Goal: Task Accomplishment & Management: Use online tool/utility

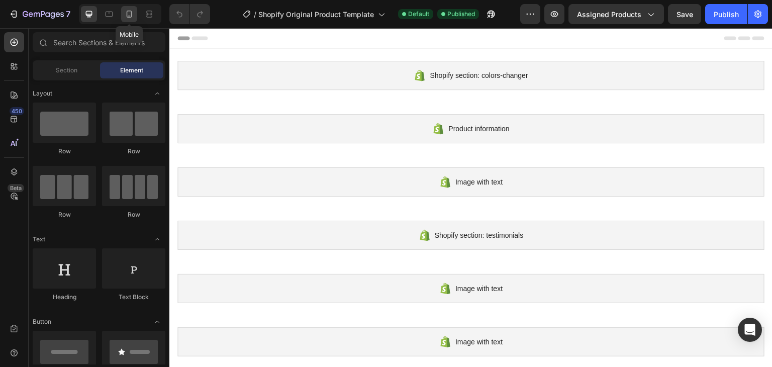
click at [136, 17] on div at bounding box center [129, 14] width 16 height 16
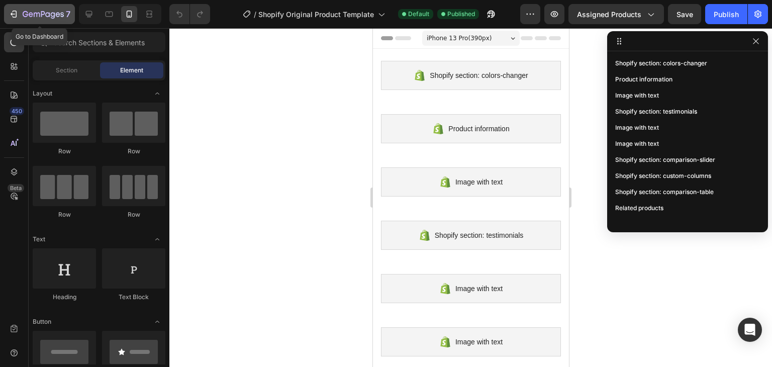
click at [37, 12] on icon "button" at bounding box center [43, 15] width 41 height 9
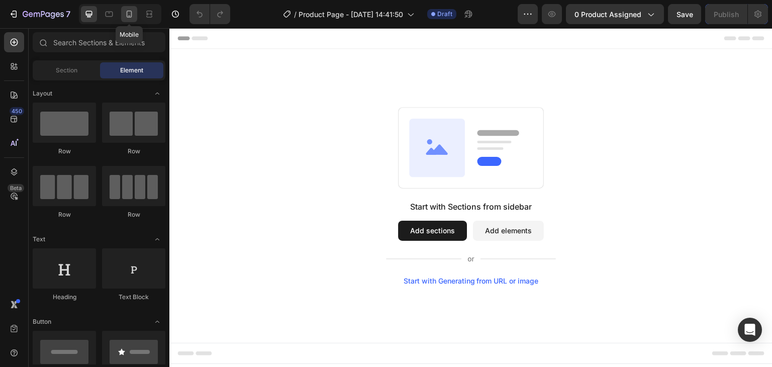
click at [133, 19] on icon at bounding box center [129, 14] width 10 height 10
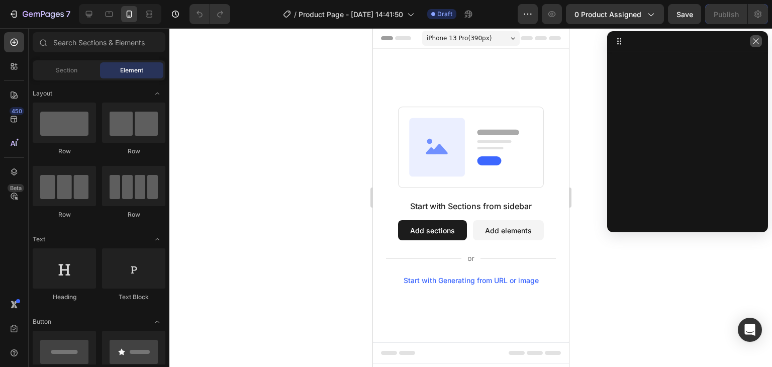
click at [756, 44] on icon "button" at bounding box center [756, 41] width 8 height 8
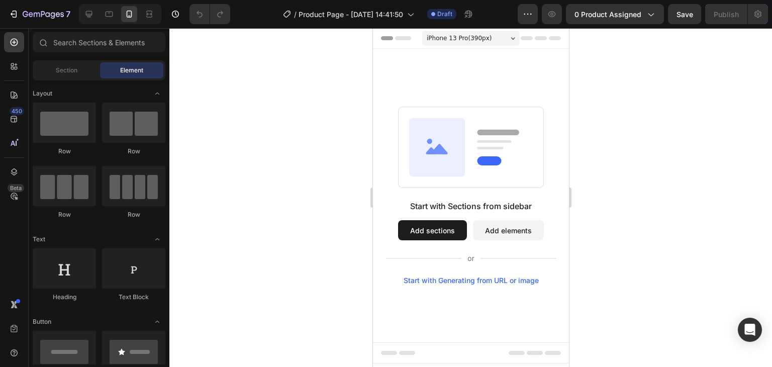
click at [447, 231] on button "Add sections" at bounding box center [431, 230] width 69 height 20
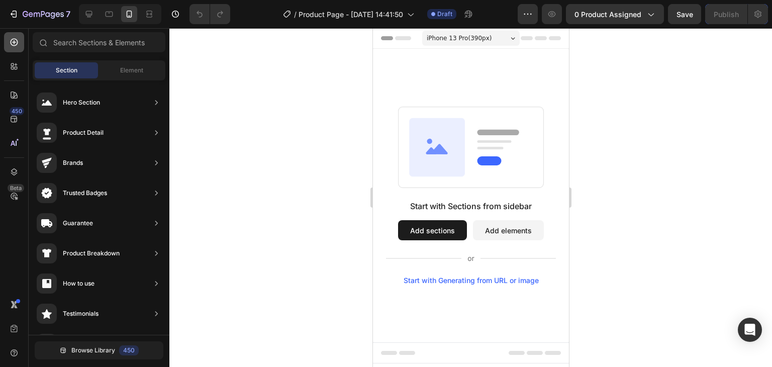
click at [11, 35] on div at bounding box center [14, 42] width 20 height 20
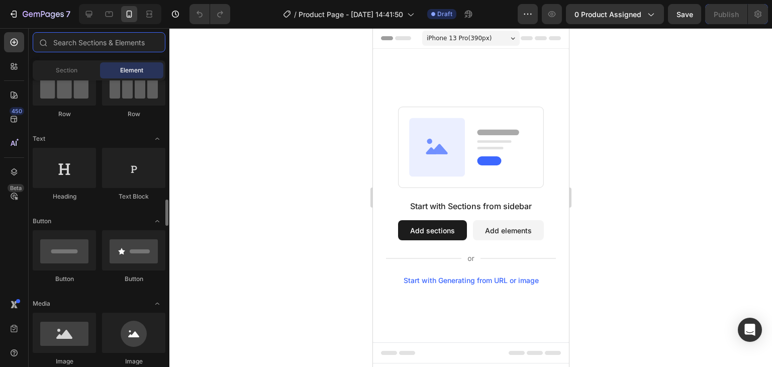
scroll to position [201, 0]
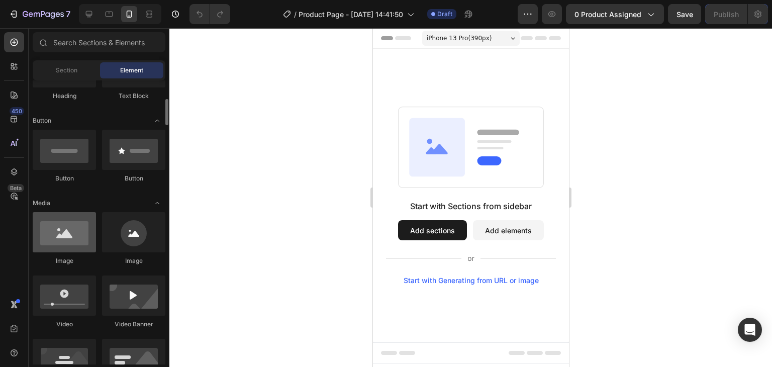
click at [72, 241] on div at bounding box center [64, 232] width 63 height 40
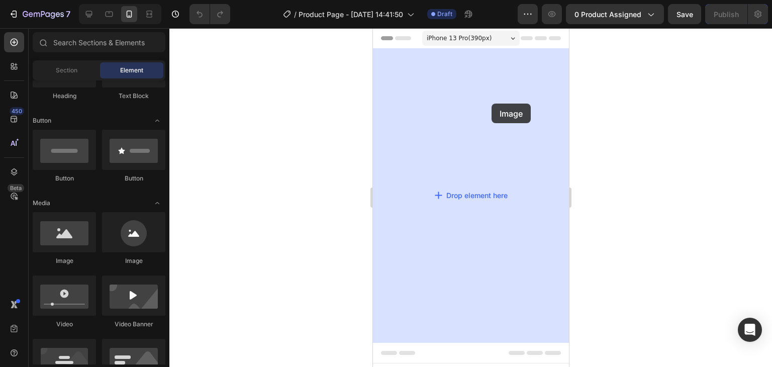
drag, startPoint x: 430, startPoint y: 267, endPoint x: 491, endPoint y: 104, distance: 174.9
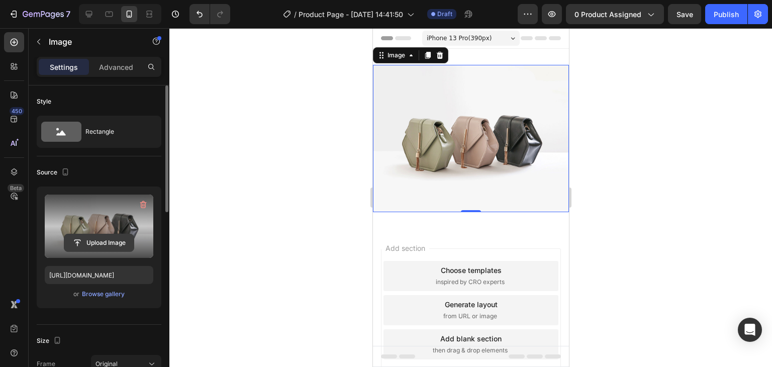
click at [101, 239] on input "file" at bounding box center [98, 242] width 69 height 17
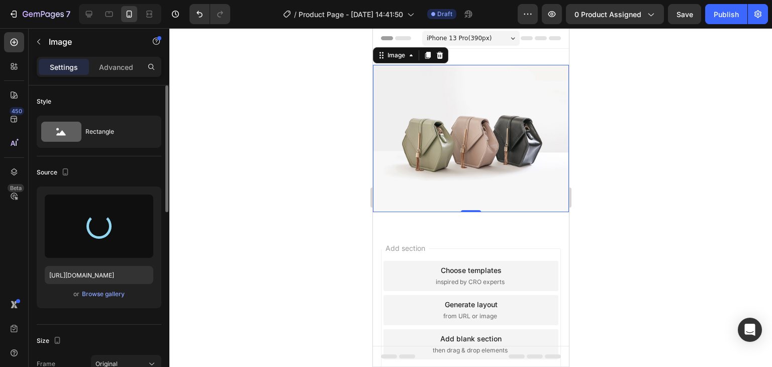
type input "[URL][DOMAIN_NAME]"
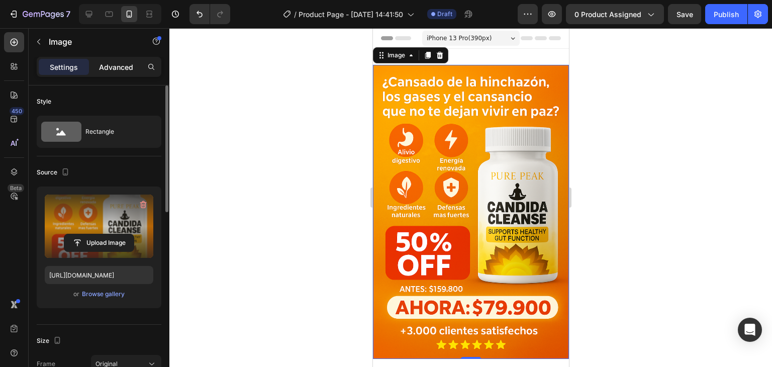
click at [100, 70] on p "Advanced" at bounding box center [116, 67] width 34 height 11
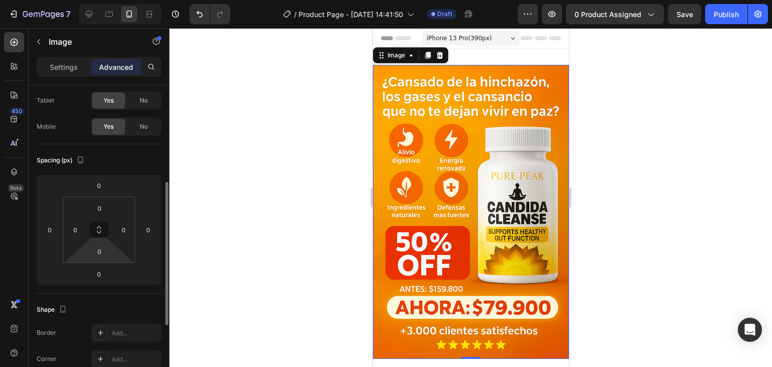
scroll to position [101, 0]
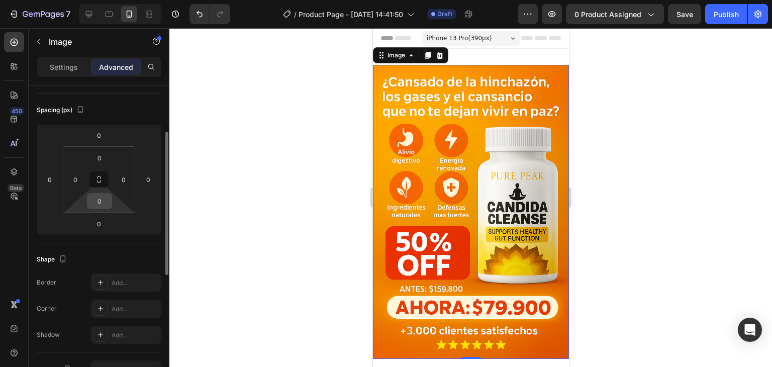
click at [106, 0] on html "7 Version history / Product Page - [DATE] 14:41:50 Draft Preview 0 product assi…" at bounding box center [386, 0] width 772 height 0
click at [105, 197] on input "0" at bounding box center [99, 200] width 20 height 15
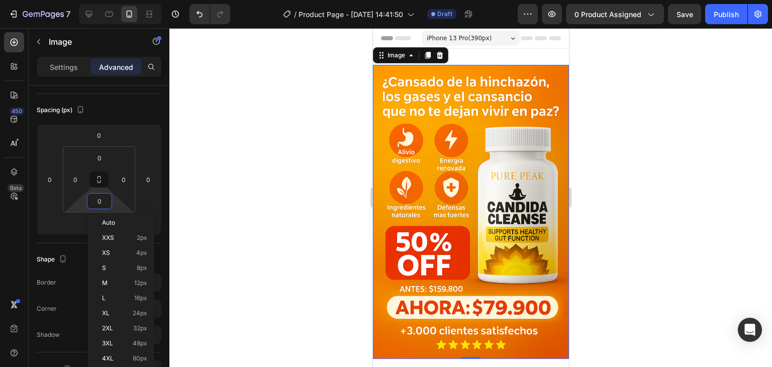
click at [493, 57] on div "Image 0 Section 1" at bounding box center [470, 212] width 196 height 326
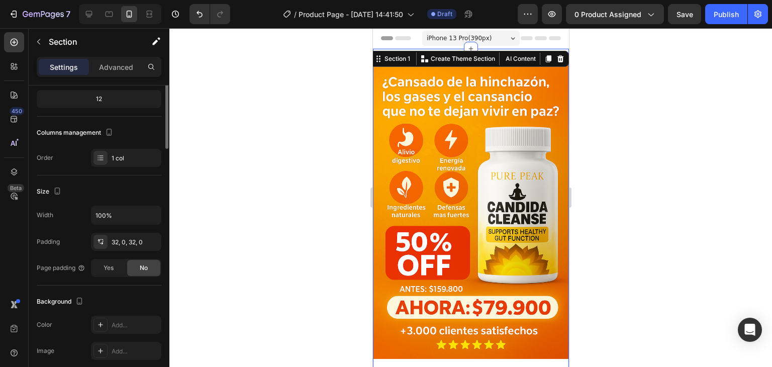
scroll to position [0, 0]
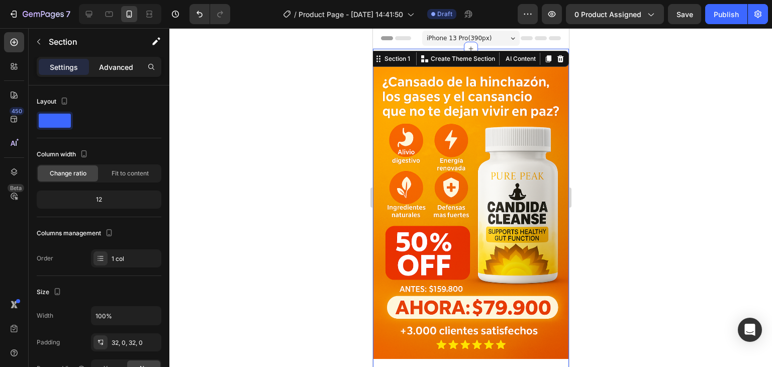
click at [116, 67] on p "Advanced" at bounding box center [116, 67] width 34 height 11
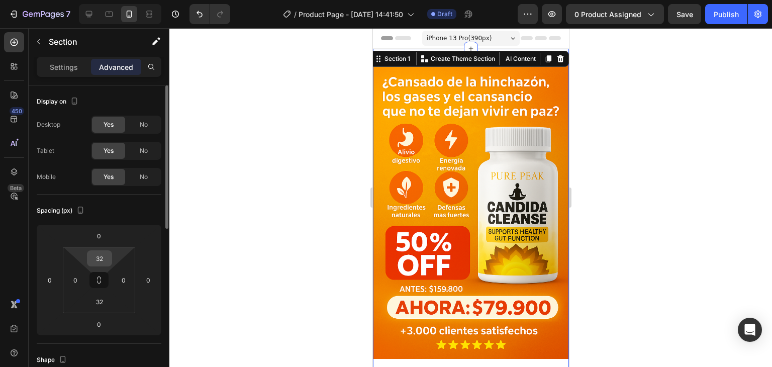
click at [96, 252] on input "32" at bounding box center [99, 258] width 20 height 15
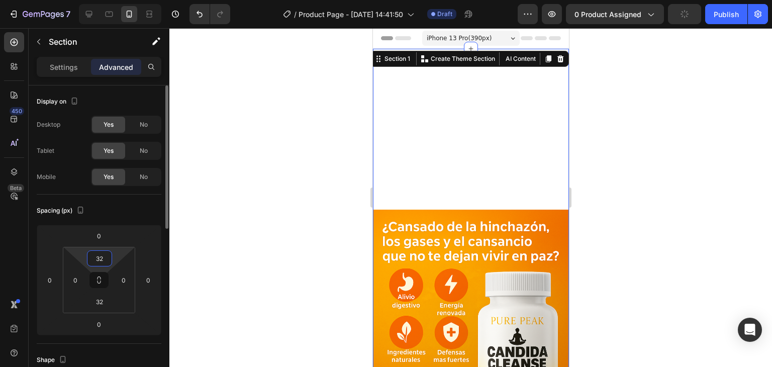
type input "3"
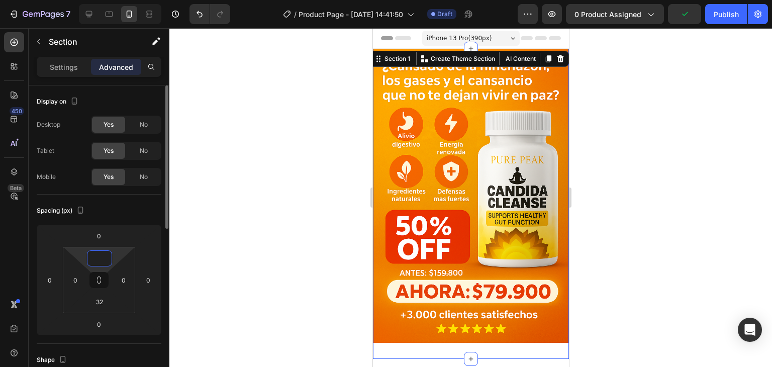
type input "0"
click at [222, 229] on div at bounding box center [470, 197] width 603 height 339
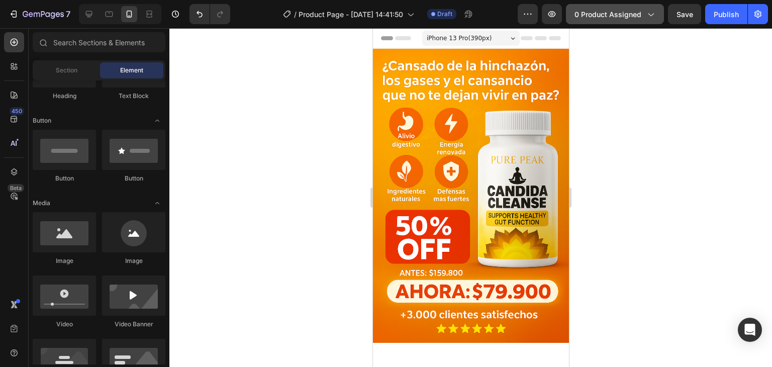
click at [643, 15] on div "0 product assigned" at bounding box center [614, 14] width 81 height 11
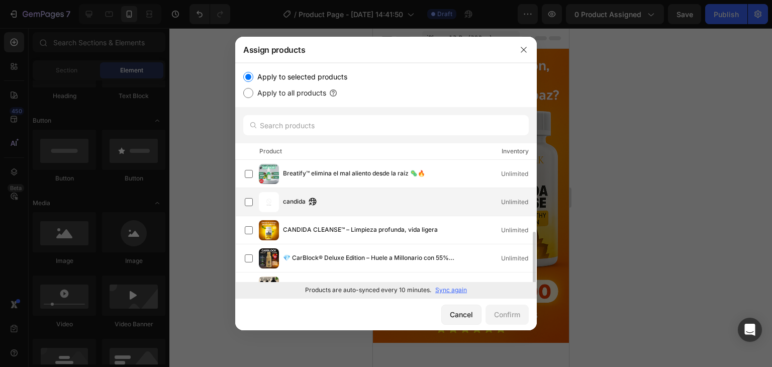
scroll to position [50, 0]
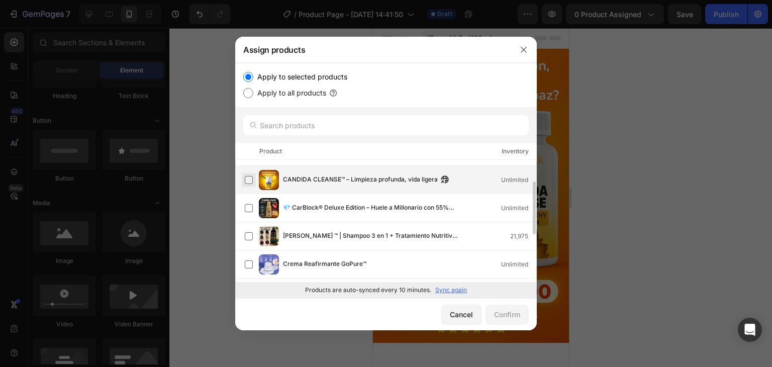
click at [249, 180] on label at bounding box center [249, 180] width 8 height 8
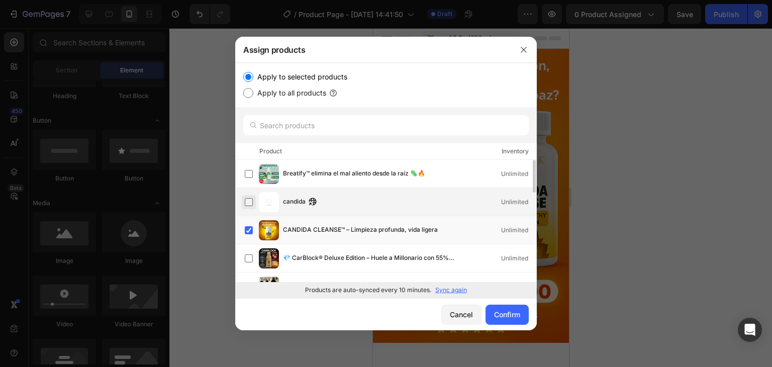
click at [249, 198] on label at bounding box center [249, 202] width 8 height 8
click at [248, 233] on label at bounding box center [249, 230] width 8 height 8
click at [503, 312] on div "Confirm" at bounding box center [507, 314] width 26 height 11
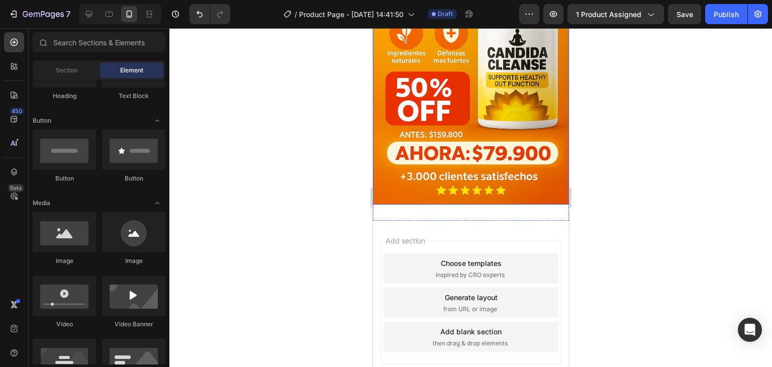
scroll to position [193, 0]
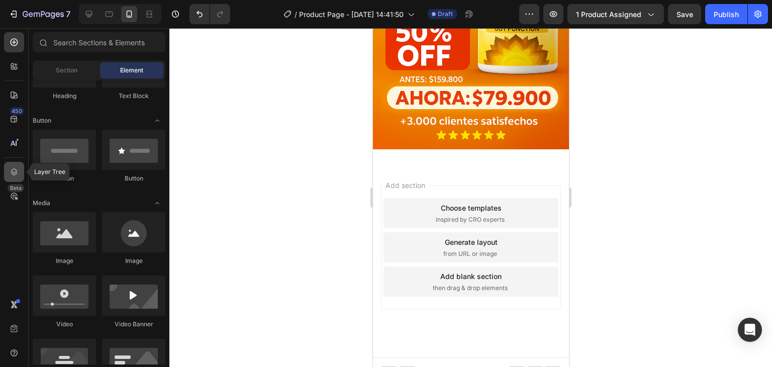
click at [17, 178] on div at bounding box center [14, 172] width 20 height 20
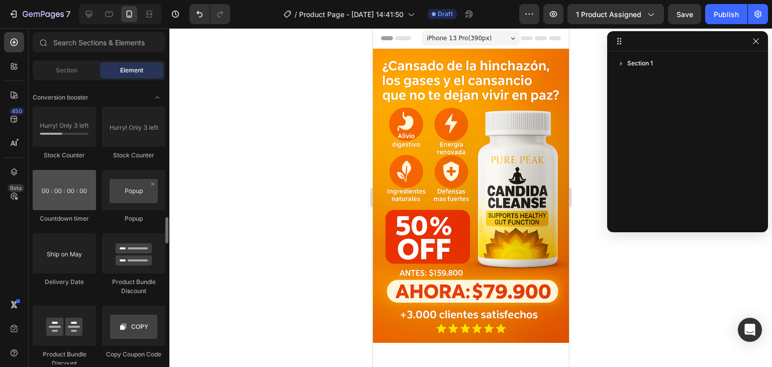
scroll to position [1957, 0]
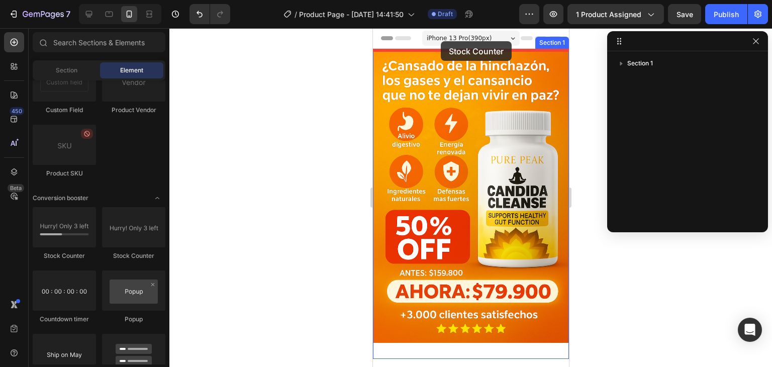
drag, startPoint x: 430, startPoint y: 253, endPoint x: 440, endPoint y: 41, distance: 212.3
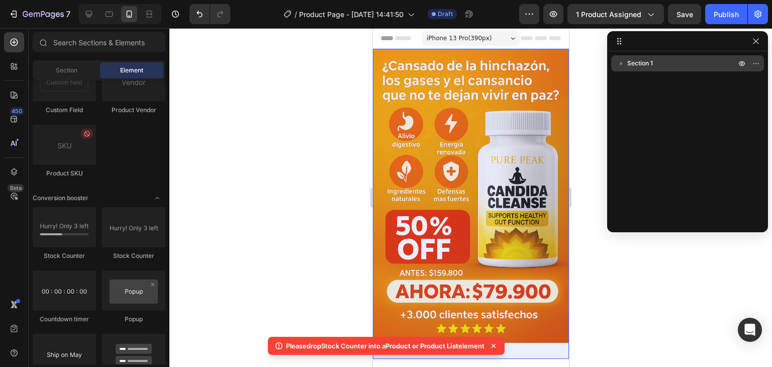
click at [622, 66] on icon "button" at bounding box center [621, 63] width 10 height 10
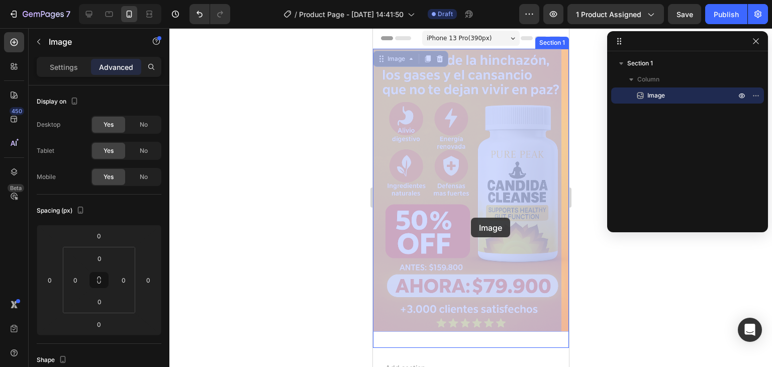
drag, startPoint x: 473, startPoint y: 175, endPoint x: 473, endPoint y: 190, distance: 14.6
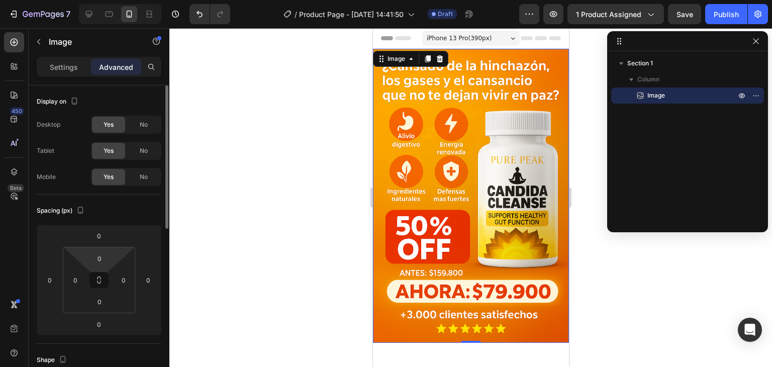
click at [102, 0] on html "7 Version history / Product Page - [DATE] 14:41:50 Draft Preview 1 product assi…" at bounding box center [386, 0] width 772 height 0
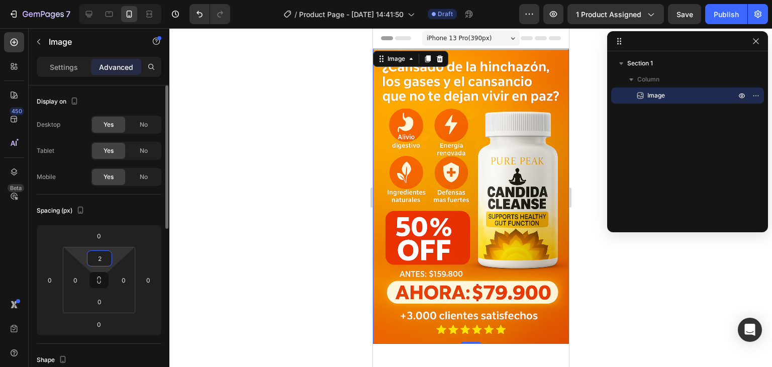
type input "20"
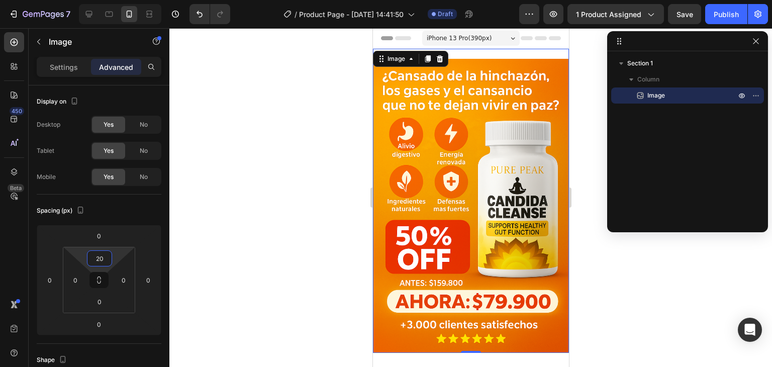
click at [205, 229] on div at bounding box center [470, 197] width 603 height 339
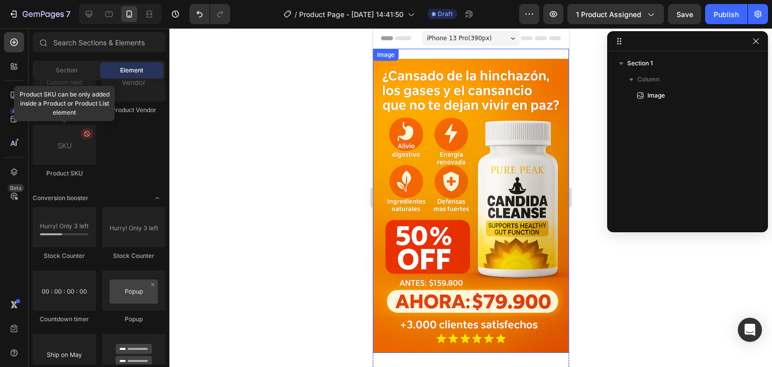
click at [439, 53] on div "Image" at bounding box center [470, 201] width 196 height 304
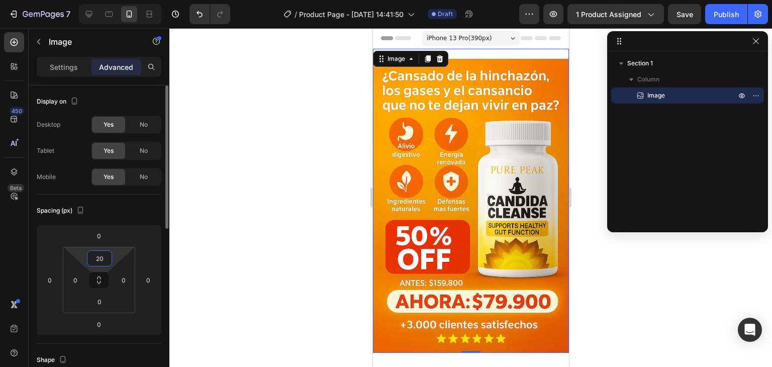
click at [98, 258] on input "20" at bounding box center [99, 258] width 20 height 15
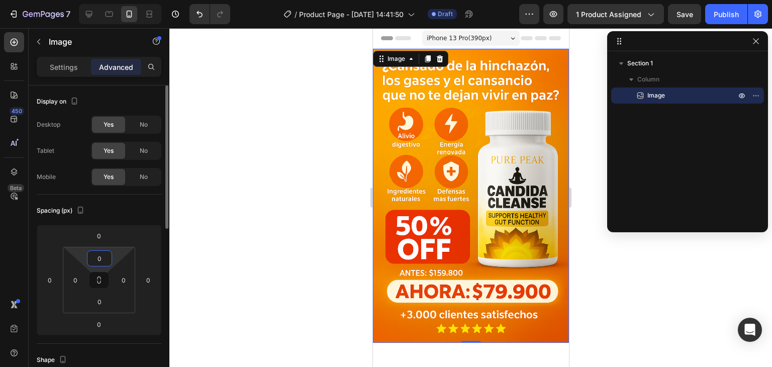
type input "0"
click at [98, 247] on div "0 0 0 0" at bounding box center [99, 280] width 72 height 66
click at [229, 229] on div at bounding box center [470, 197] width 603 height 339
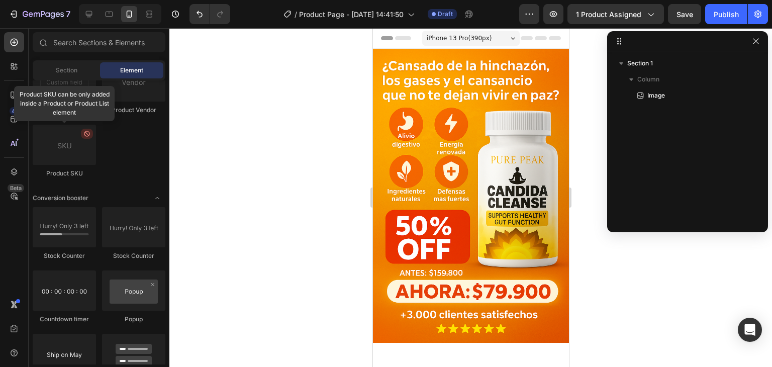
click at [440, 40] on span "iPhone 13 Pro ( 390 px)" at bounding box center [458, 38] width 65 height 10
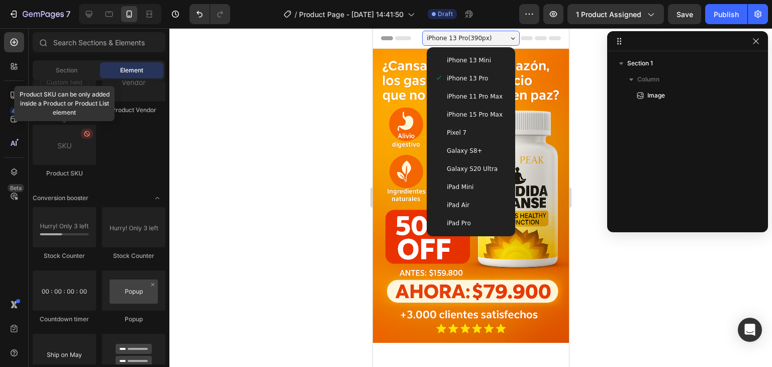
click at [458, 133] on span "Pixel 7" at bounding box center [456, 133] width 20 height 10
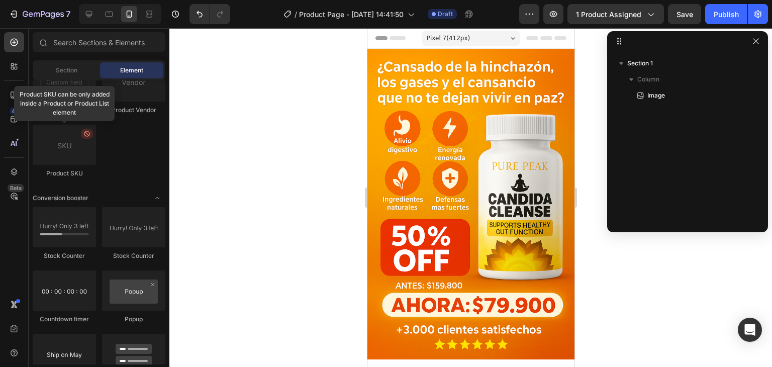
click at [475, 33] on div "Pixel 7 ( 412 px)" at bounding box center [470, 38] width 97 height 15
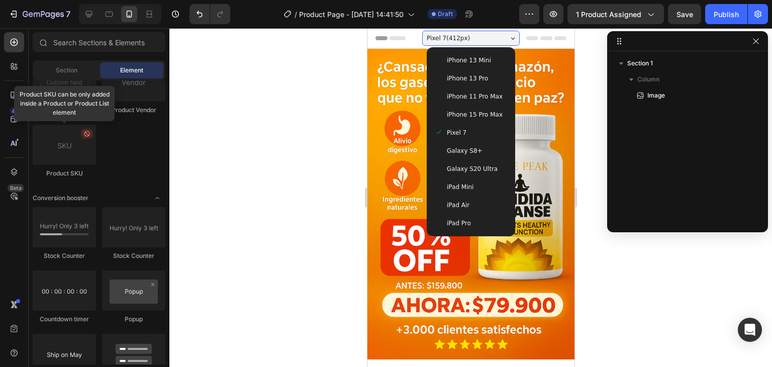
click at [481, 73] on div "iPhone 13 Pro" at bounding box center [470, 78] width 72 height 10
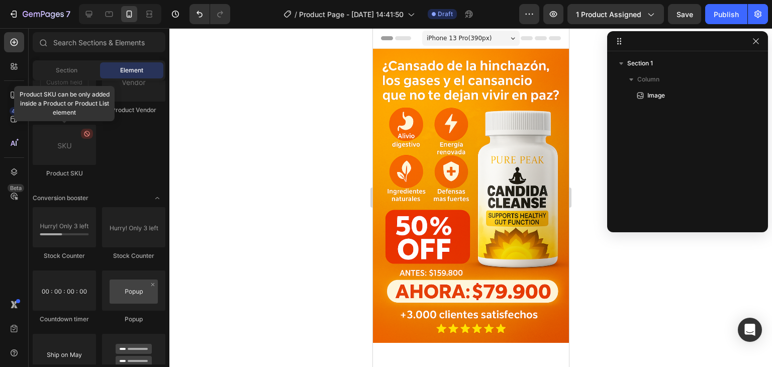
click at [484, 43] on div "iPhone 13 Pro ( 390 px)" at bounding box center [470, 38] width 97 height 15
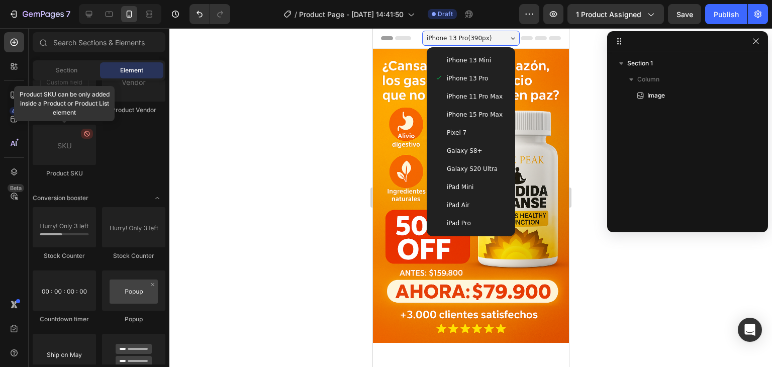
click at [481, 60] on span "iPhone 13 Mini" at bounding box center [468, 60] width 44 height 10
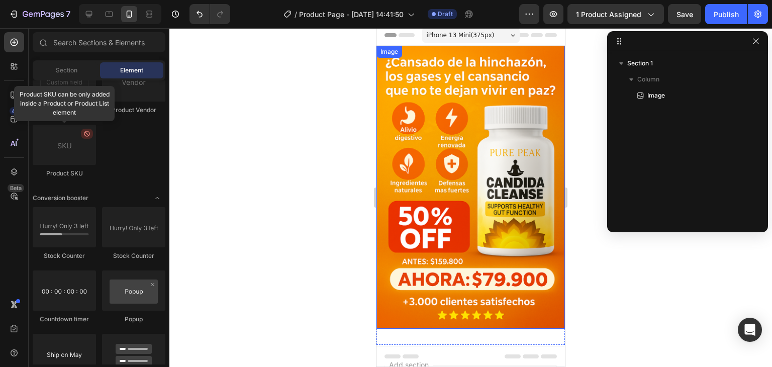
scroll to position [0, 0]
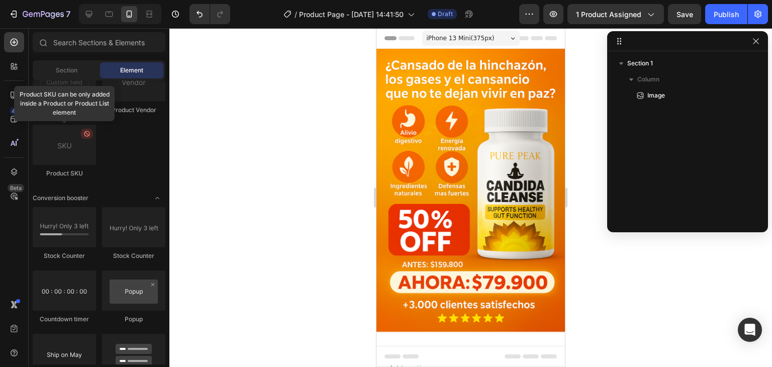
click at [489, 41] on div "iPhone 13 Mini ( 375 px)" at bounding box center [470, 38] width 97 height 15
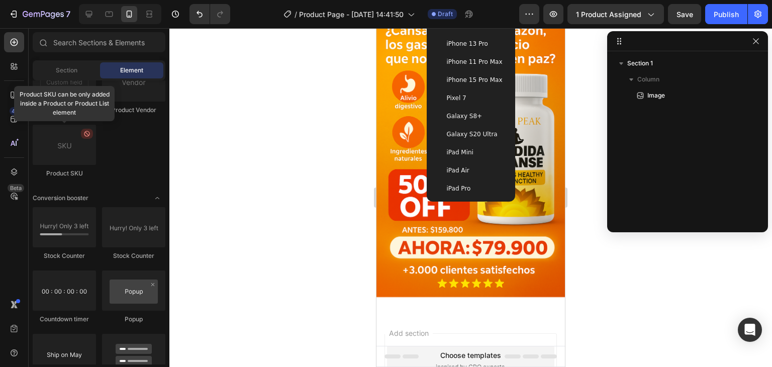
scroll to position [50, 0]
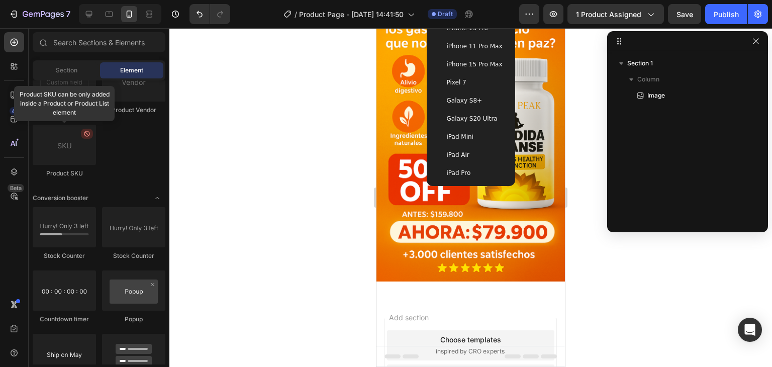
click at [588, 258] on div at bounding box center [470, 197] width 603 height 339
click at [347, 132] on div at bounding box center [470, 197] width 603 height 339
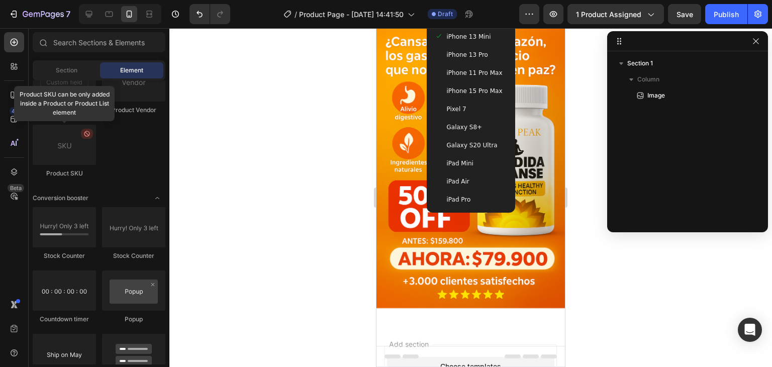
scroll to position [0, 0]
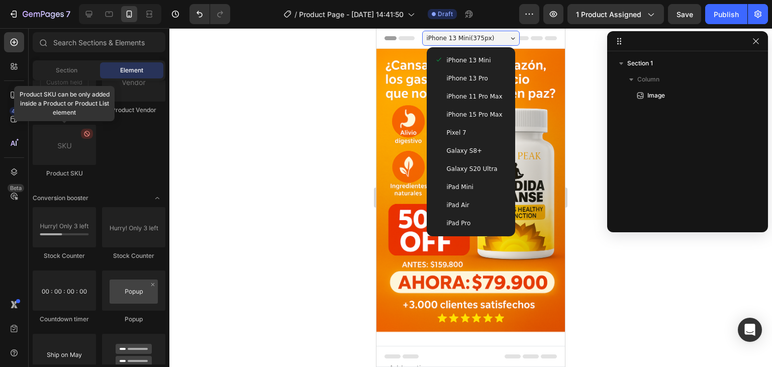
click at [458, 63] on span "iPhone 13 Mini" at bounding box center [469, 60] width 44 height 10
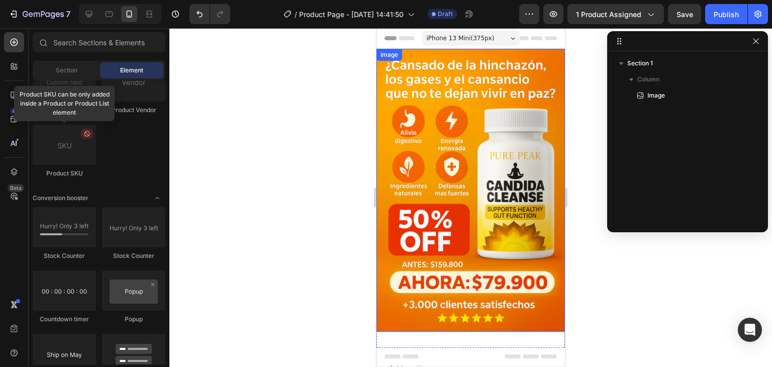
click at [454, 301] on img at bounding box center [470, 190] width 188 height 283
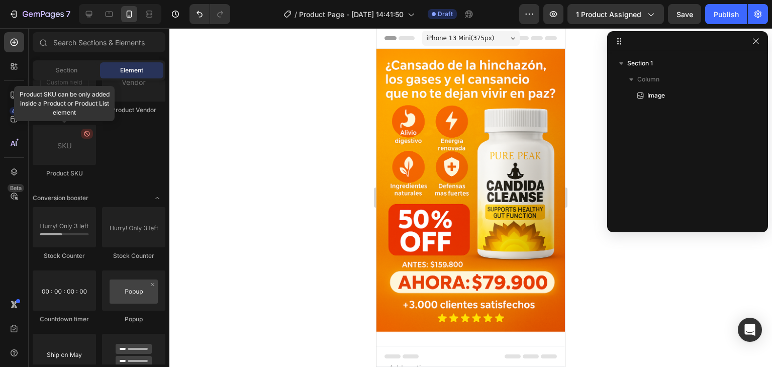
click at [398, 37] on span "Header" at bounding box center [406, 38] width 22 height 10
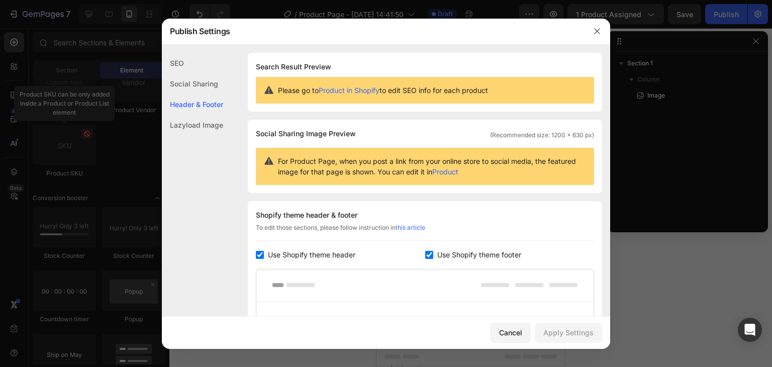
scroll to position [146, 0]
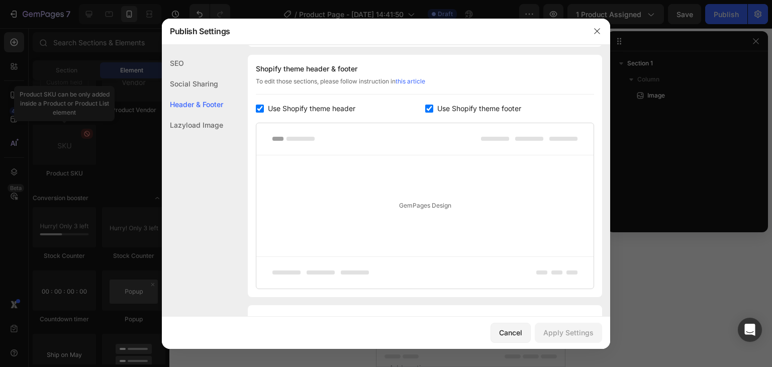
click at [425, 107] on input "checkbox" at bounding box center [429, 109] width 8 height 8
checkbox input "false"
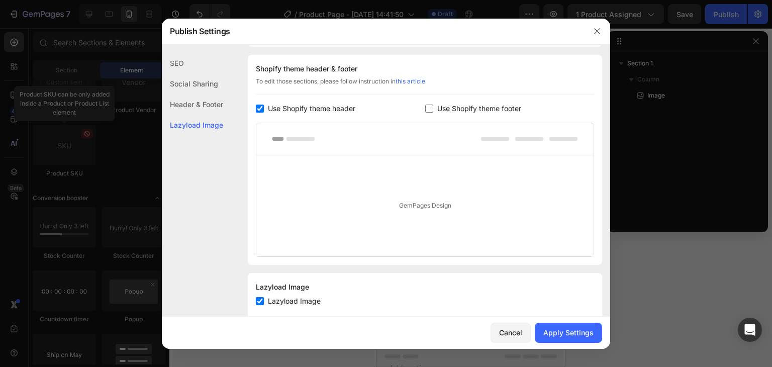
click at [259, 109] on input "checkbox" at bounding box center [260, 109] width 8 height 8
checkbox input "false"
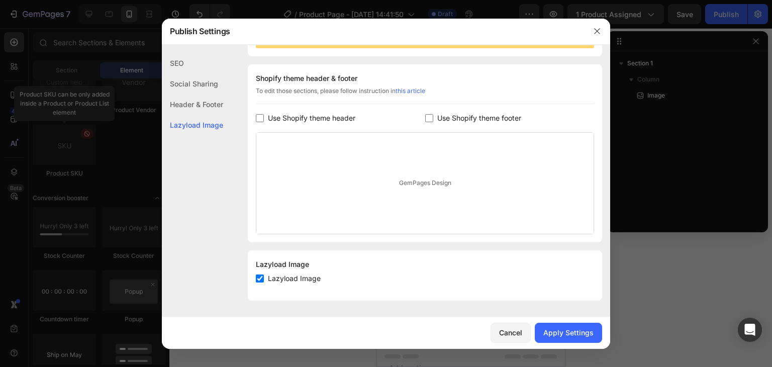
scroll to position [137, 0]
click at [556, 331] on div "Apply Settings" at bounding box center [568, 332] width 50 height 11
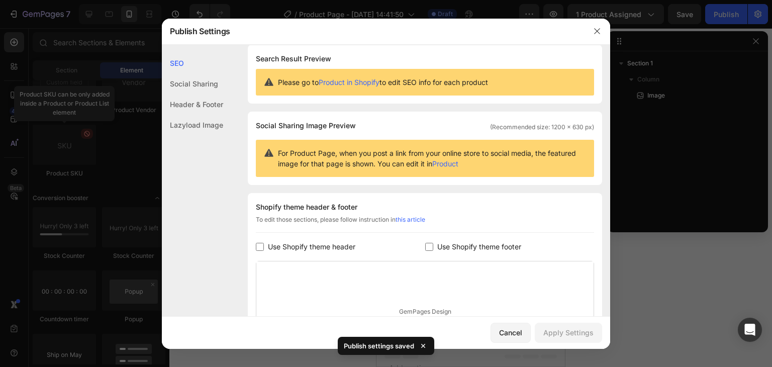
scroll to position [0, 0]
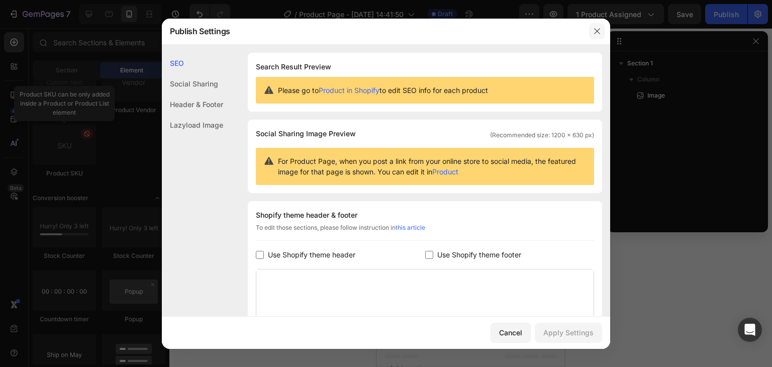
click at [593, 31] on icon "button" at bounding box center [597, 31] width 8 height 8
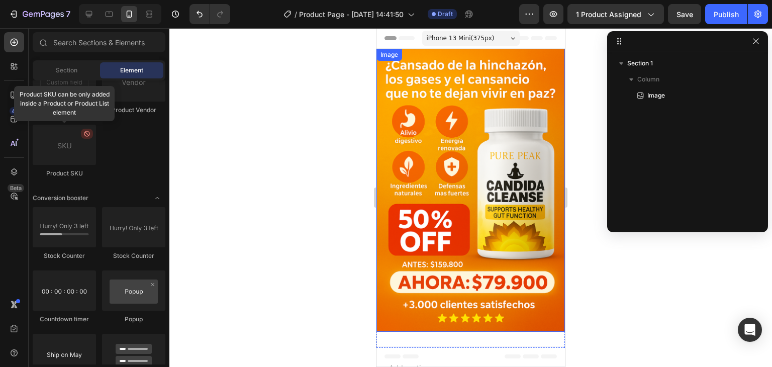
scroll to position [88, 0]
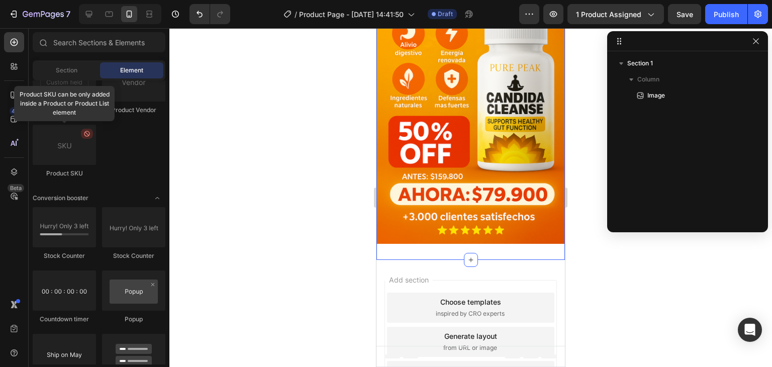
click at [443, 240] on div "Image Section 1" at bounding box center [470, 110] width 188 height 299
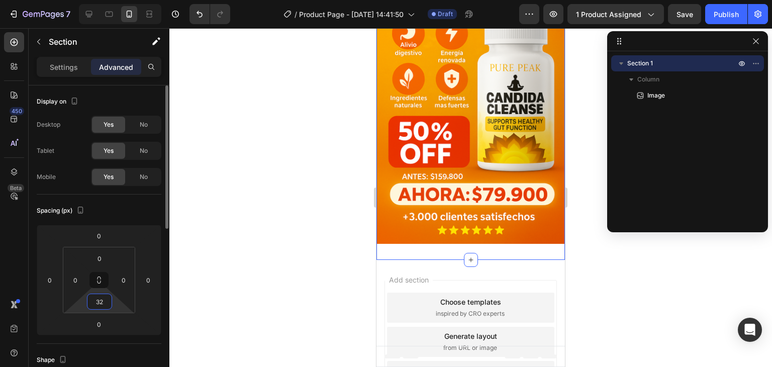
click at [97, 308] on input "32" at bounding box center [99, 301] width 20 height 15
type input "0"
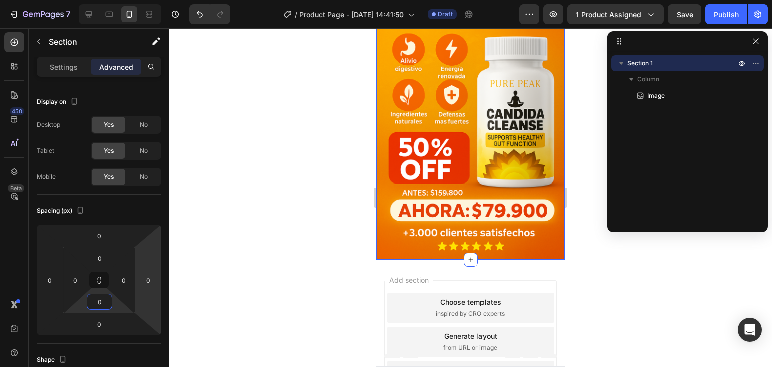
click at [235, 251] on div at bounding box center [470, 197] width 603 height 339
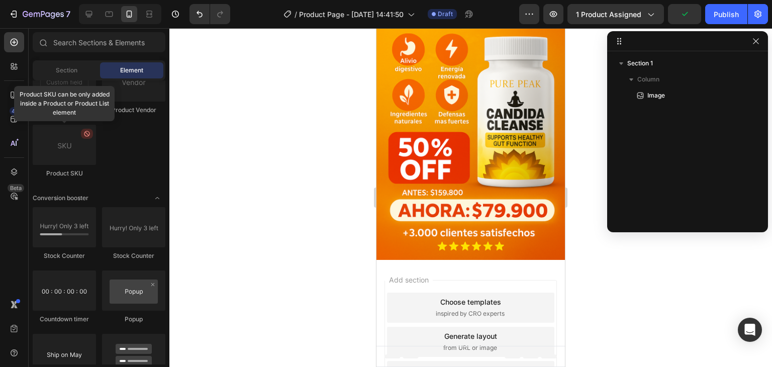
click at [255, 206] on div at bounding box center [470, 197] width 603 height 339
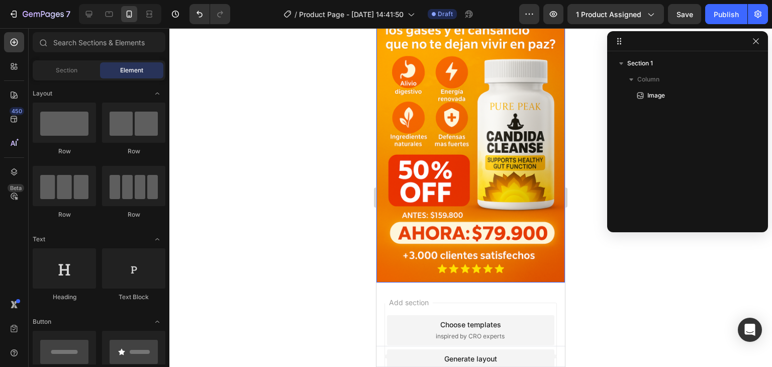
scroll to position [0, 0]
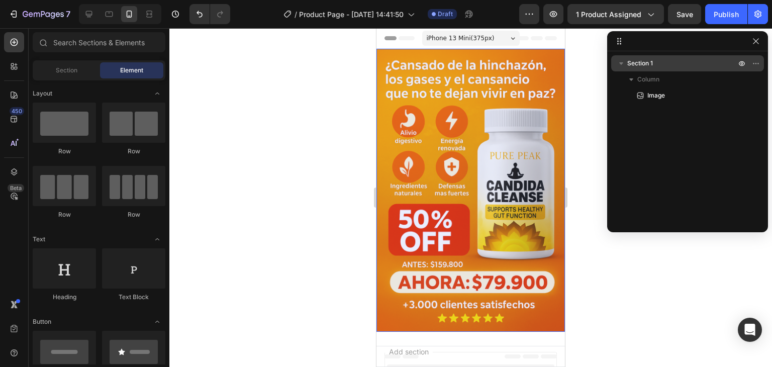
click at [622, 64] on icon "button" at bounding box center [621, 63] width 10 height 10
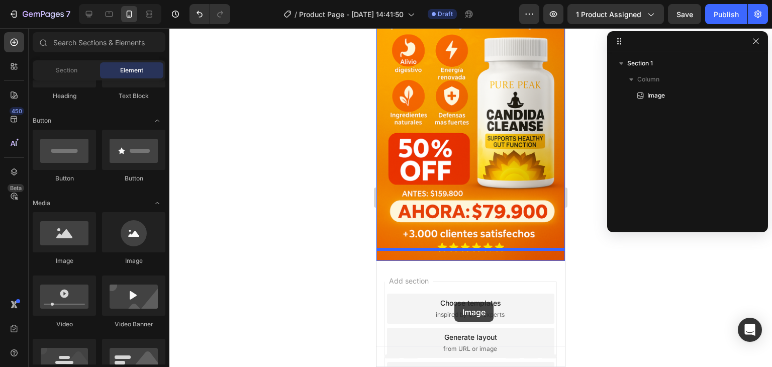
scroll to position [72, 0]
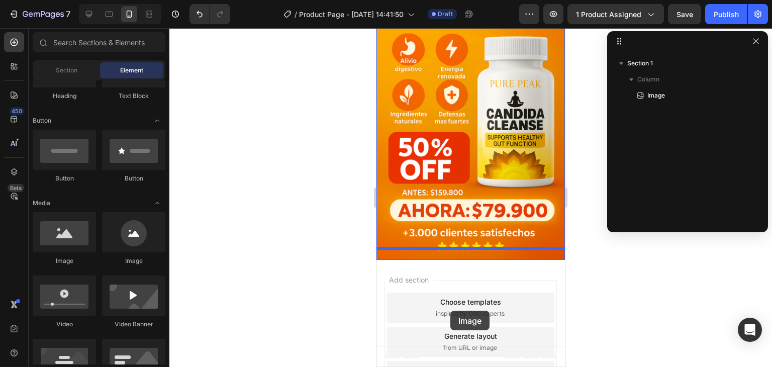
drag, startPoint x: 437, startPoint y: 278, endPoint x: 450, endPoint y: 310, distance: 33.8
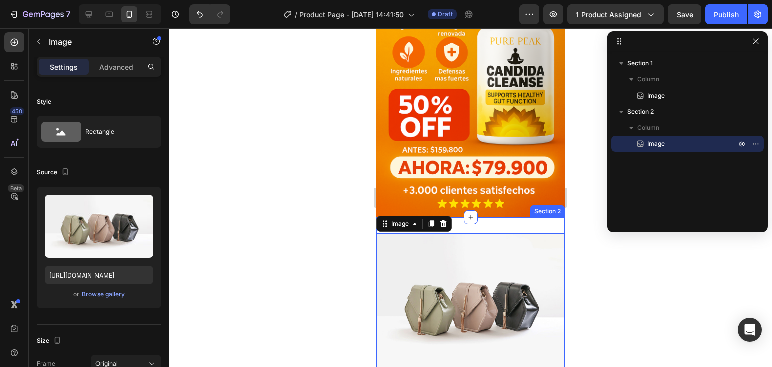
scroll to position [172, 0]
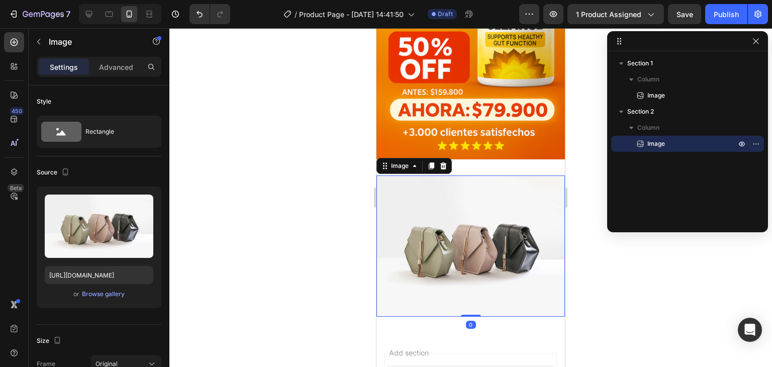
click at [455, 213] on img at bounding box center [470, 245] width 188 height 141
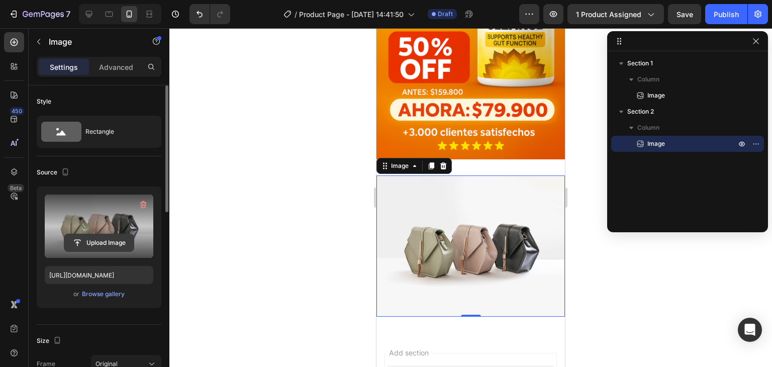
click at [101, 237] on input "file" at bounding box center [98, 242] width 69 height 17
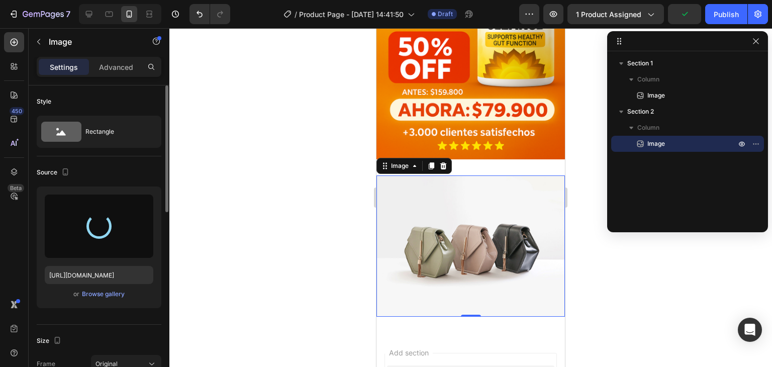
type input "[URL][DOMAIN_NAME]"
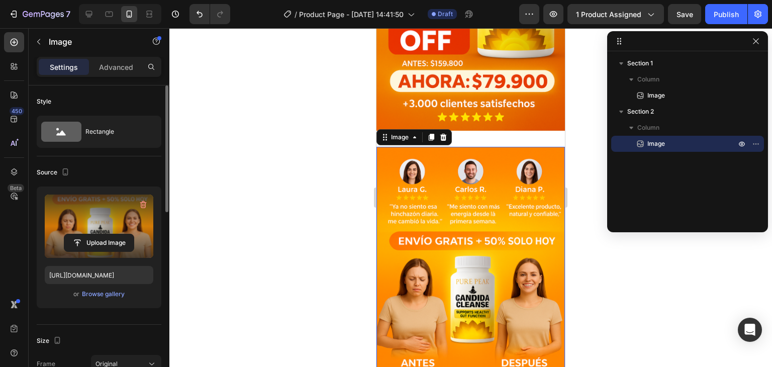
scroll to position [223, 0]
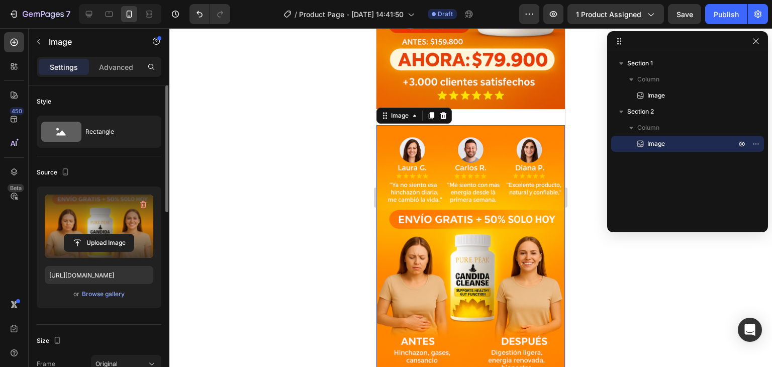
click at [259, 171] on div at bounding box center [470, 197] width 603 height 339
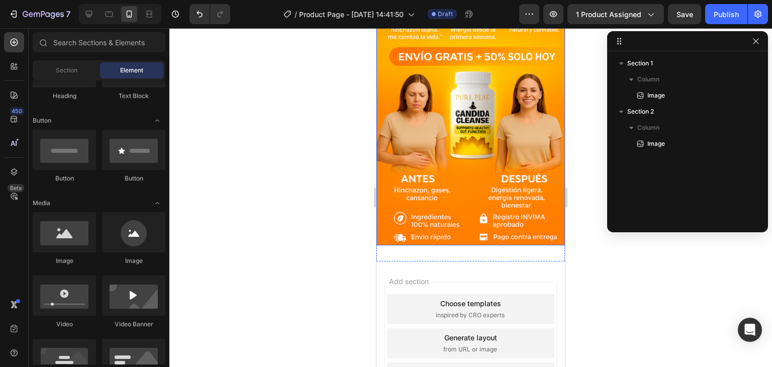
scroll to position [396, 0]
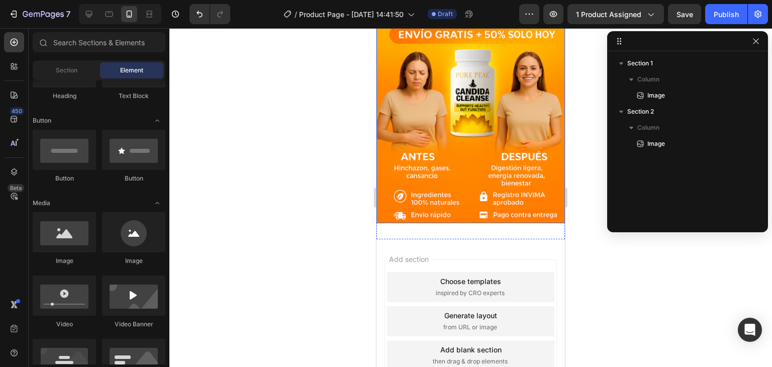
click at [466, 189] on img at bounding box center [470, 81] width 188 height 283
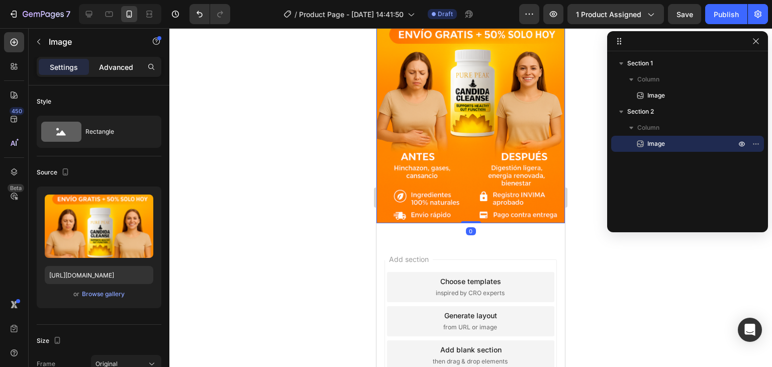
click at [117, 62] on p "Advanced" at bounding box center [116, 67] width 34 height 11
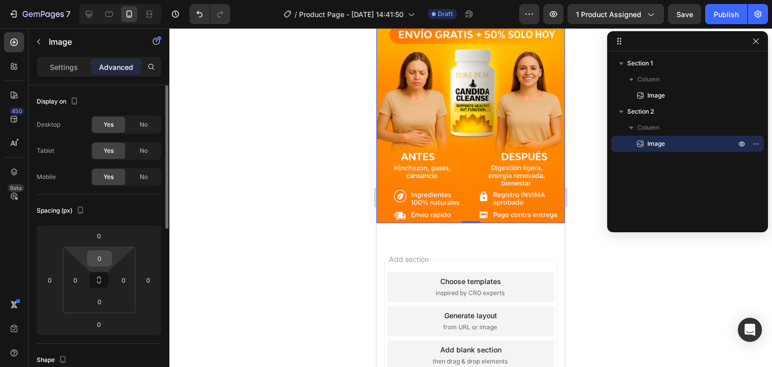
click at [101, 264] on input "0" at bounding box center [99, 258] width 20 height 15
click at [432, 138] on img at bounding box center [470, 81] width 188 height 283
click at [107, 308] on input "0" at bounding box center [99, 301] width 20 height 15
type input "2"
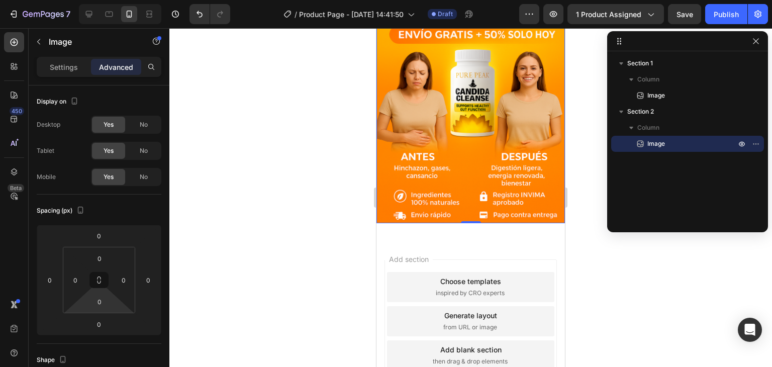
click at [181, 293] on div at bounding box center [470, 197] width 603 height 339
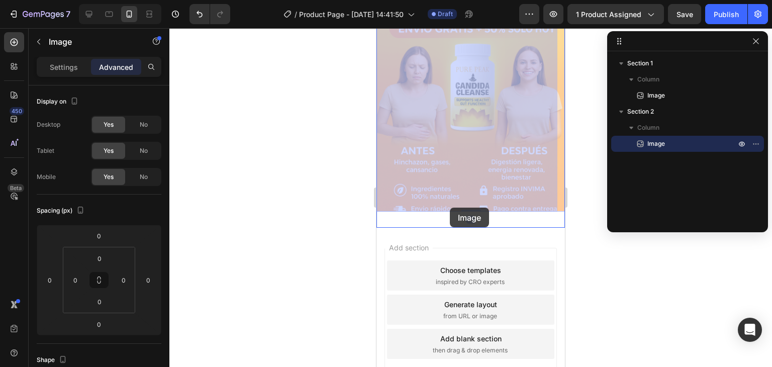
drag, startPoint x: 452, startPoint y: 117, endPoint x: 450, endPoint y: 208, distance: 91.0
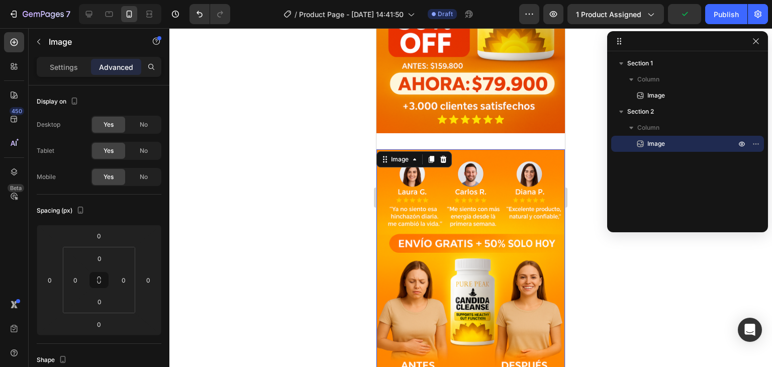
scroll to position [201, 0]
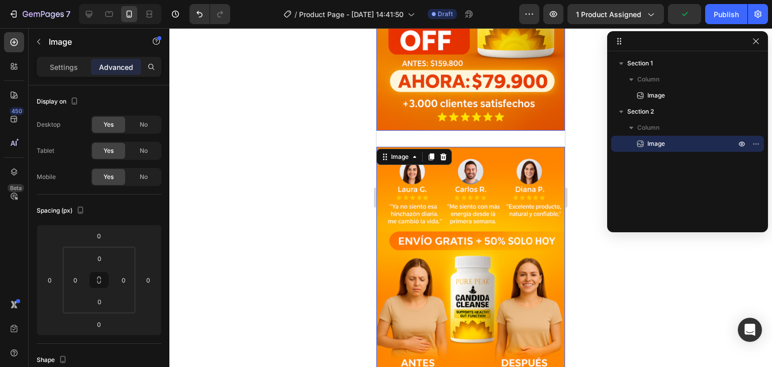
click at [477, 131] on div "Image 0 Section 2" at bounding box center [470, 288] width 188 height 315
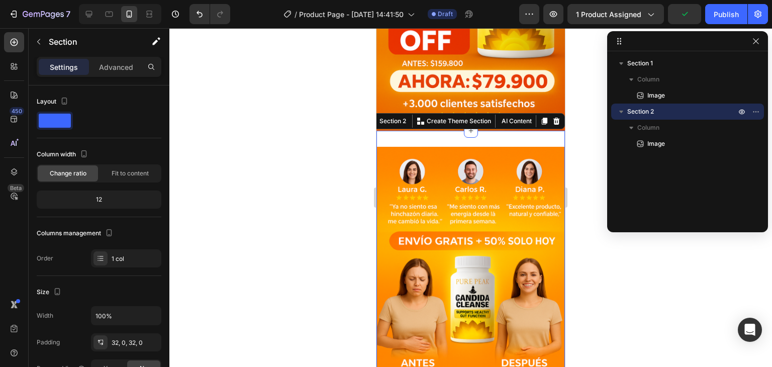
click at [472, 132] on div "Image Section 2 You can create reusable sections Create Theme Section AI Conten…" at bounding box center [470, 288] width 188 height 315
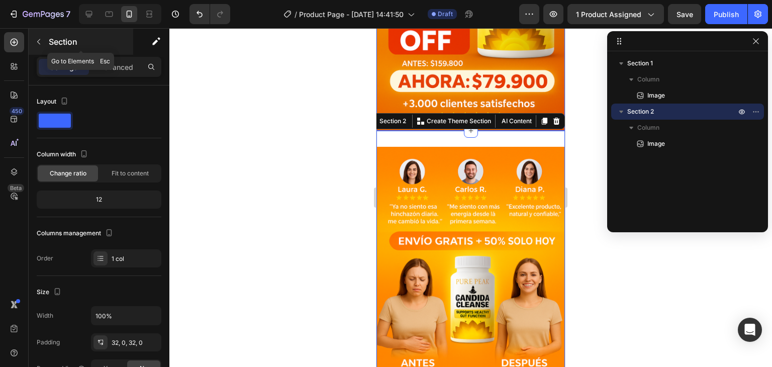
click at [40, 37] on button "button" at bounding box center [39, 42] width 16 height 16
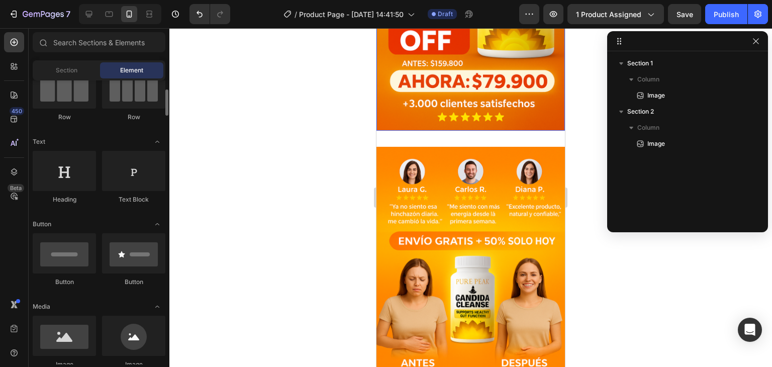
scroll to position [0, 0]
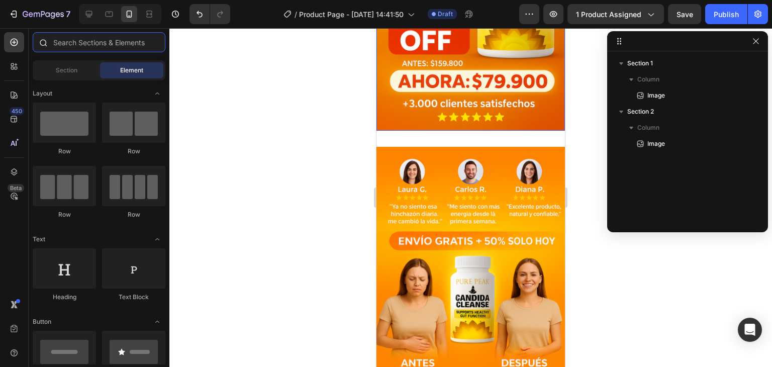
click at [106, 37] on input "text" at bounding box center [99, 42] width 133 height 20
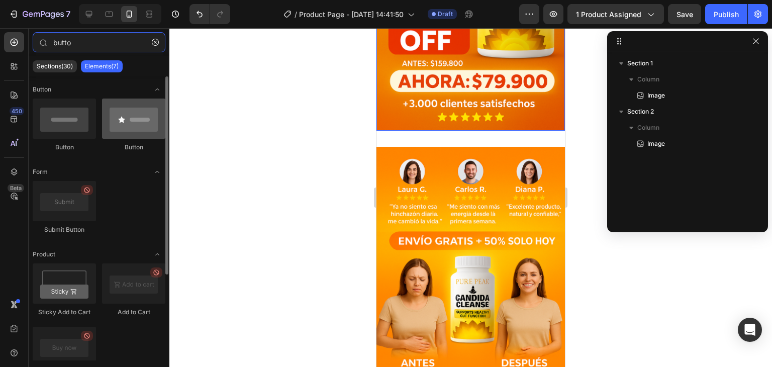
type input "butto"
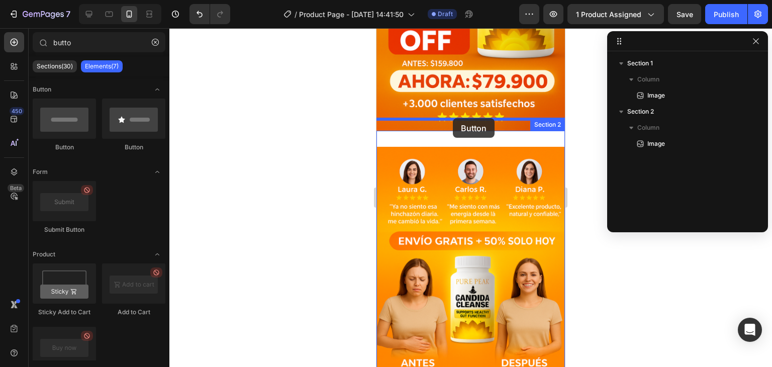
drag, startPoint x: 506, startPoint y: 142, endPoint x: 452, endPoint y: 118, distance: 58.5
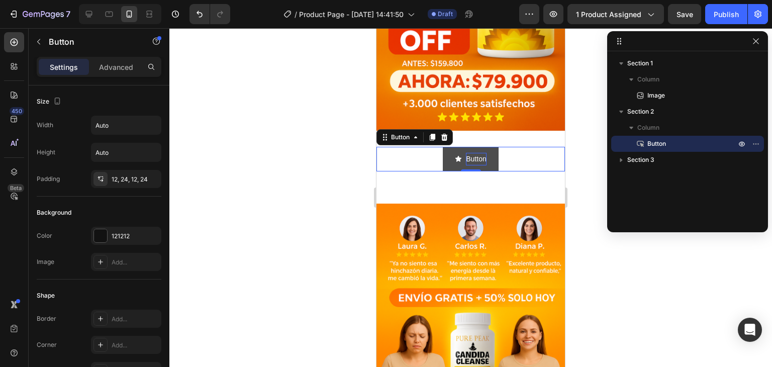
click at [466, 153] on p "Button" at bounding box center [476, 159] width 20 height 13
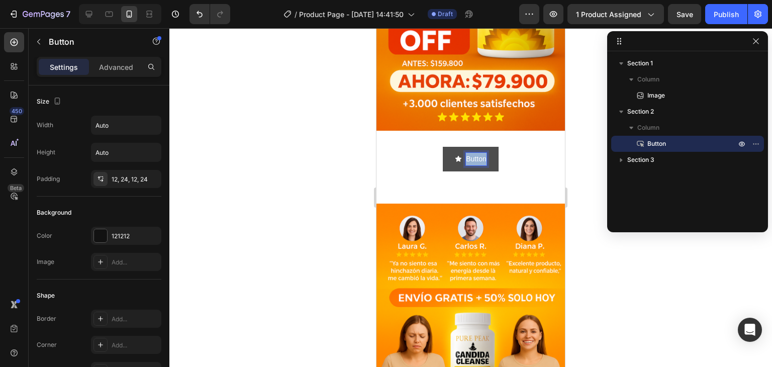
click at [466, 153] on p "Button" at bounding box center [476, 159] width 20 height 13
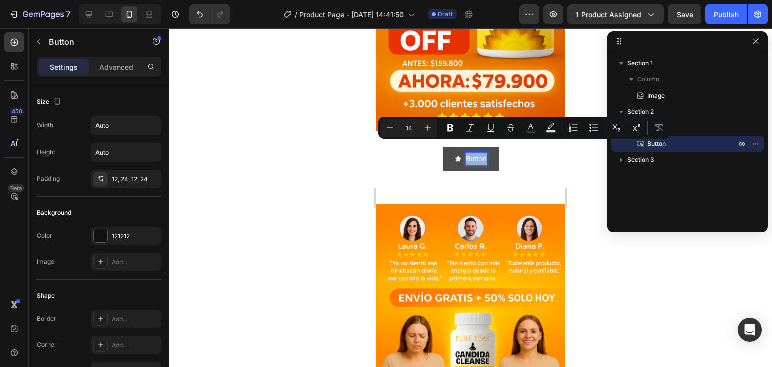
click at [466, 153] on p "Button" at bounding box center [476, 159] width 20 height 13
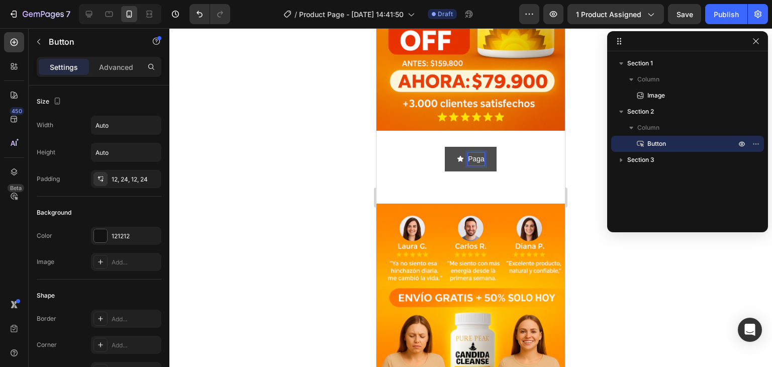
click at [445, 147] on button "Paga" at bounding box center [471, 159] width 52 height 25
click at [441, 147] on button "Paga al" at bounding box center [470, 159] width 59 height 25
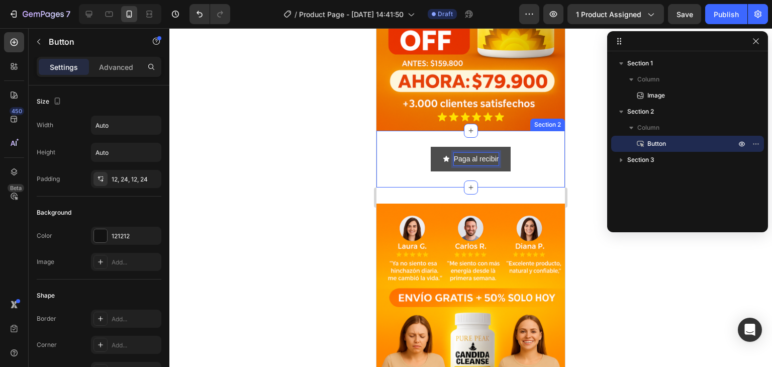
click at [413, 163] on div "Paga al recibir Button 0 Section 2" at bounding box center [470, 159] width 188 height 57
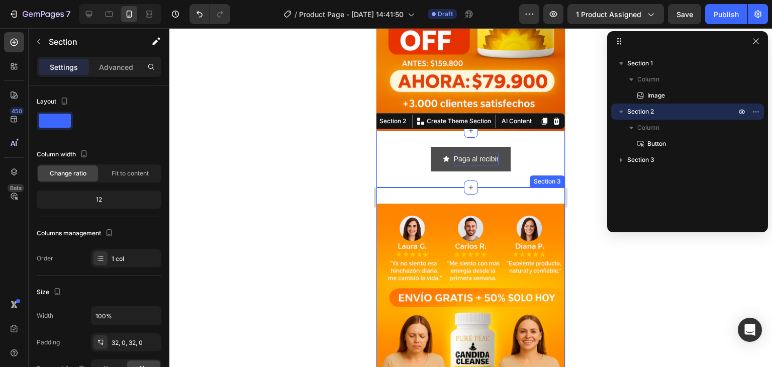
click at [412, 187] on div "Image Section 3" at bounding box center [470, 344] width 188 height 315
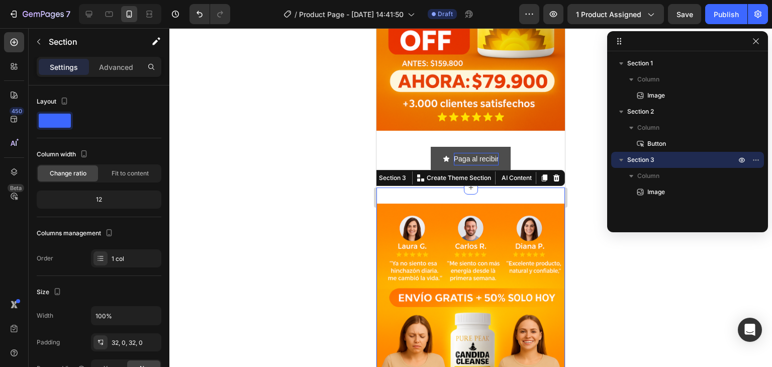
click at [103, 71] on p "Advanced" at bounding box center [116, 67] width 34 height 11
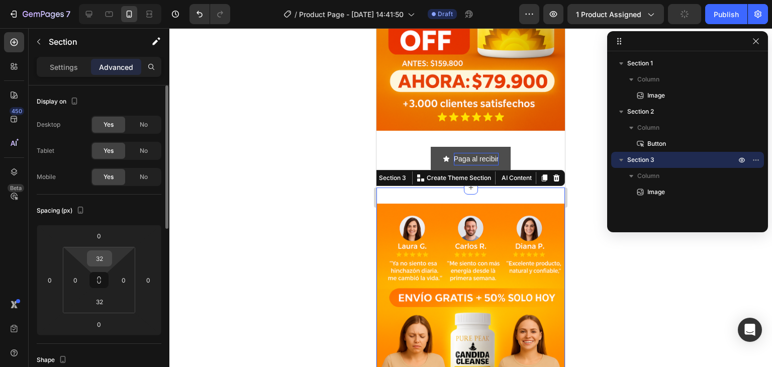
click at [97, 254] on input "32" at bounding box center [99, 258] width 20 height 15
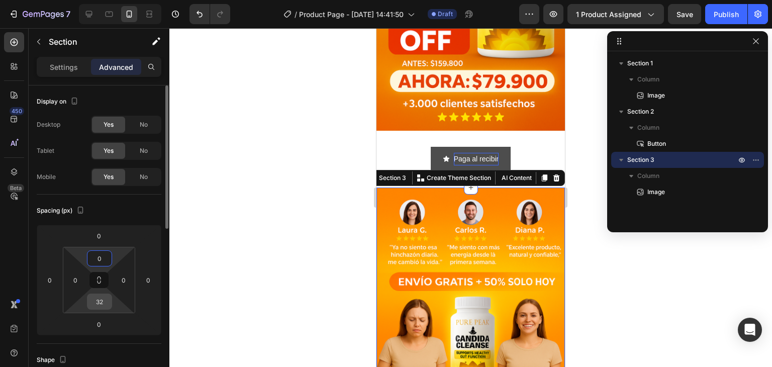
type input "0"
click at [99, 300] on input "32" at bounding box center [99, 301] width 20 height 15
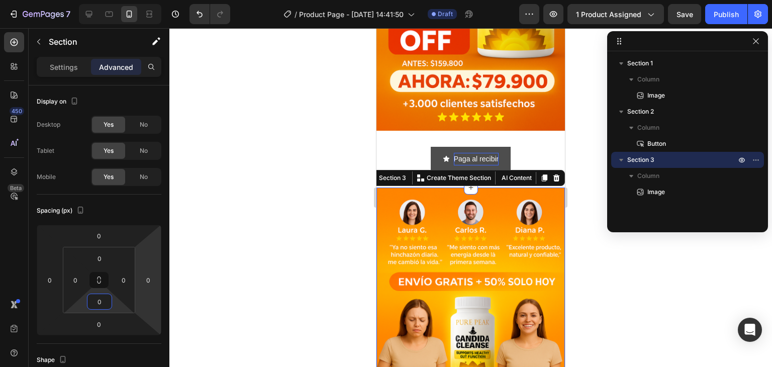
type input "0"
click at [250, 268] on div at bounding box center [470, 197] width 603 height 339
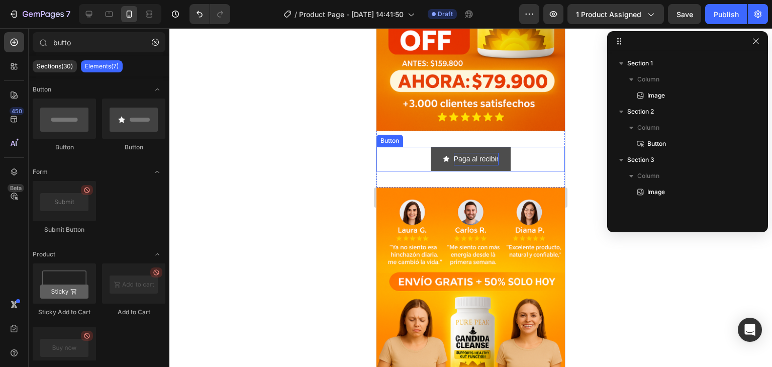
click at [395, 147] on div "Paga al recibir Button" at bounding box center [470, 159] width 188 height 25
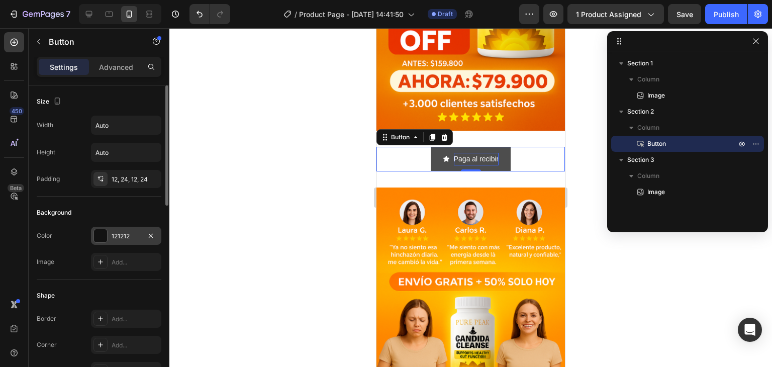
click at [118, 236] on div "121212" at bounding box center [126, 236] width 29 height 9
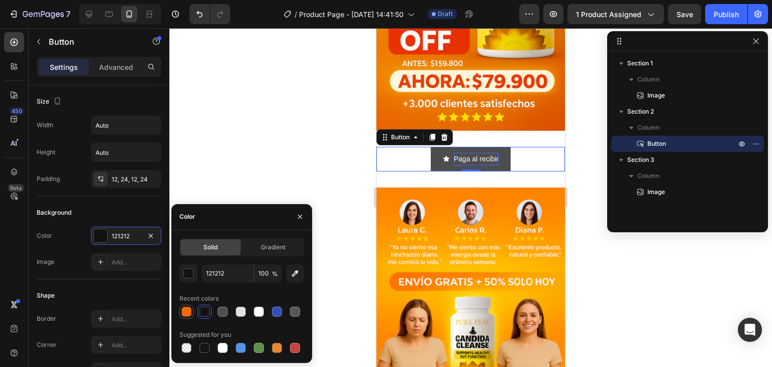
click at [183, 311] on div at bounding box center [186, 312] width 10 height 10
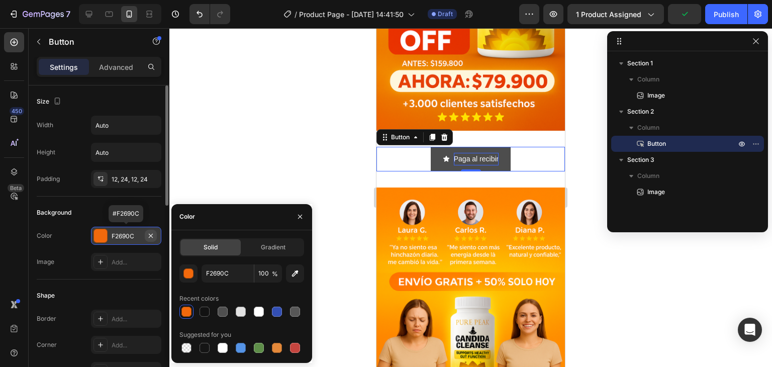
click at [150, 232] on icon "button" at bounding box center [151, 236] width 8 height 8
type input "000000"
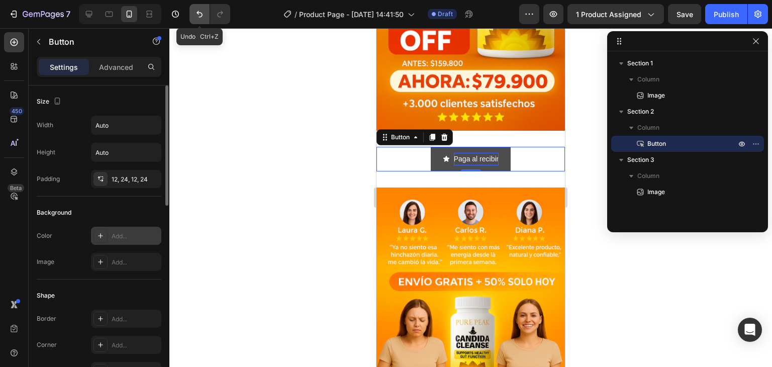
click at [201, 9] on button "Undo/Redo" at bounding box center [199, 14] width 20 height 20
click at [386, 147] on div "Paga al recibir Button 0" at bounding box center [470, 159] width 188 height 25
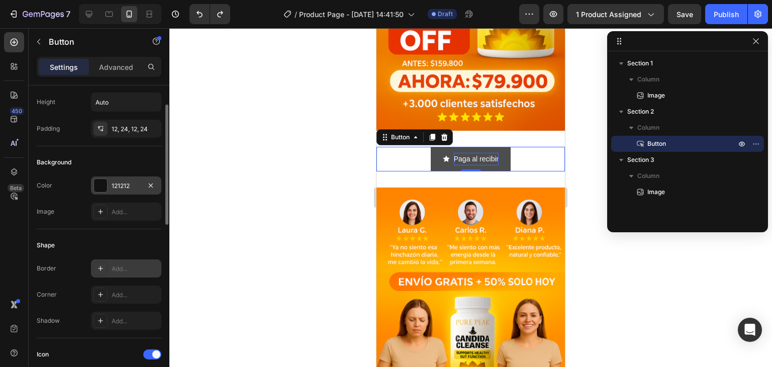
click at [117, 276] on div "Add..." at bounding box center [126, 268] width 70 height 18
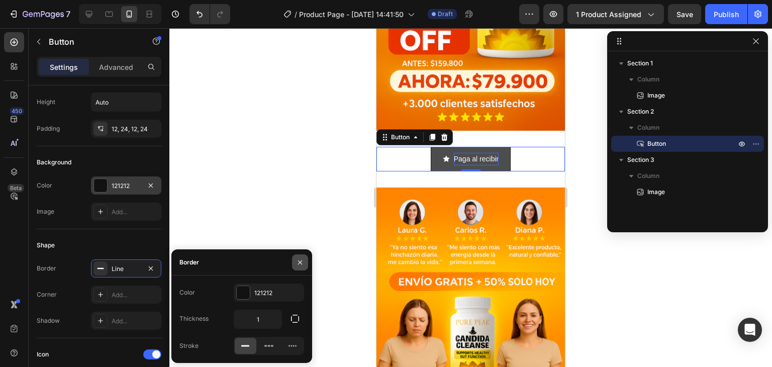
click at [305, 259] on button "button" at bounding box center [300, 262] width 16 height 16
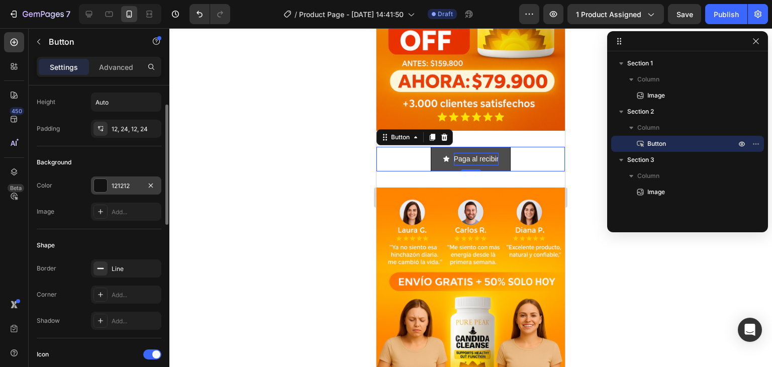
scroll to position [0, 0]
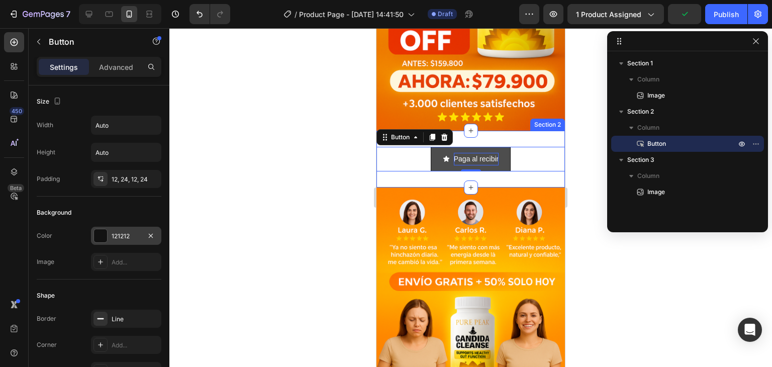
click at [389, 163] on div "Paga al recibir Button 0 Section 2" at bounding box center [470, 159] width 188 height 57
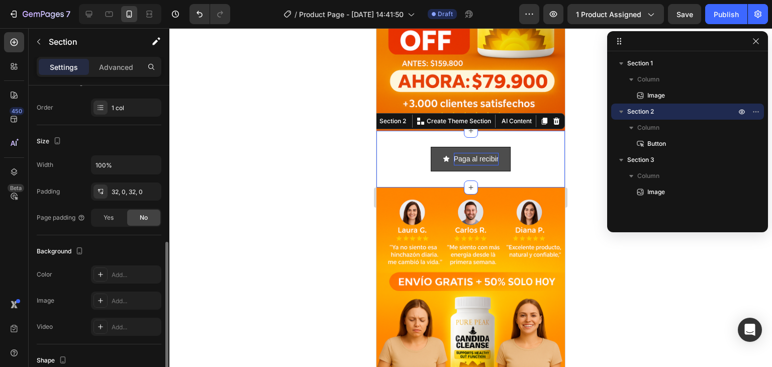
scroll to position [201, 0]
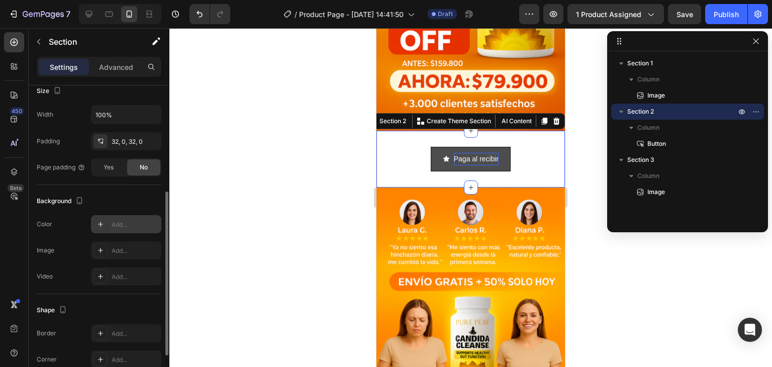
click at [121, 228] on div "Add..." at bounding box center [135, 224] width 47 height 9
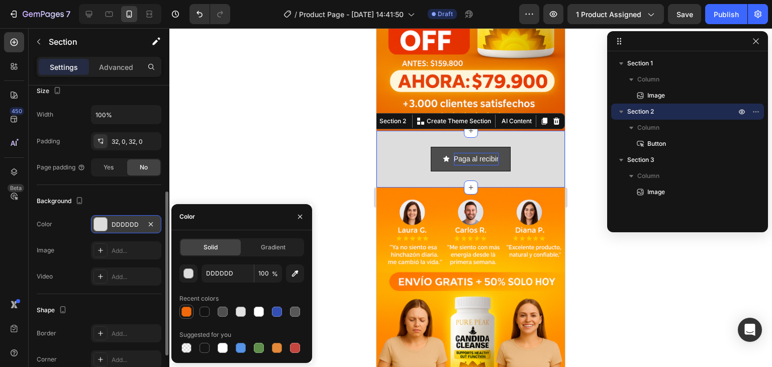
click at [183, 311] on div at bounding box center [186, 312] width 10 height 10
type input "F2690C"
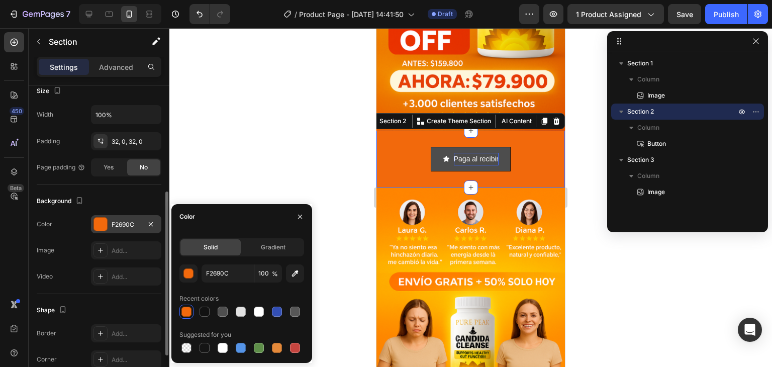
click at [278, 152] on div at bounding box center [470, 197] width 603 height 339
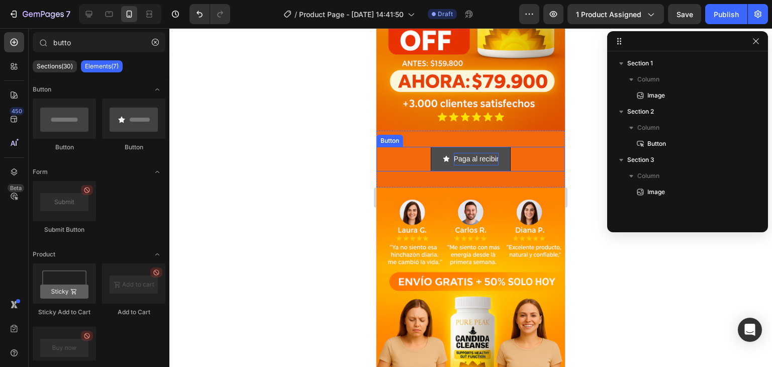
click at [400, 152] on div "Paga al recibir Button" at bounding box center [470, 159] width 188 height 25
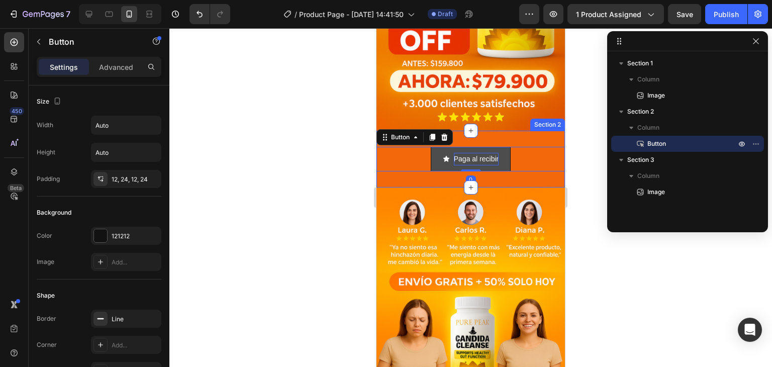
click at [398, 165] on div "Paga al recibir Button 0 Section 2" at bounding box center [470, 159] width 188 height 57
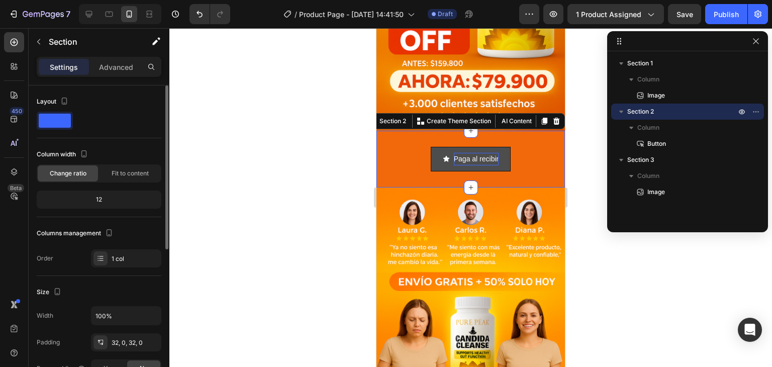
scroll to position [101, 0]
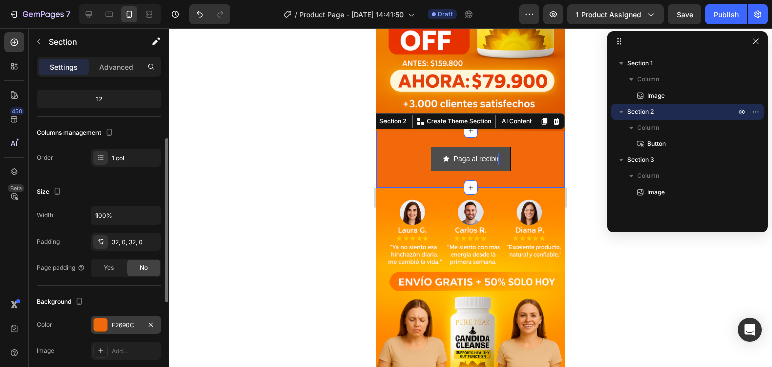
click at [109, 325] on div "F2690C" at bounding box center [126, 325] width 70 height 18
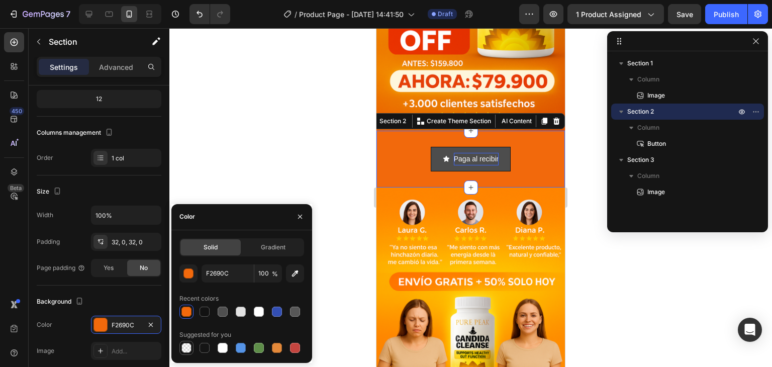
click at [186, 345] on div at bounding box center [186, 348] width 10 height 10
type input "000000"
type input "0"
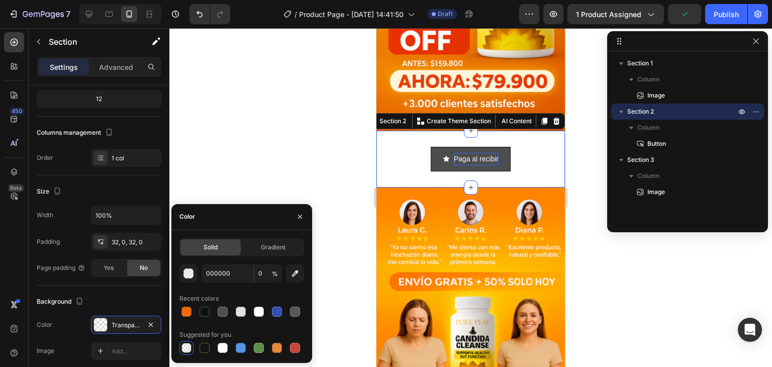
drag, startPoint x: 295, startPoint y: 272, endPoint x: 319, endPoint y: 268, distance: 23.9
click at [319, 0] on div "7 Version history / Product Page - [DATE] 14:41:50 Draft Preview 1 product assi…" at bounding box center [386, 0] width 772 height 0
click at [292, 272] on icon "button" at bounding box center [295, 273] width 10 height 10
type input "FF8600"
type input "100"
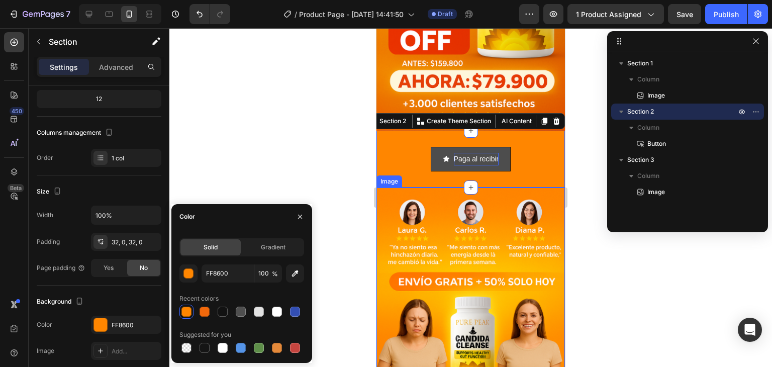
click at [291, 116] on div at bounding box center [470, 197] width 603 height 339
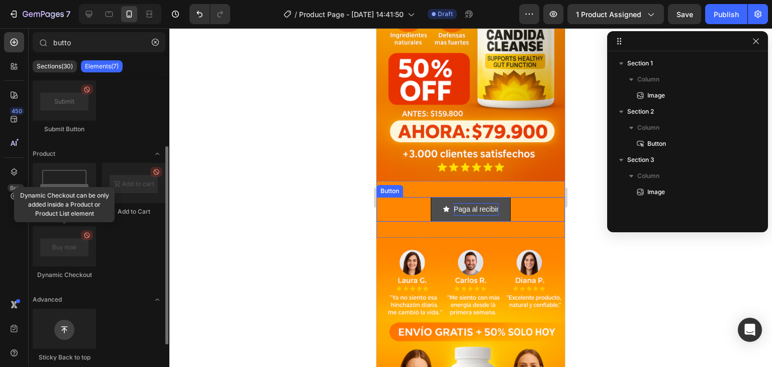
scroll to position [123, 0]
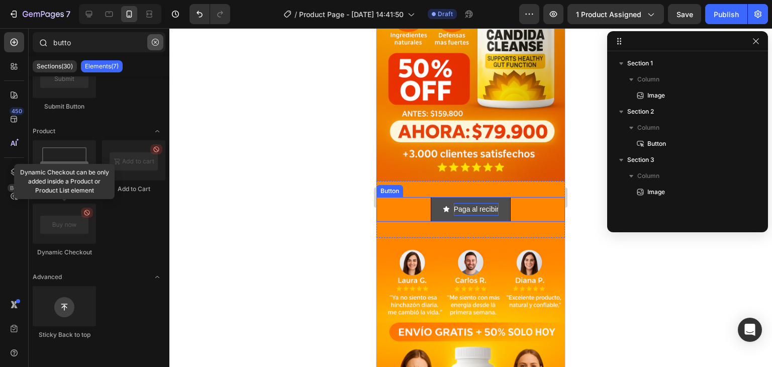
click at [153, 40] on icon "button" at bounding box center [155, 42] width 7 height 7
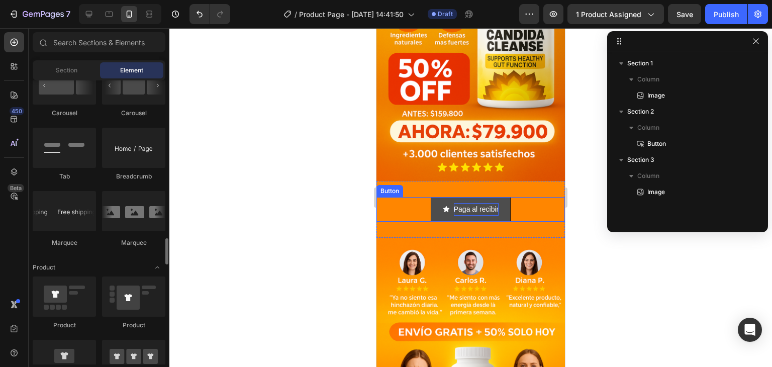
scroll to position [1156, 0]
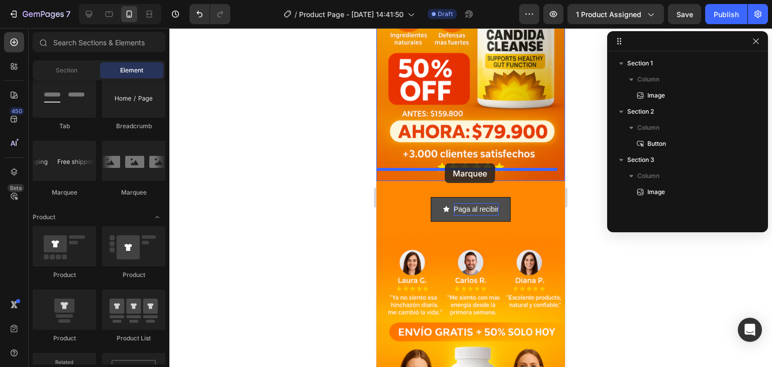
drag, startPoint x: 433, startPoint y: 186, endPoint x: 445, endPoint y: 163, distance: 25.4
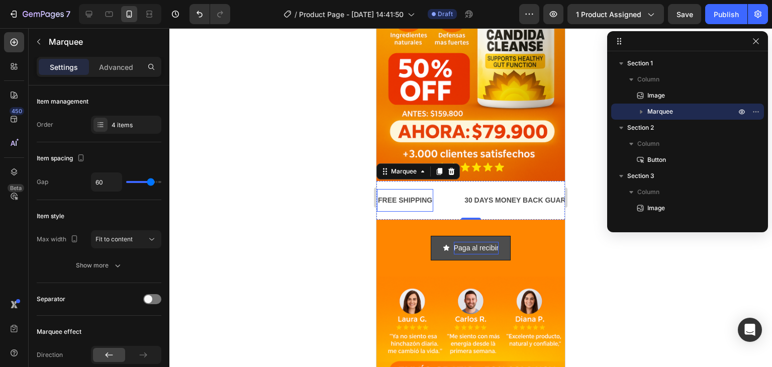
click at [425, 193] on div "FREE SHIPPING" at bounding box center [405, 200] width 56 height 15
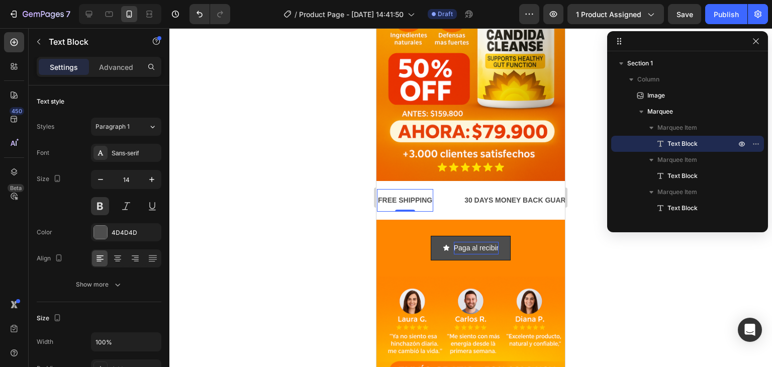
click at [425, 193] on div "FREE SHIPPING" at bounding box center [405, 200] width 56 height 15
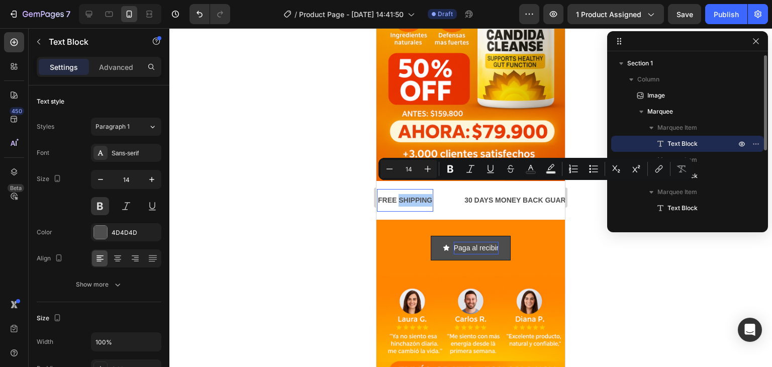
click at [683, 139] on span "Text Block" at bounding box center [682, 144] width 30 height 10
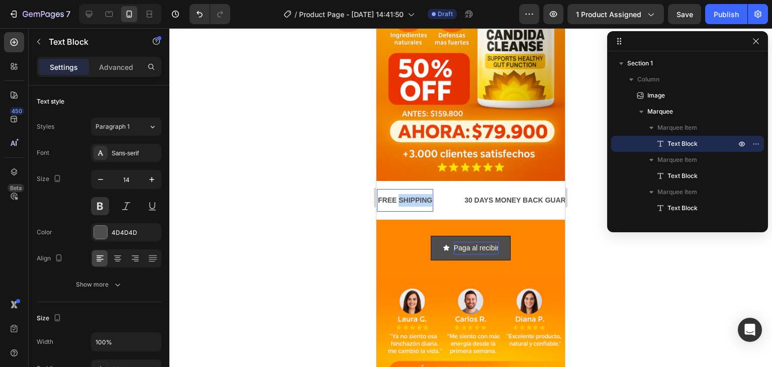
click at [418, 194] on p "FREE SHIPPING" at bounding box center [405, 200] width 54 height 13
click at [501, 193] on div "30 DAYS MONEY BACK GUARANTEE" at bounding box center [522, 200] width 127 height 15
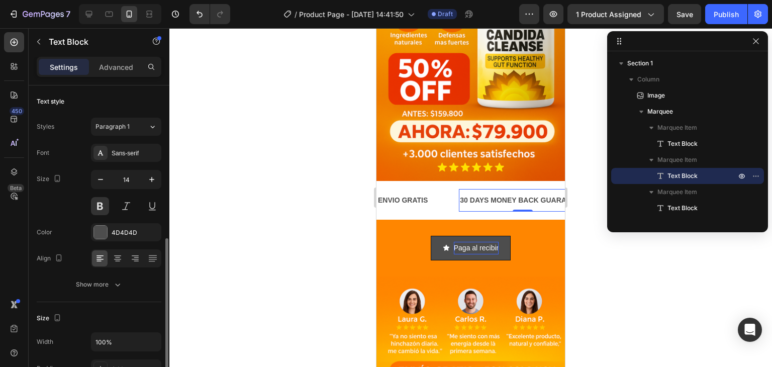
scroll to position [101, 0]
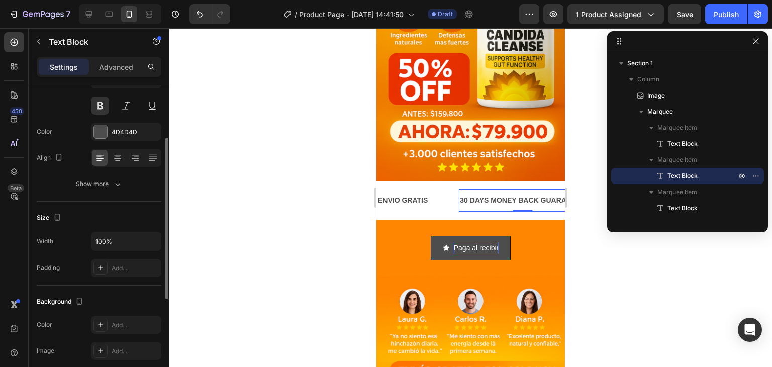
click at [501, 193] on div "30 DAYS MONEY BACK GUARANTEE" at bounding box center [522, 200] width 127 height 15
click at [501, 194] on p "30 DAYS MONEY BACK GUARANTEE" at bounding box center [522, 200] width 125 height 13
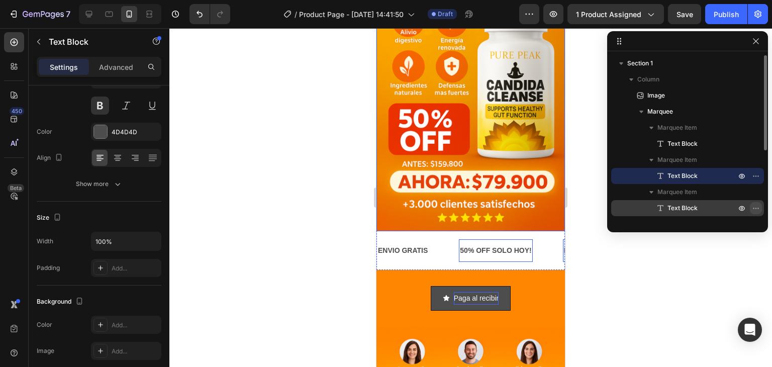
click at [752, 208] on icon "button" at bounding box center [756, 208] width 8 height 8
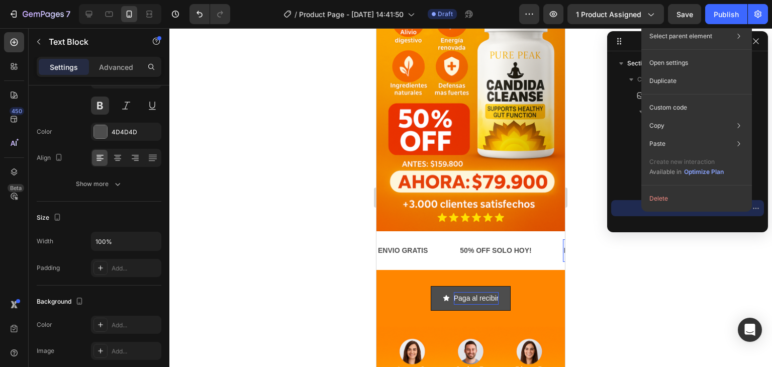
scroll to position [0, 98]
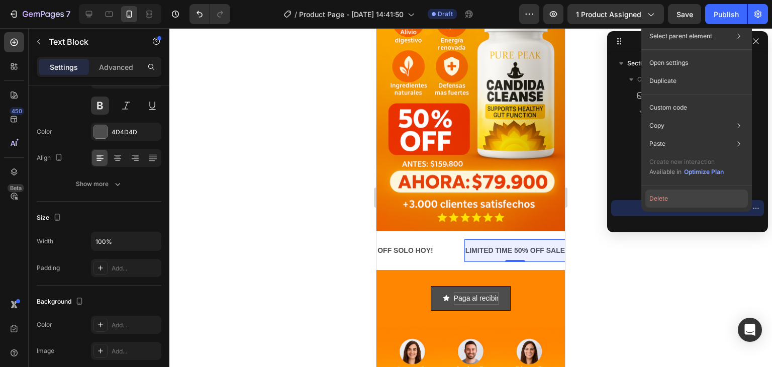
click at [677, 194] on button "Delete" at bounding box center [696, 198] width 103 height 18
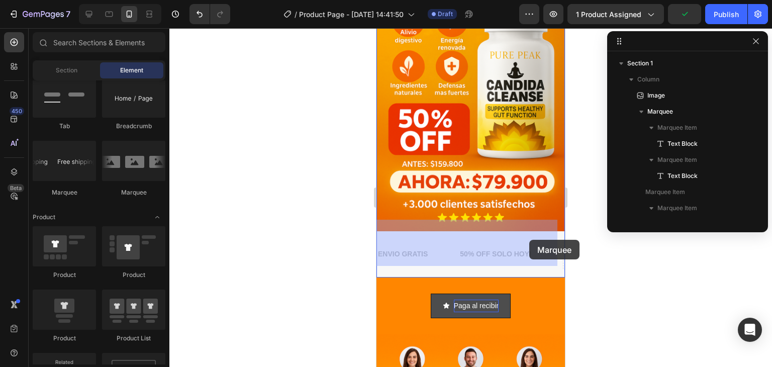
drag, startPoint x: 504, startPoint y: 240, endPoint x: 529, endPoint y: 240, distance: 24.6
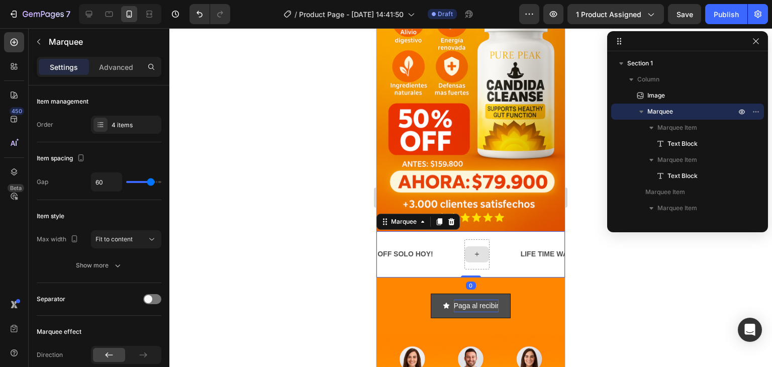
click at [483, 246] on div at bounding box center [477, 254] width 24 height 16
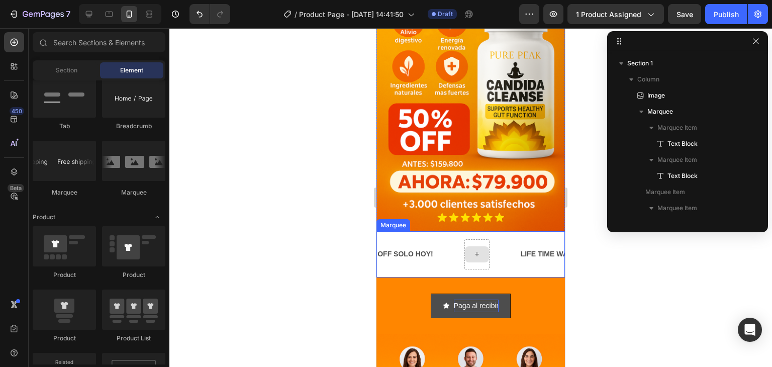
click at [478, 250] on icon at bounding box center [477, 254] width 8 height 9
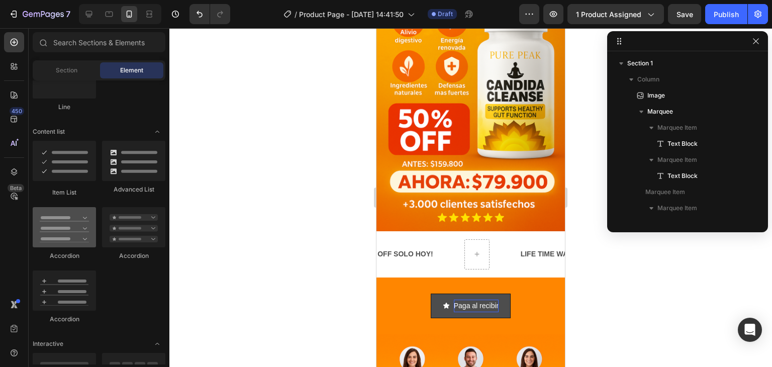
scroll to position [603, 0]
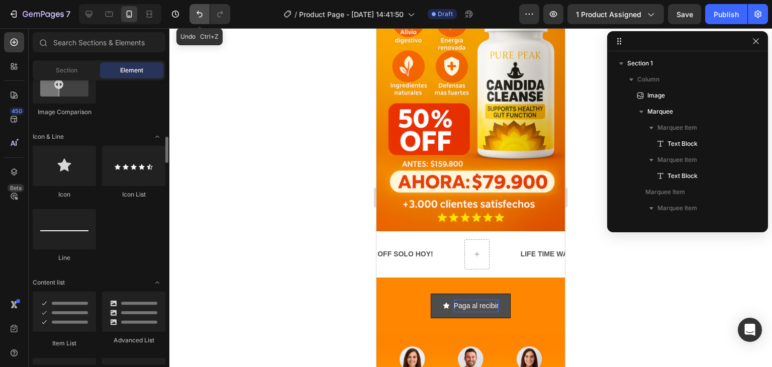
click at [199, 11] on icon "Undo/Redo" at bounding box center [199, 14] width 10 height 10
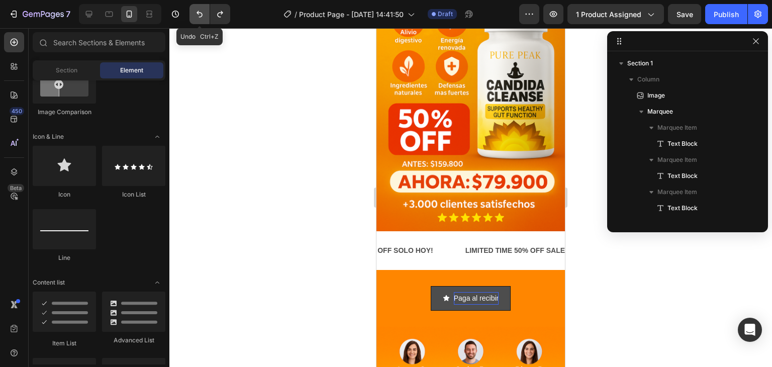
click at [199, 11] on icon "Undo/Redo" at bounding box center [199, 14] width 10 height 10
click at [487, 243] on div "LIMITED TIME 50% OFF SALE" at bounding box center [513, 250] width 102 height 15
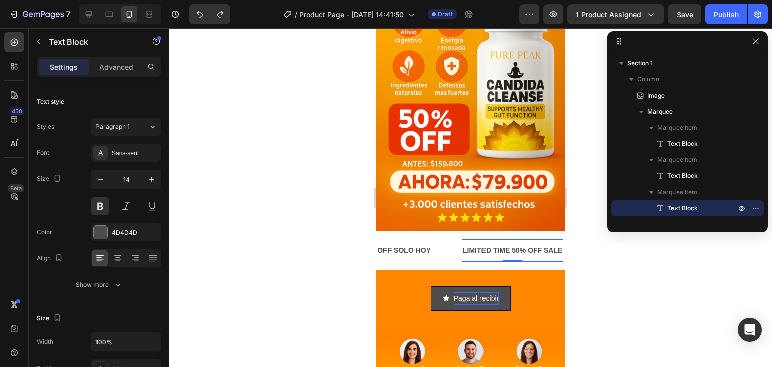
click at [510, 243] on div "LIMITED TIME 50% OFF SALE" at bounding box center [513, 250] width 102 height 15
click at [510, 244] on p "LIMITED TIME 50% OFF SALE" at bounding box center [512, 250] width 99 height 13
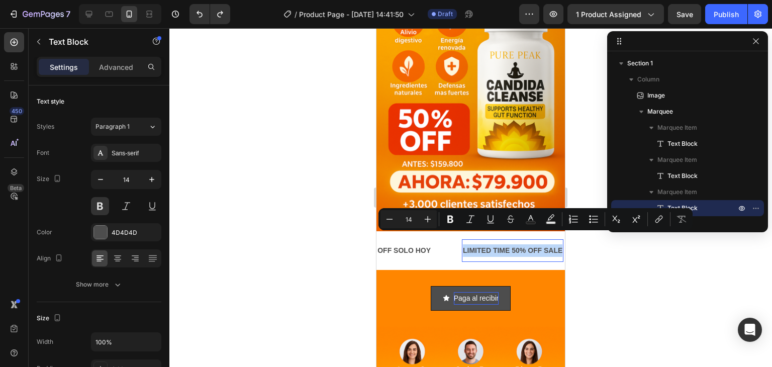
click at [510, 244] on p "LIMITED TIME 50% OFF SALE" at bounding box center [512, 250] width 99 height 13
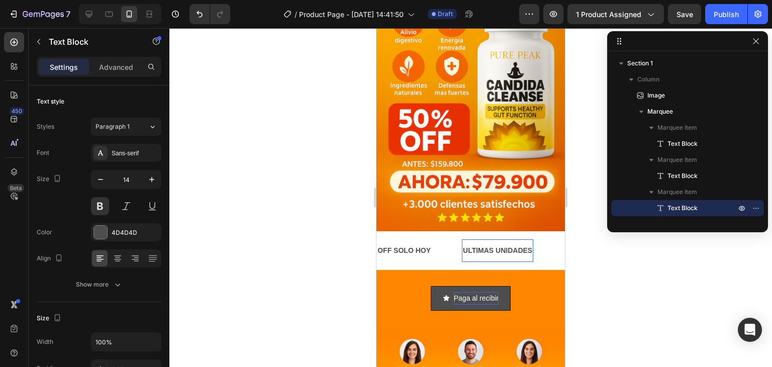
click at [644, 312] on div at bounding box center [470, 197] width 603 height 339
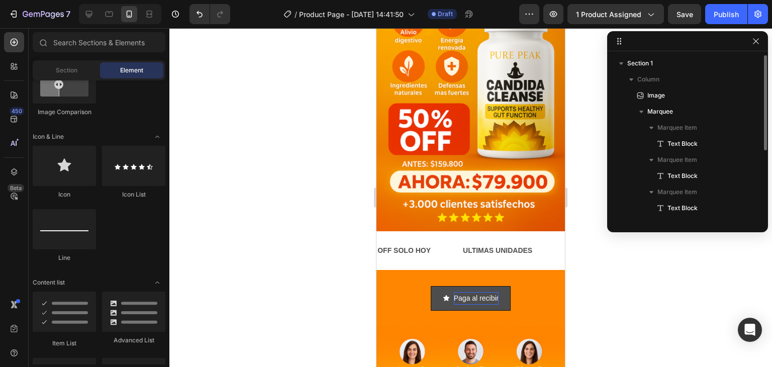
scroll to position [101, 0]
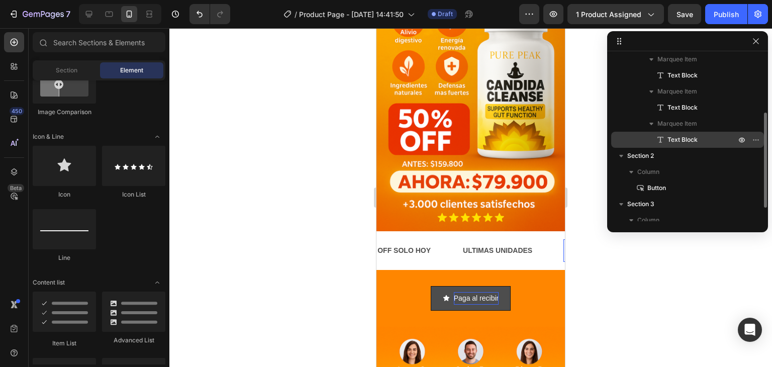
click at [687, 142] on span "Text Block" at bounding box center [682, 140] width 30 height 10
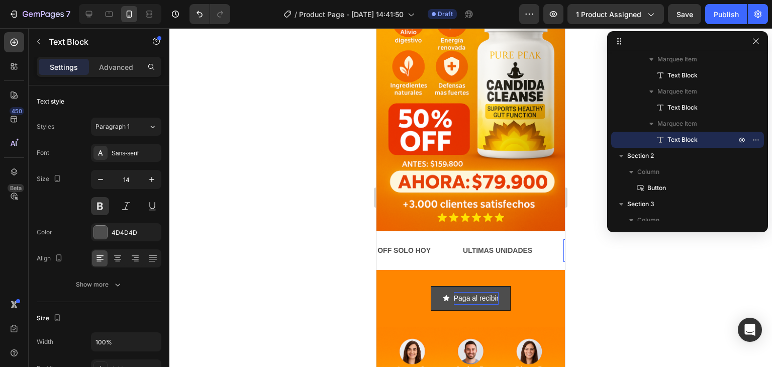
scroll to position [0, 200]
click at [489, 244] on p "LIFE TIME WARRANTY" at bounding box center [501, 250] width 76 height 13
click at [689, 138] on span "Text Block" at bounding box center [682, 140] width 30 height 10
click at [504, 244] on p "LIFE TIME WARRANTY" at bounding box center [501, 250] width 76 height 13
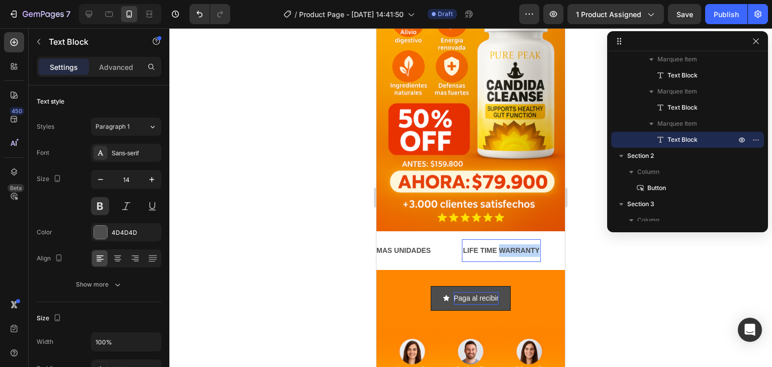
click at [504, 244] on p "LIFE TIME WARRANTY" at bounding box center [501, 250] width 76 height 13
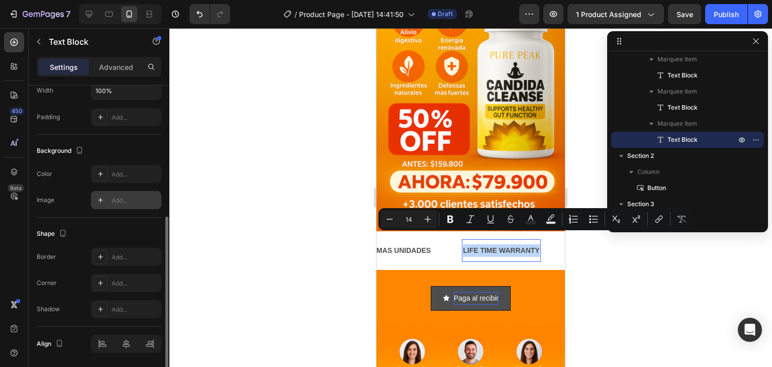
scroll to position [284, 0]
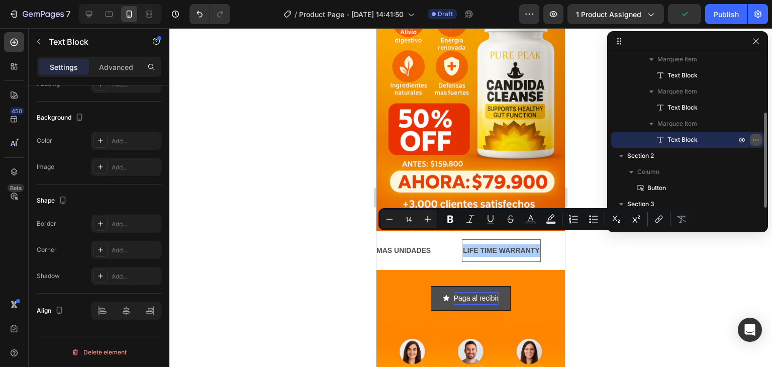
click at [757, 145] on button "button" at bounding box center [756, 140] width 12 height 12
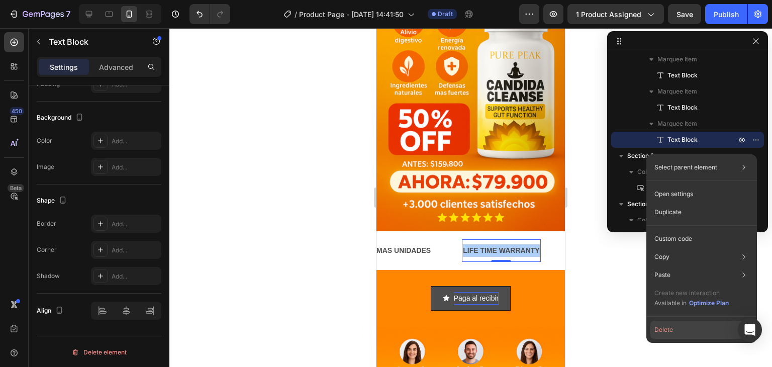
click at [678, 326] on button "Delete" at bounding box center [701, 330] width 103 height 18
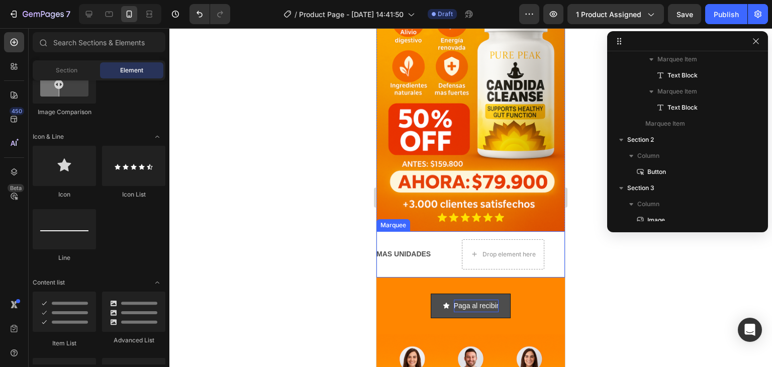
click at [424, 239] on div "ENVIO GRATIS Text Block 50% OFF SOLO HOY Text Block ULTIMAS UNIDADES Text Block…" at bounding box center [375, 254] width 397 height 30
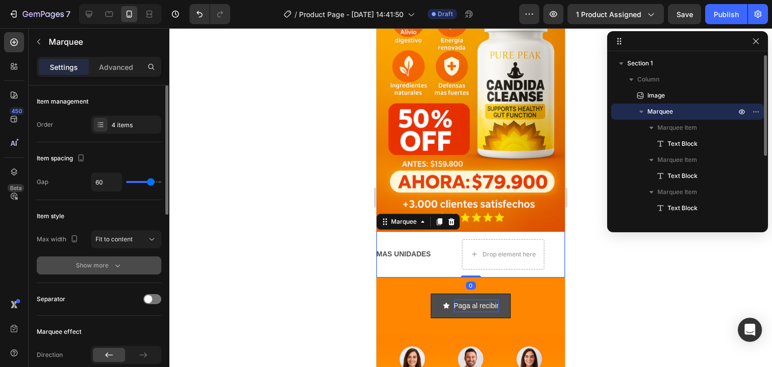
scroll to position [101, 0]
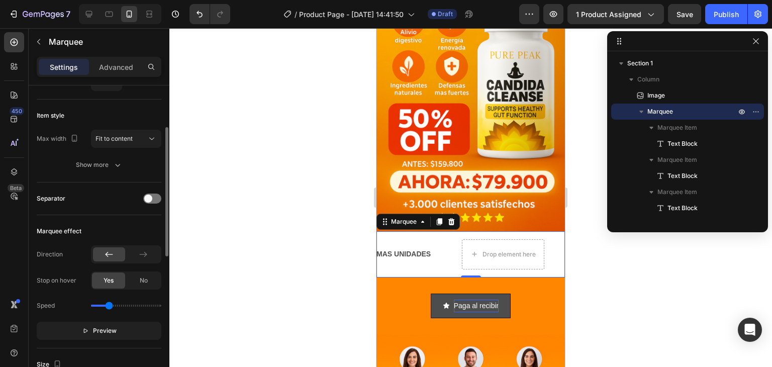
type input "0.9"
click at [110, 305] on input "range" at bounding box center [126, 306] width 70 height 2
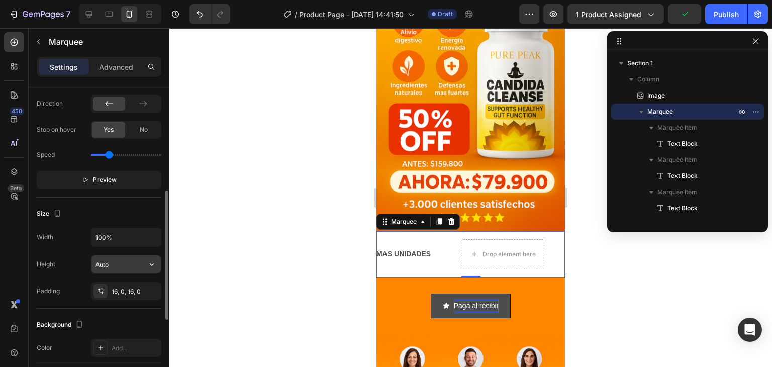
scroll to position [0, 0]
click at [129, 348] on div "Add..." at bounding box center [135, 348] width 47 height 9
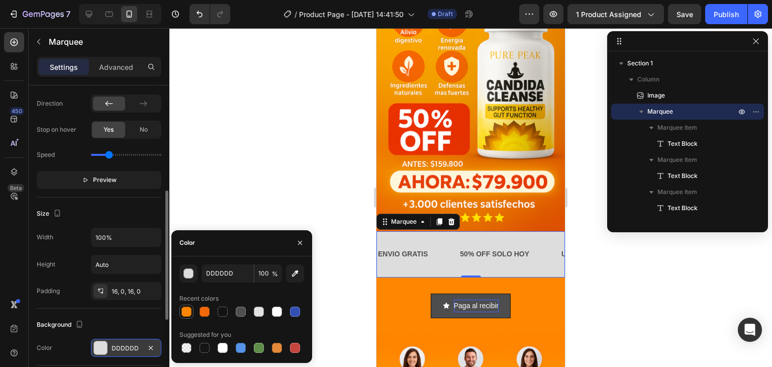
click at [188, 310] on div at bounding box center [186, 312] width 10 height 10
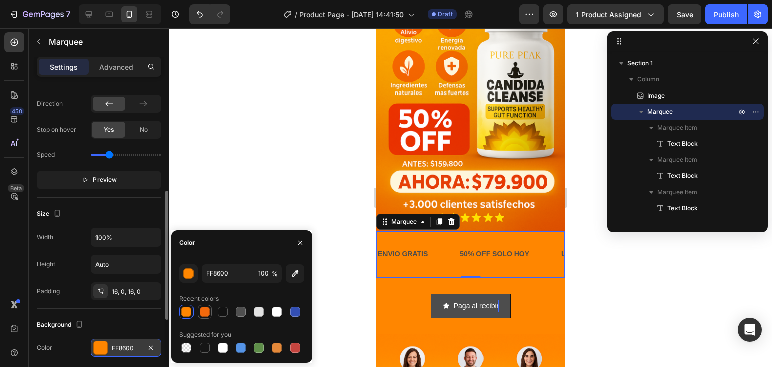
click at [199, 309] on div at bounding box center [204, 312] width 12 height 12
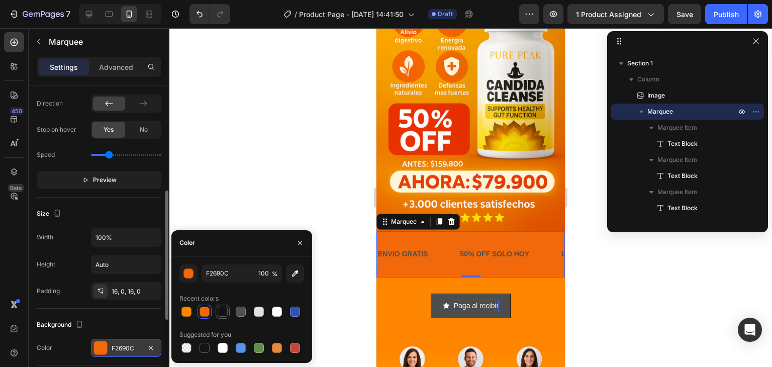
click at [225, 312] on div at bounding box center [223, 312] width 10 height 10
type input "121212"
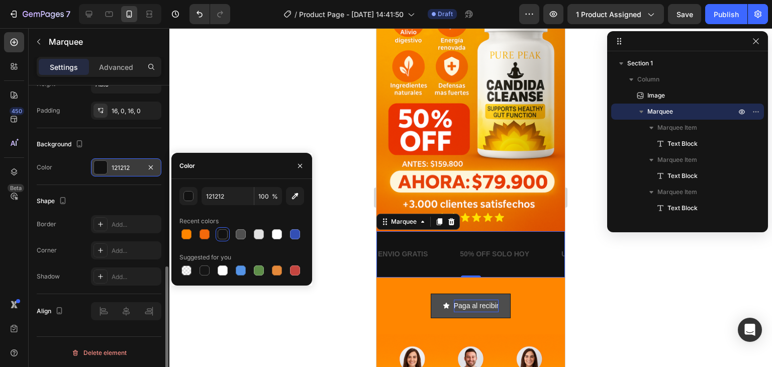
scroll to position [281, 0]
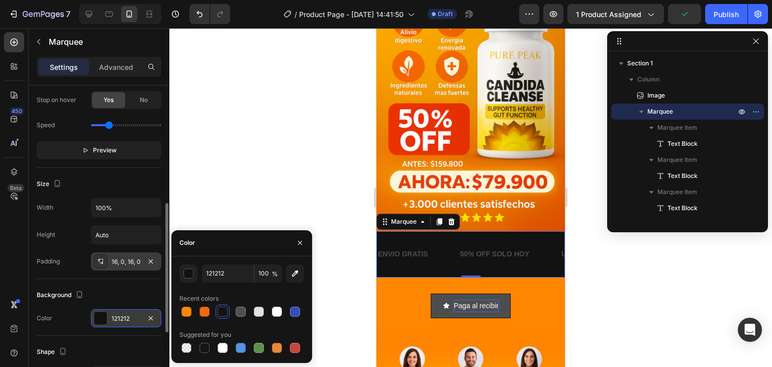
click at [126, 257] on div "16, 0, 16, 0" at bounding box center [126, 261] width 29 height 9
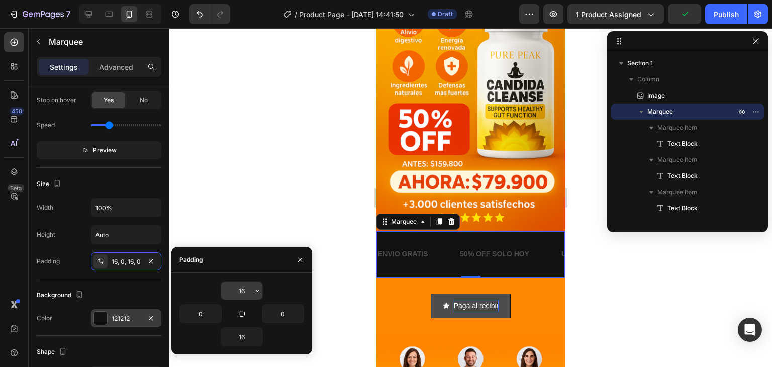
click at [251, 291] on input "16" at bounding box center [241, 290] width 41 height 18
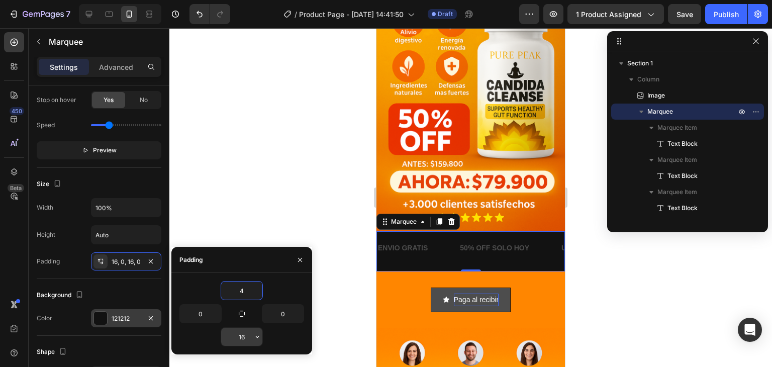
type input "4"
click at [245, 332] on input "16" at bounding box center [241, 337] width 41 height 18
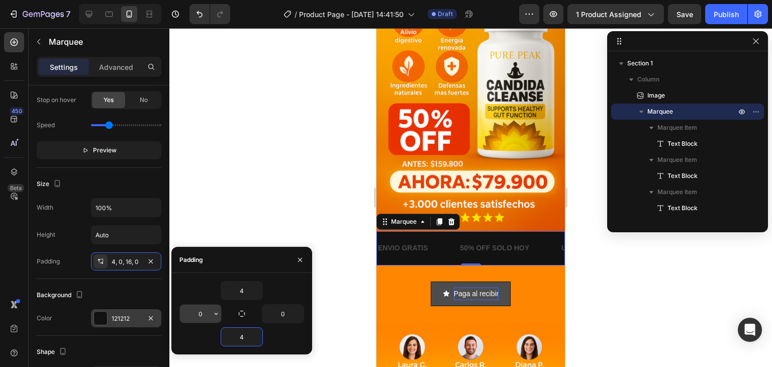
type input "4"
click at [204, 308] on input "0" at bounding box center [200, 314] width 41 height 18
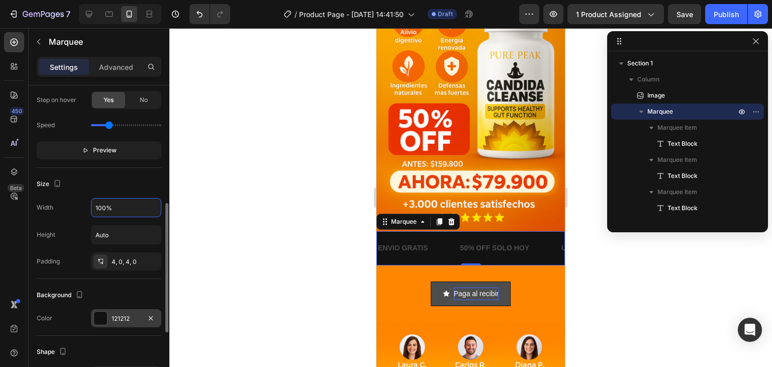
click at [115, 205] on input "100%" at bounding box center [125, 207] width 69 height 18
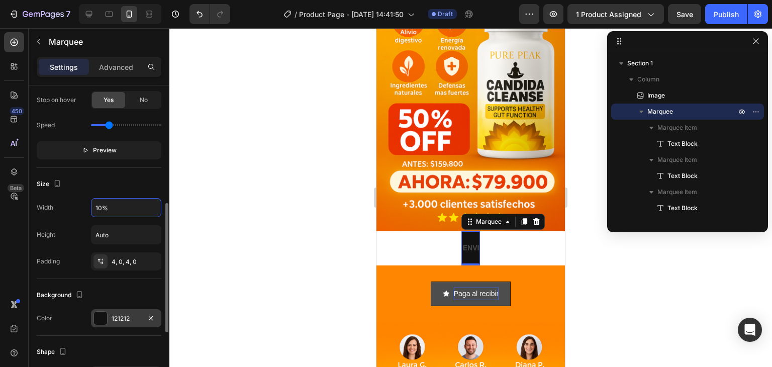
type input "100%"
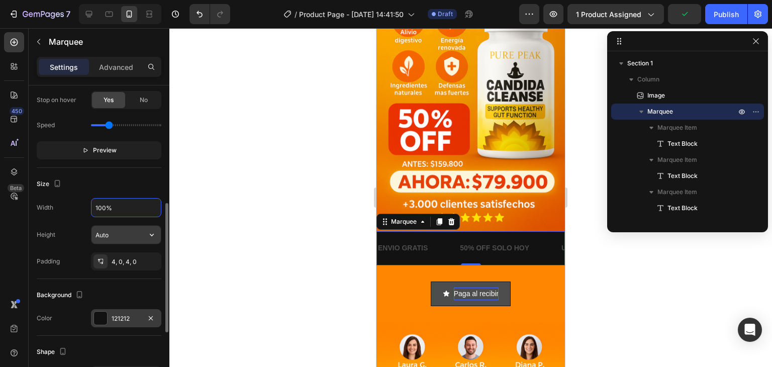
click at [115, 232] on input "Auto" at bounding box center [125, 235] width 69 height 18
click at [151, 234] on icon "button" at bounding box center [152, 235] width 4 height 3
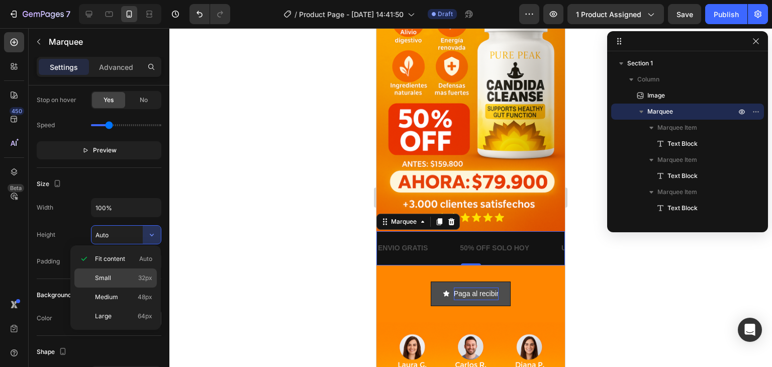
click at [142, 282] on span "32px" at bounding box center [145, 277] width 14 height 9
type input "32"
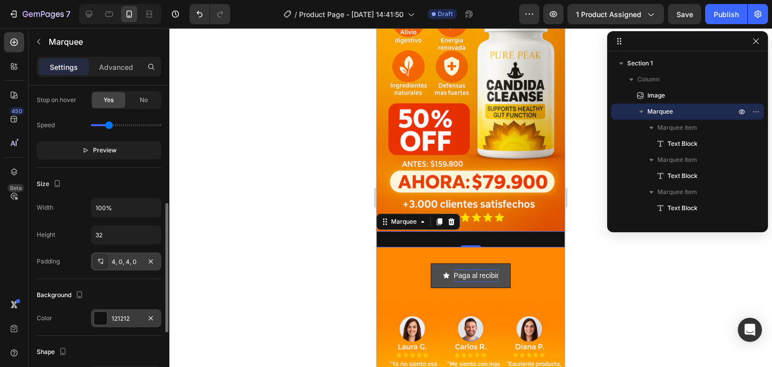
click at [138, 260] on div "4, 0, 4, 0" at bounding box center [126, 261] width 29 height 9
click at [143, 236] on button "button" at bounding box center [152, 235] width 18 height 18
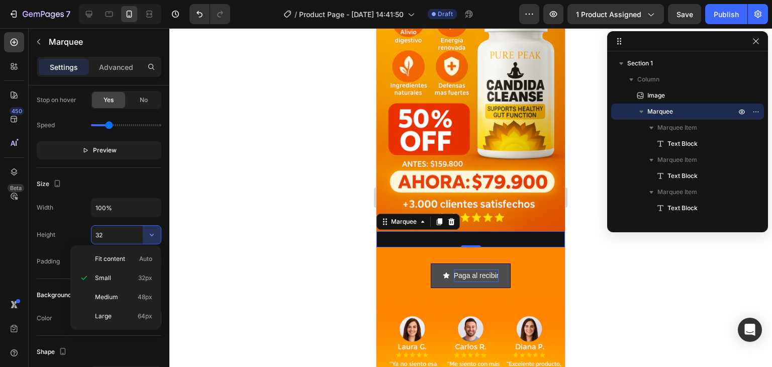
click at [184, 234] on div at bounding box center [470, 197] width 603 height 339
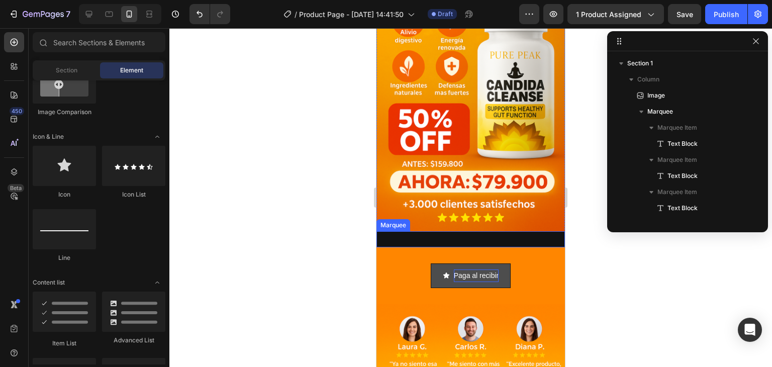
click at [444, 237] on div "ENVIO GRATIS Text Block" at bounding box center [416, 248] width 82 height 23
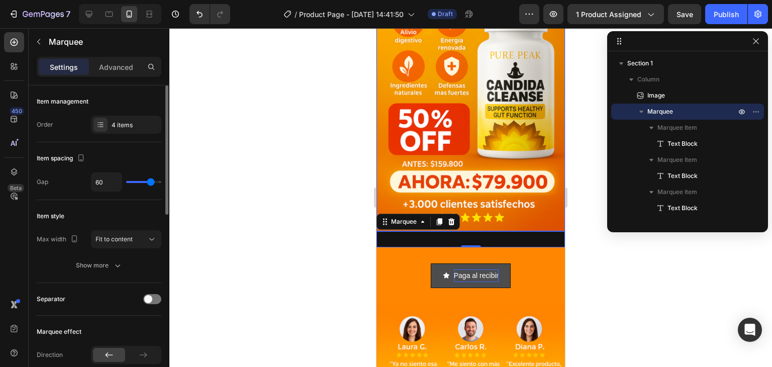
type input "63"
type input "80"
type input "28"
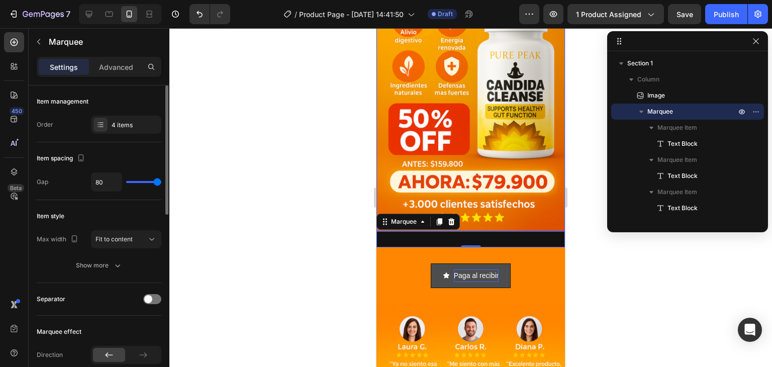
type input "28"
type input "26"
type input "25"
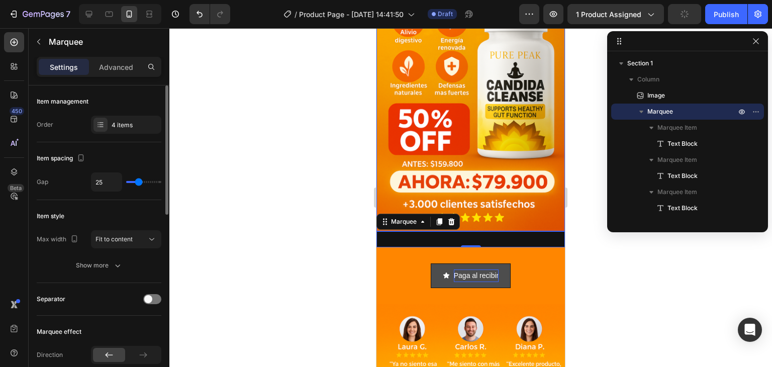
type input "26"
type input "31"
drag, startPoint x: 151, startPoint y: 181, endPoint x: 141, endPoint y: 180, distance: 10.2
type input "31"
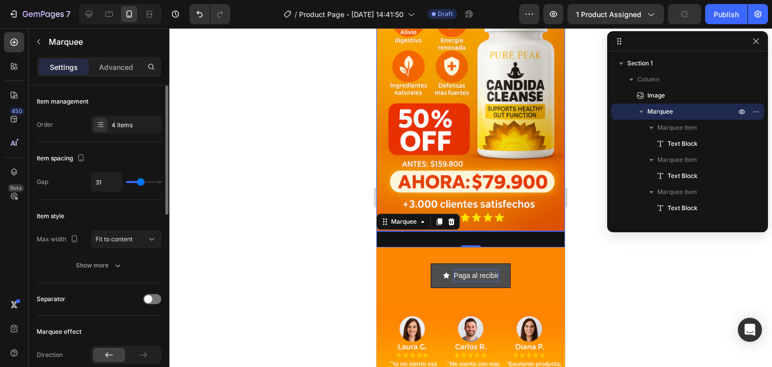
click at [141, 181] on input "range" at bounding box center [143, 182] width 35 height 2
click at [116, 123] on div "4 items" at bounding box center [135, 125] width 47 height 9
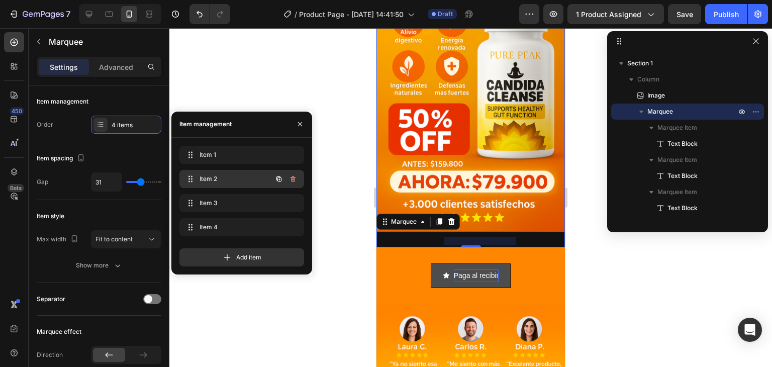
click at [214, 181] on span "Item 2" at bounding box center [227, 178] width 57 height 9
click at [215, 181] on span "Item 2" at bounding box center [227, 178] width 57 height 9
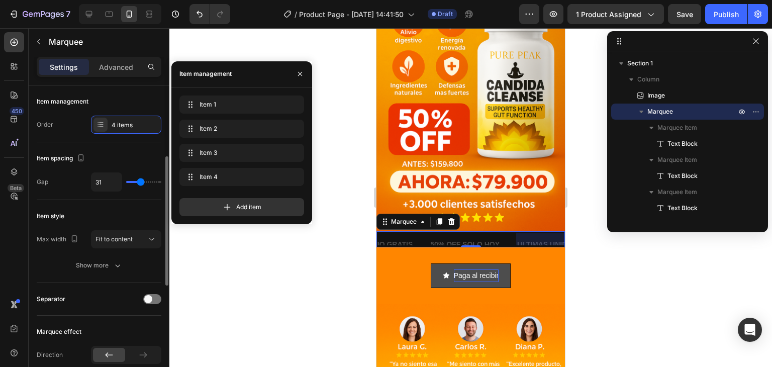
scroll to position [50, 0]
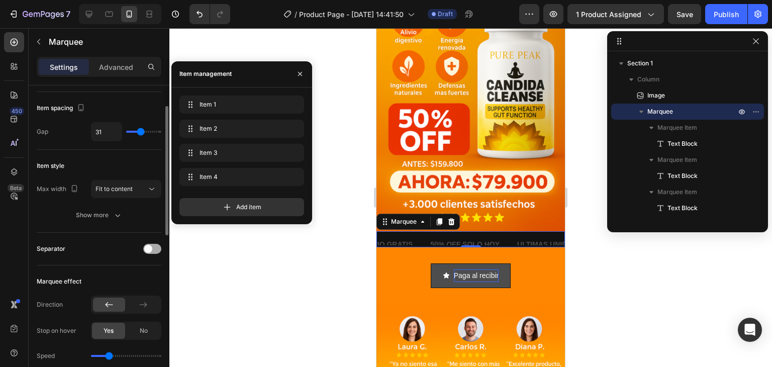
click at [155, 245] on div at bounding box center [152, 249] width 18 height 10
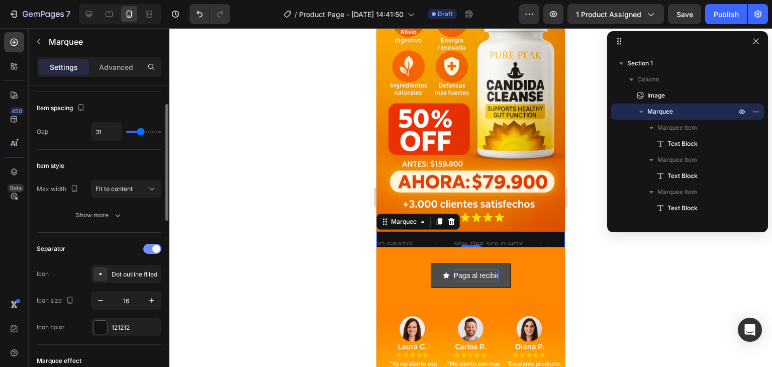
click at [155, 245] on span at bounding box center [156, 249] width 8 height 8
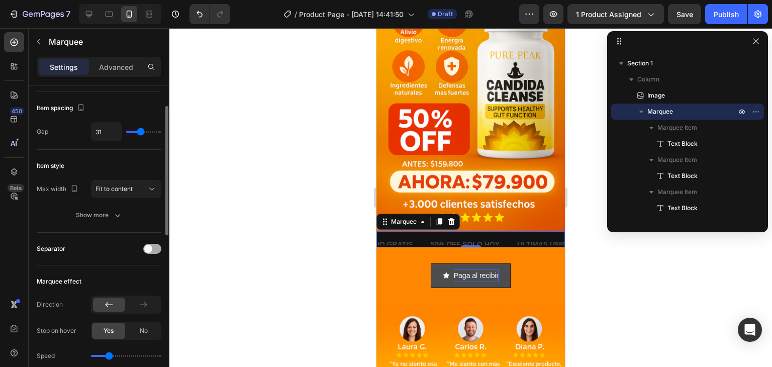
click at [154, 247] on div at bounding box center [152, 249] width 18 height 10
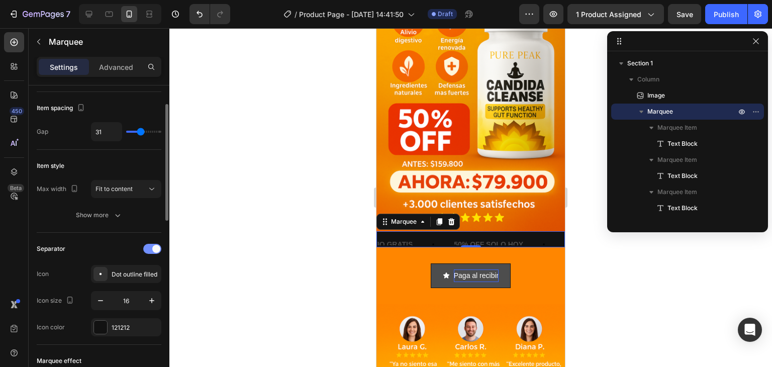
click at [154, 247] on span at bounding box center [156, 249] width 8 height 8
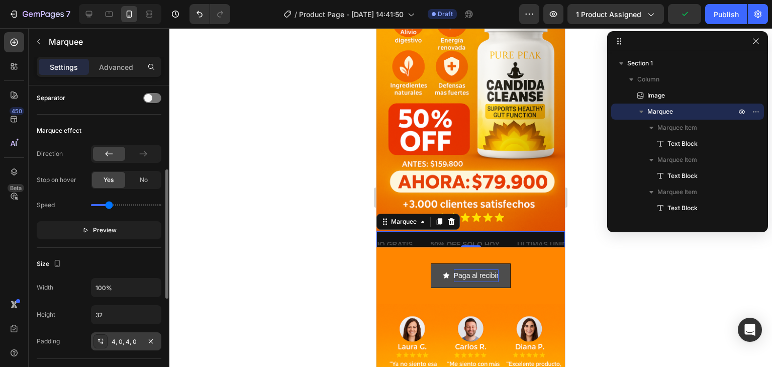
scroll to position [251, 0]
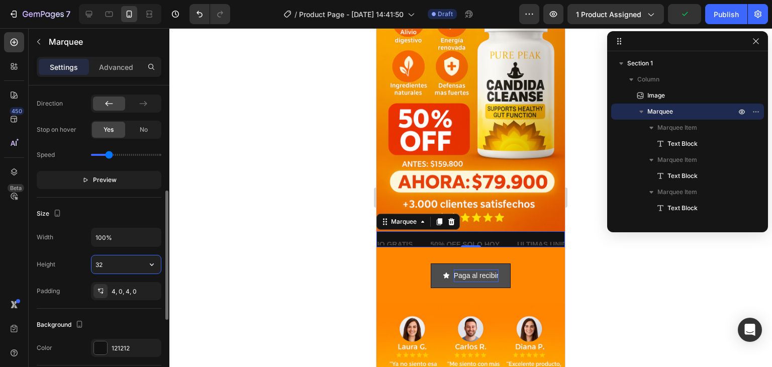
click at [120, 265] on input "32" at bounding box center [125, 264] width 69 height 18
click at [149, 261] on icon "button" at bounding box center [152, 264] width 10 height 10
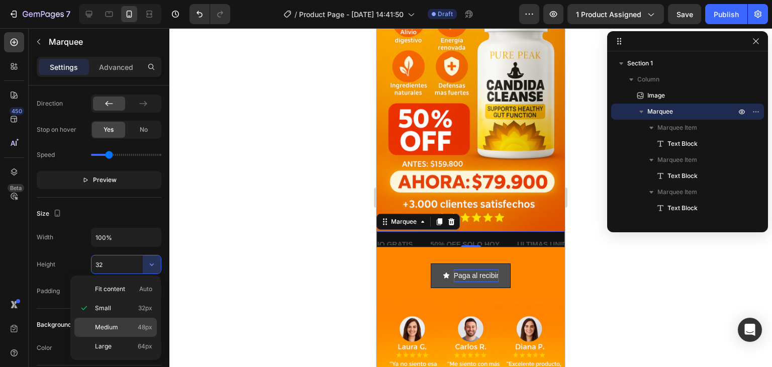
click at [139, 327] on span "48px" at bounding box center [145, 327] width 15 height 9
type input "48"
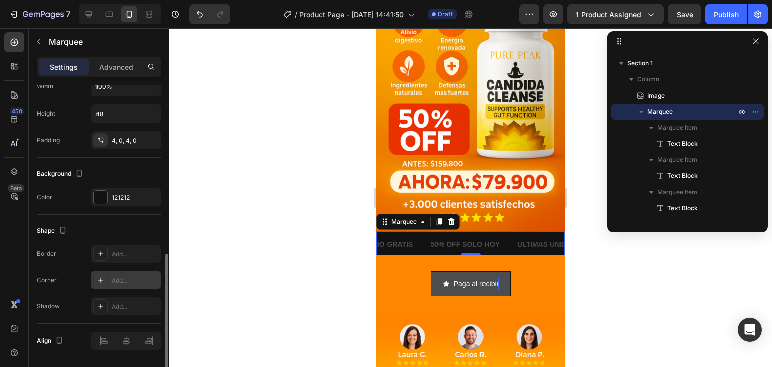
scroll to position [432, 0]
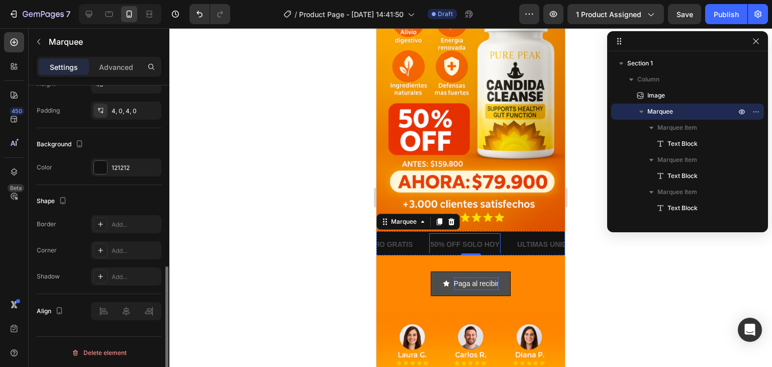
click at [446, 238] on p "50% OFF SOLO HOY" at bounding box center [464, 244] width 69 height 13
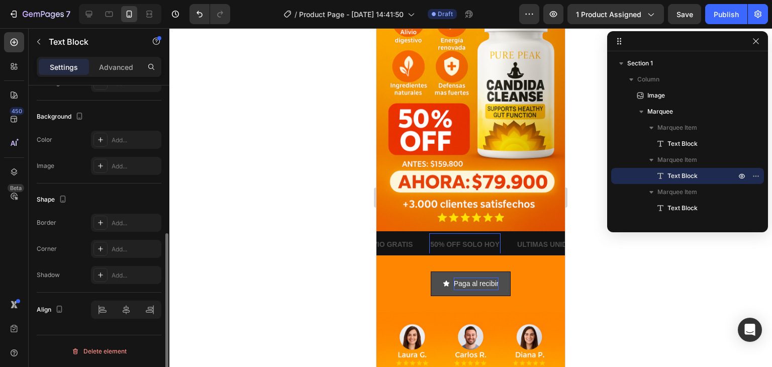
scroll to position [0, 0]
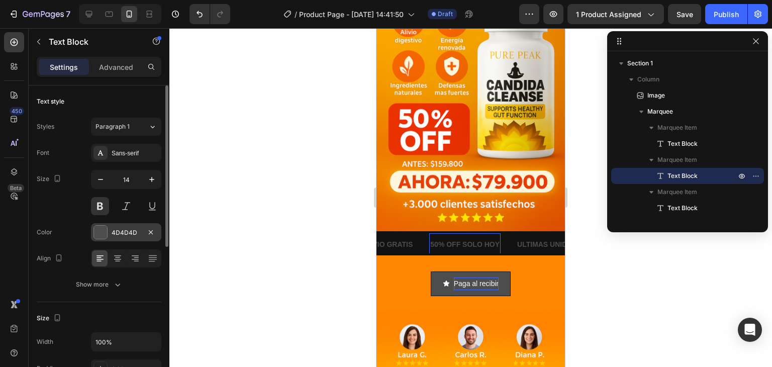
click at [134, 230] on div "4D4D4D" at bounding box center [126, 232] width 29 height 9
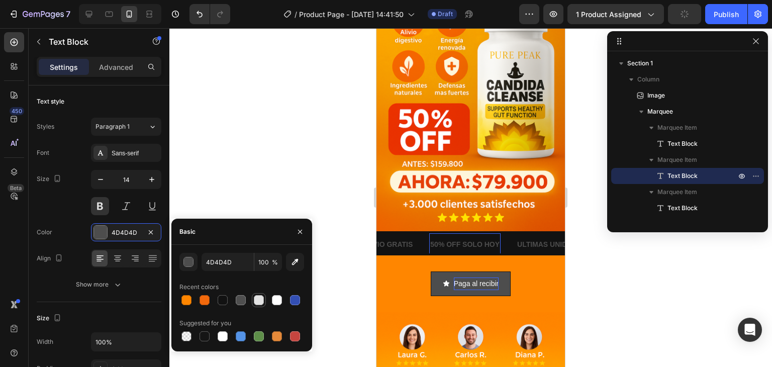
click at [263, 296] on div at bounding box center [259, 300] width 10 height 10
type input "E2E2E2"
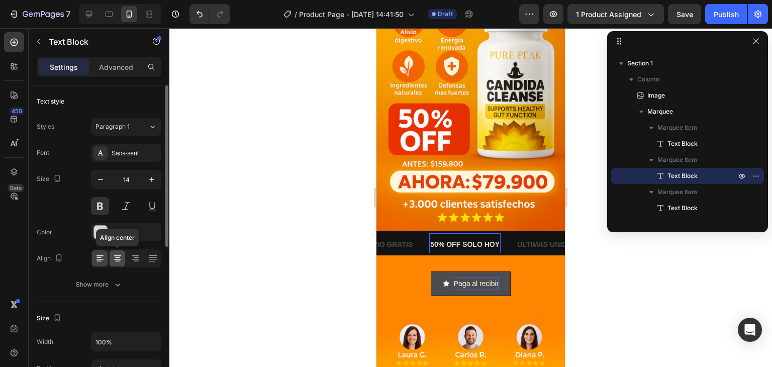
click at [119, 261] on icon at bounding box center [117, 261] width 5 height 1
click at [103, 204] on button at bounding box center [100, 206] width 18 height 18
click at [125, 129] on span "Paragraph 1" at bounding box center [112, 126] width 34 height 9
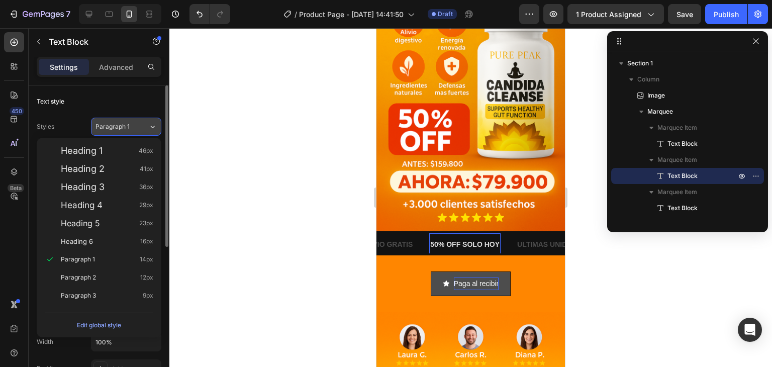
click at [125, 129] on span "Paragraph 1" at bounding box center [112, 126] width 34 height 9
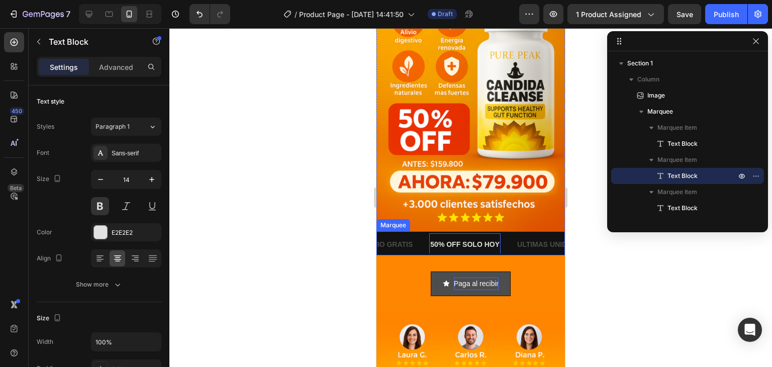
click at [518, 237] on div "ULTIMAS UNIDADES" at bounding box center [550, 244] width 71 height 15
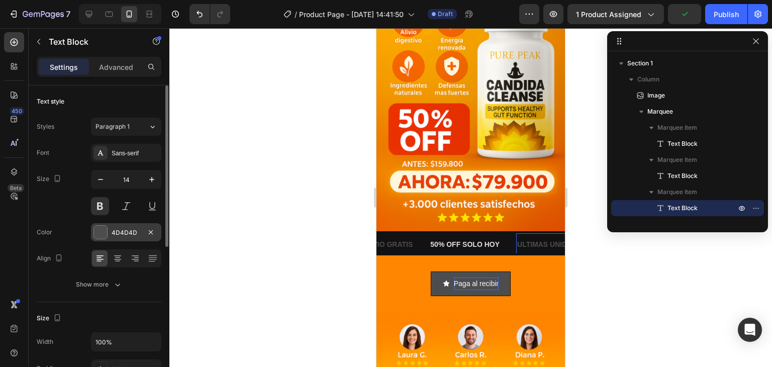
click at [127, 232] on div "4D4D4D" at bounding box center [126, 232] width 29 height 9
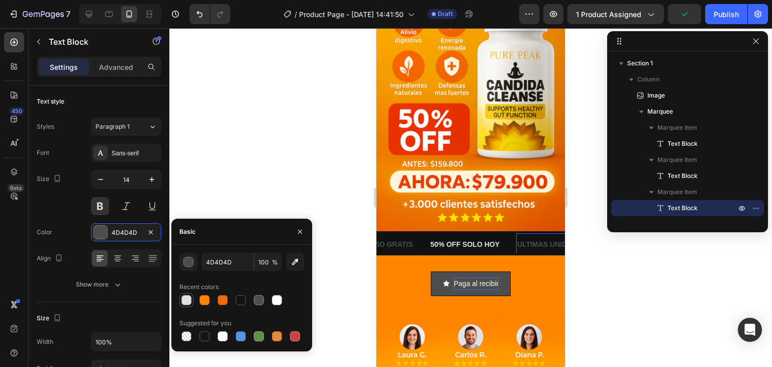
click at [188, 300] on div at bounding box center [186, 300] width 10 height 10
type input "E2E2E2"
click at [199, 191] on div at bounding box center [470, 197] width 603 height 339
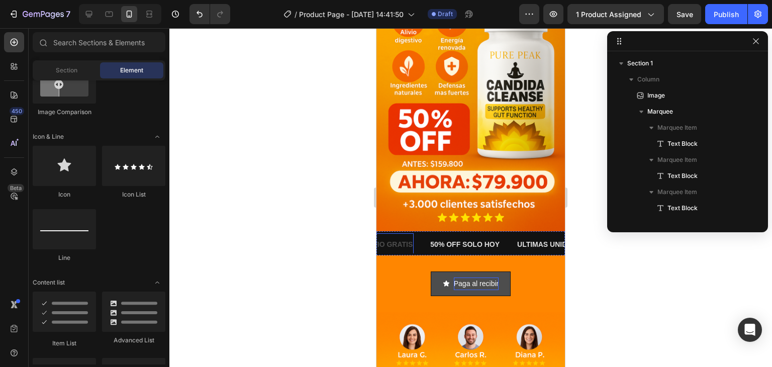
click at [395, 238] on p "ENVIO GRATIS" at bounding box center [386, 244] width 50 height 13
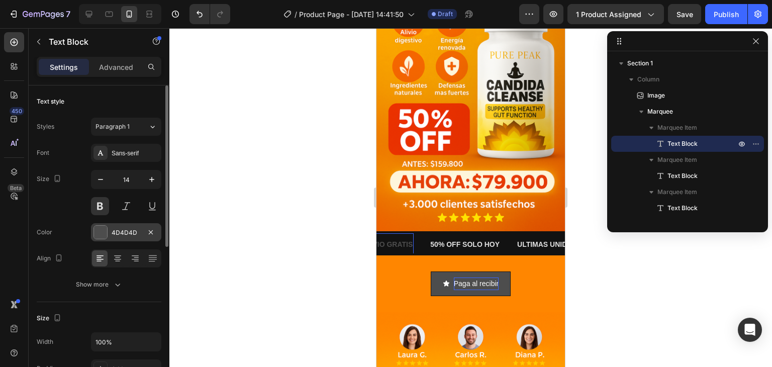
click at [121, 234] on div "4D4D4D" at bounding box center [126, 232] width 29 height 9
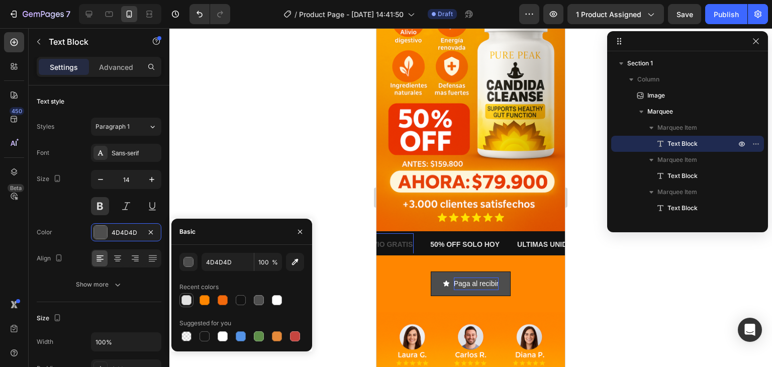
click at [185, 304] on div at bounding box center [186, 300] width 10 height 10
type input "E2E2E2"
click at [263, 137] on div at bounding box center [470, 197] width 603 height 339
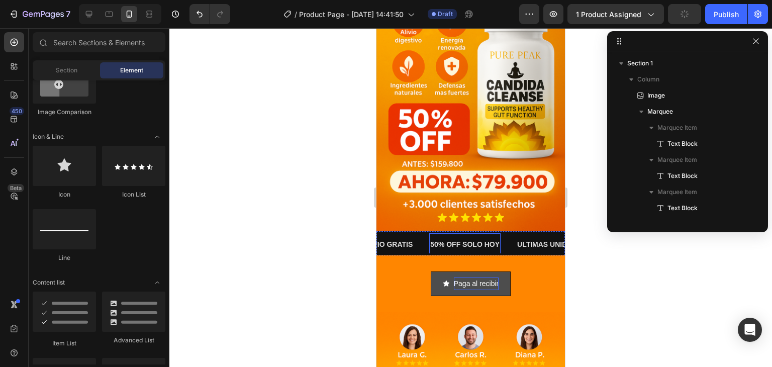
click at [464, 238] on p "50% OFF SOLO HOY" at bounding box center [463, 244] width 69 height 13
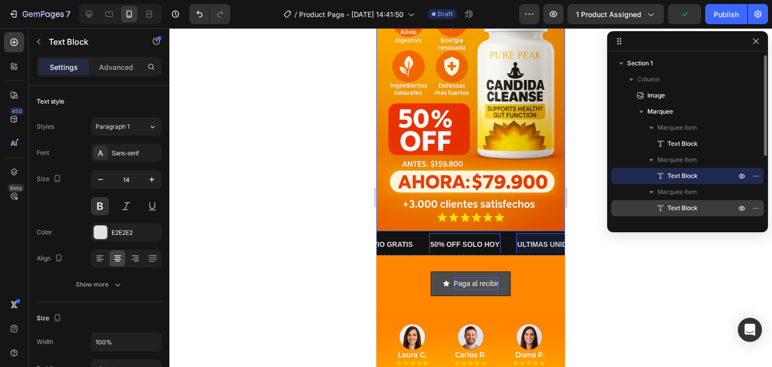
click at [688, 208] on span "Text Block" at bounding box center [682, 208] width 30 height 10
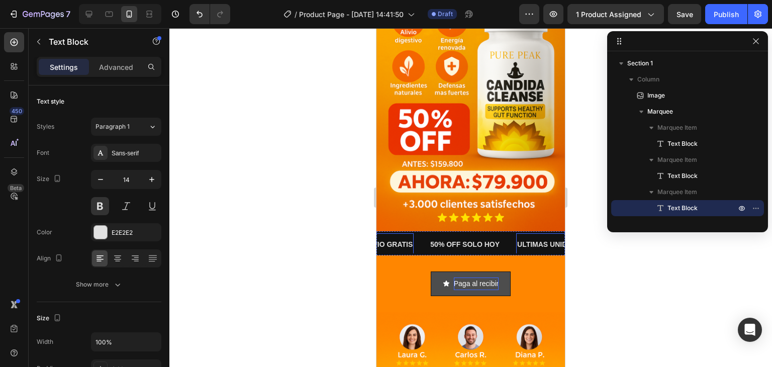
click at [417, 233] on div "ENVIO GRATIS Text Block" at bounding box center [393, 244] width 67 height 23
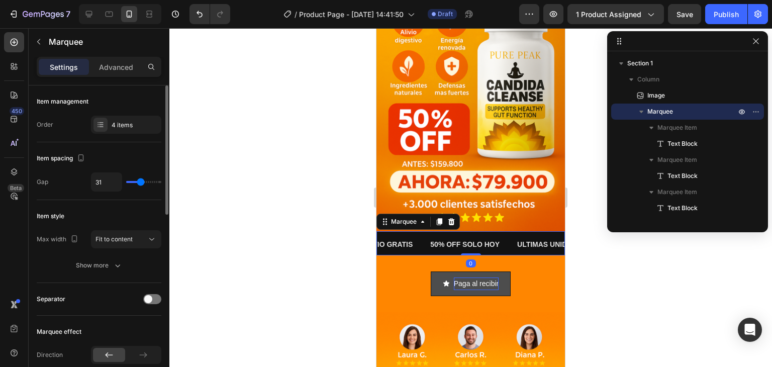
type input "35"
type input "80"
type input "28"
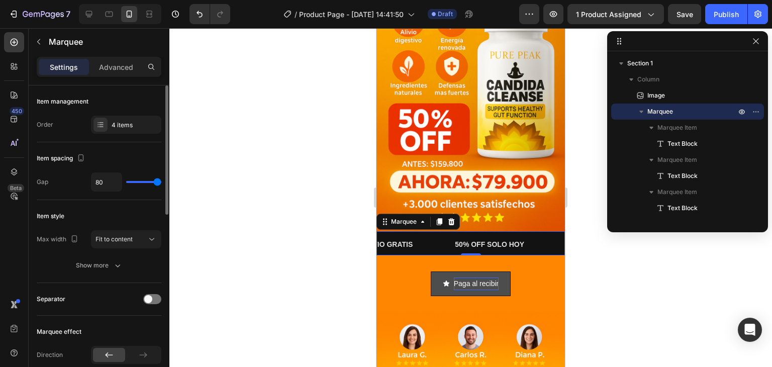
type input "28"
type input "22"
type input "10"
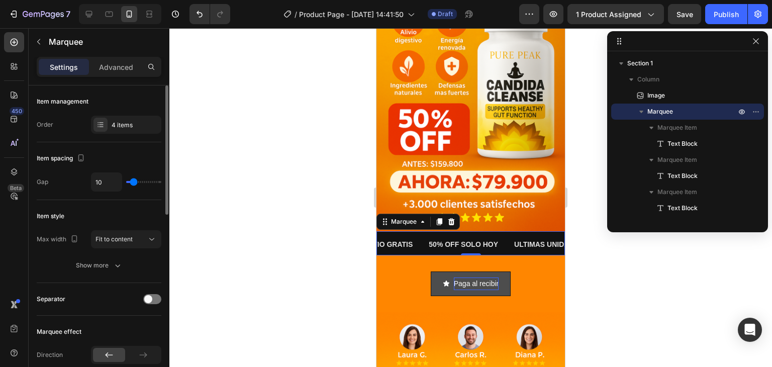
type input "4"
type input "0"
type input "1"
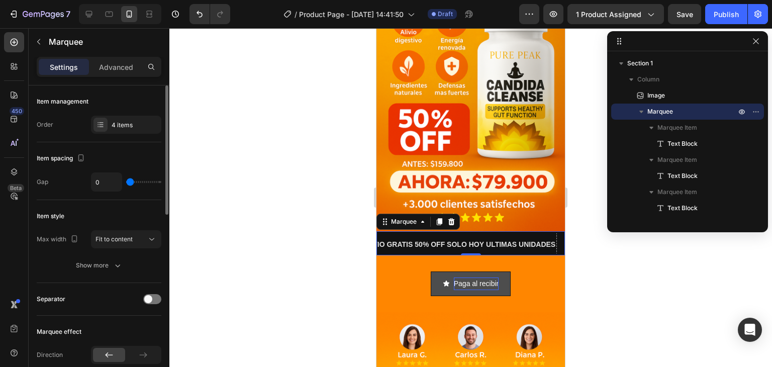
type input "1"
type input "11"
type input "13"
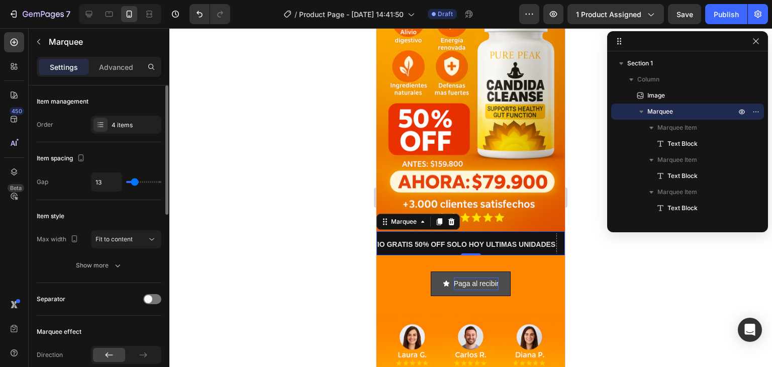
type input "17"
type input "22"
type input "23"
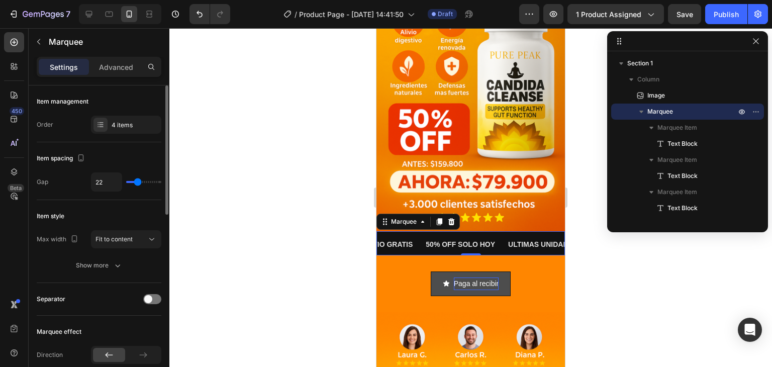
type input "23"
type input "24"
type input "26"
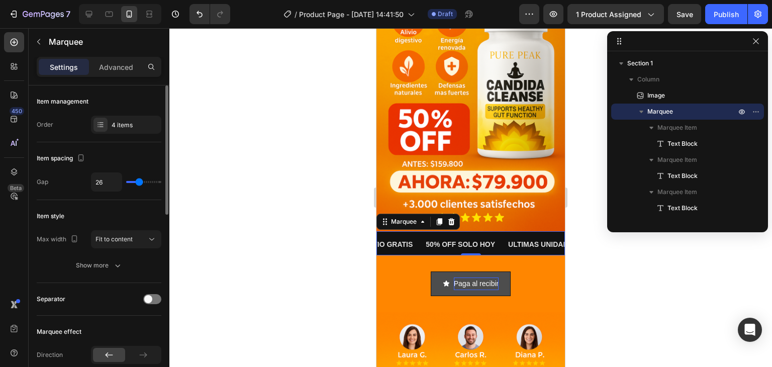
type input "29"
type input "31"
type input "35"
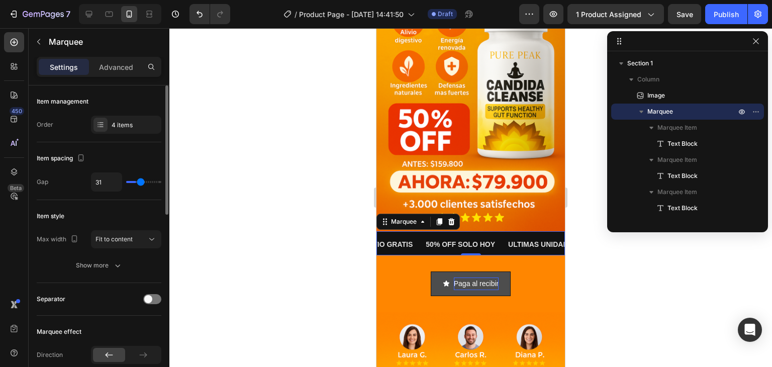
type input "35"
type input "39"
type input "43"
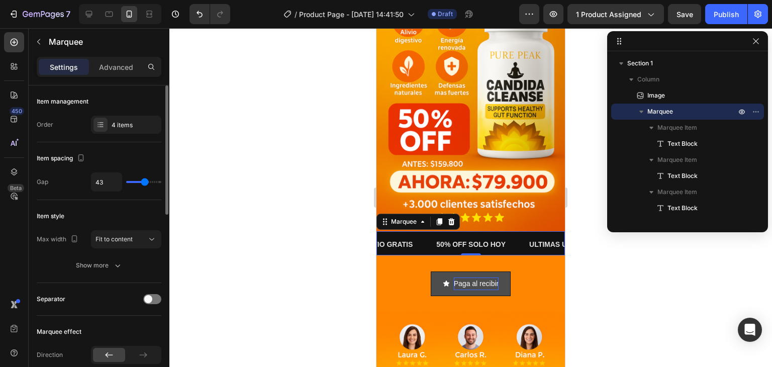
type input "45"
type input "47"
type input "48"
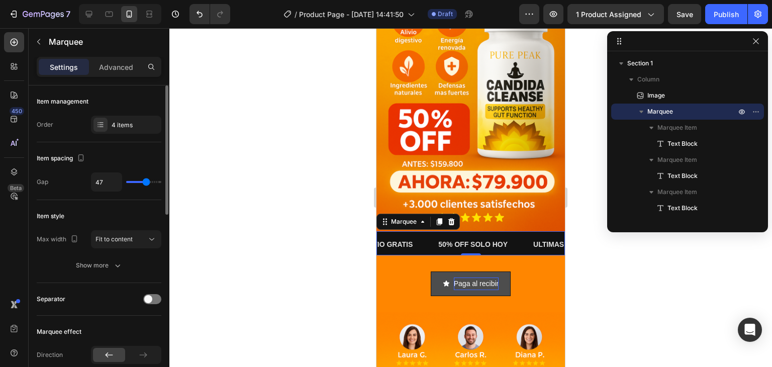
type input "48"
type input "49"
drag, startPoint x: 141, startPoint y: 183, endPoint x: 147, endPoint y: 182, distance: 5.6
type input "49"
click at [147, 182] on input "range" at bounding box center [143, 182] width 35 height 2
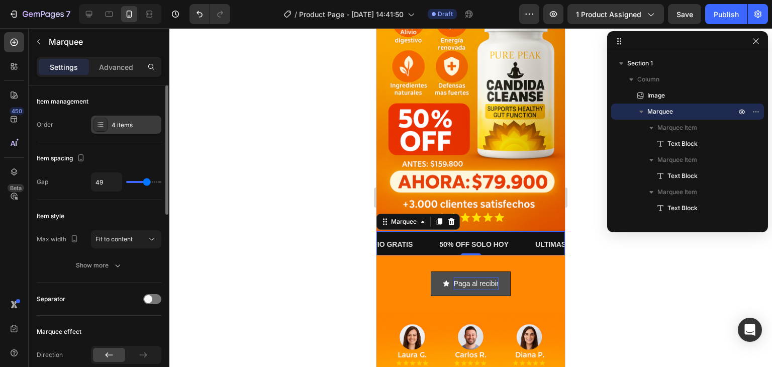
click at [129, 116] on div "4 items" at bounding box center [126, 125] width 70 height 18
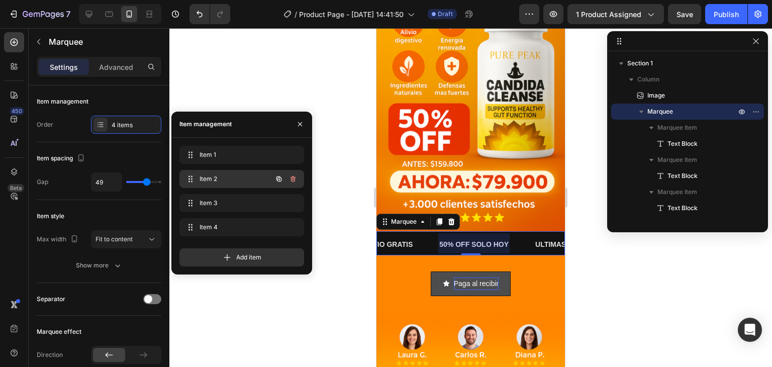
click at [243, 183] on span "Item 2" at bounding box center [227, 178] width 57 height 9
click at [243, 183] on span "Item 2" at bounding box center [234, 178] width 74 height 9
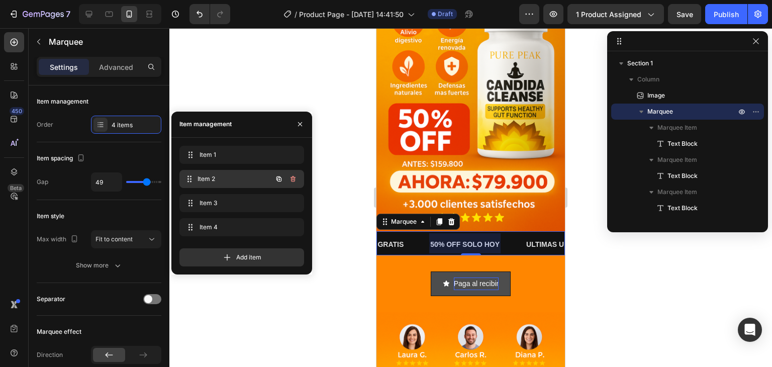
click at [207, 181] on span "Item 2" at bounding box center [234, 178] width 74 height 9
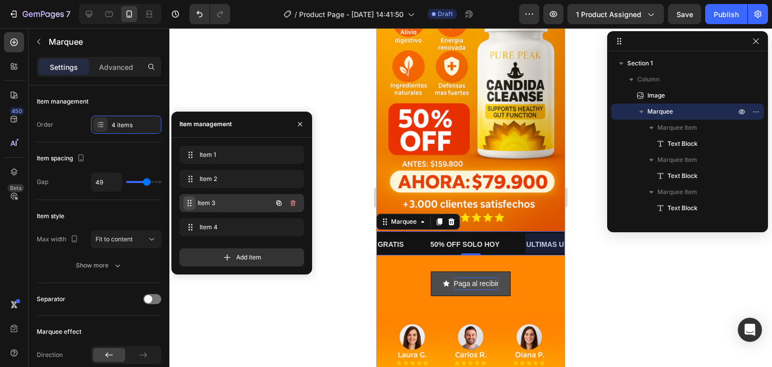
click at [183, 200] on span at bounding box center [189, 203] width 12 height 14
click at [293, 200] on icon "button" at bounding box center [292, 203] width 5 height 6
click at [291, 203] on div "Delete" at bounding box center [286, 202] width 19 height 9
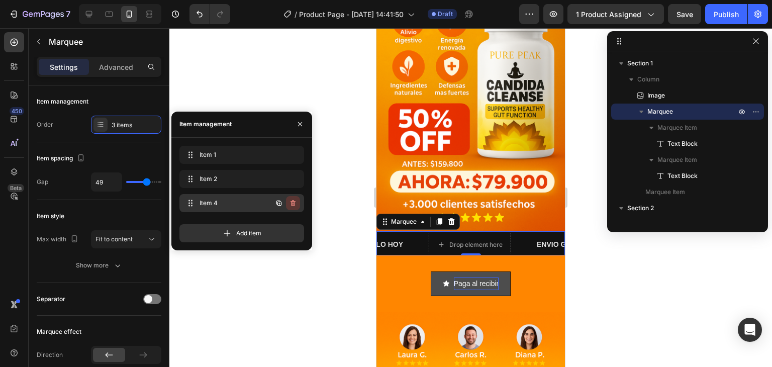
click at [294, 205] on icon "button" at bounding box center [293, 203] width 8 height 8
click at [294, 205] on div "Delete" at bounding box center [286, 202] width 19 height 9
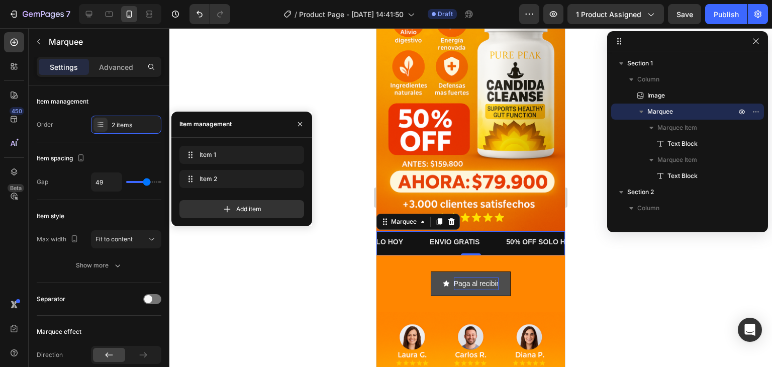
scroll to position [0, 121]
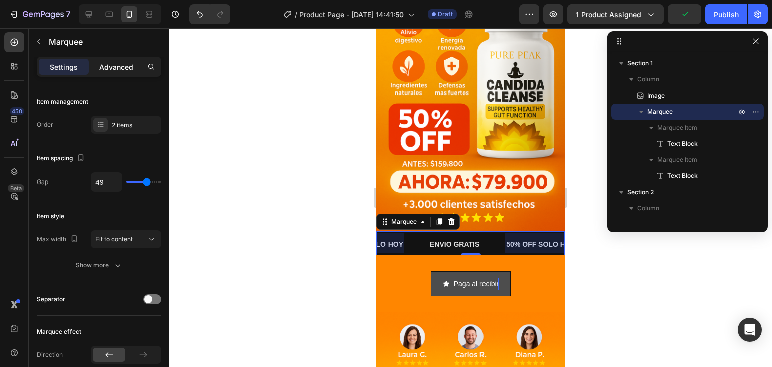
click at [104, 66] on p "Advanced" at bounding box center [116, 67] width 34 height 11
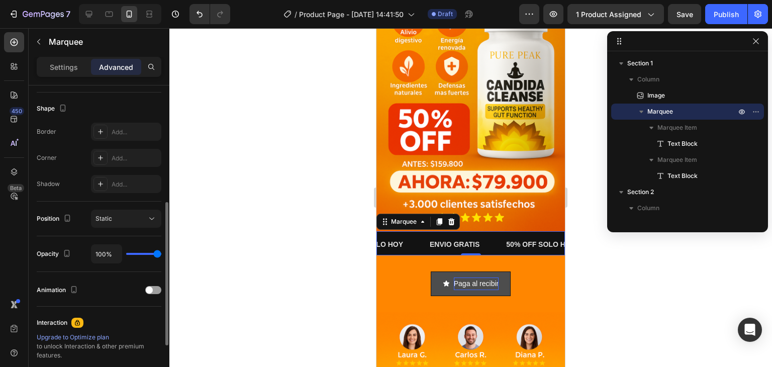
scroll to position [302, 0]
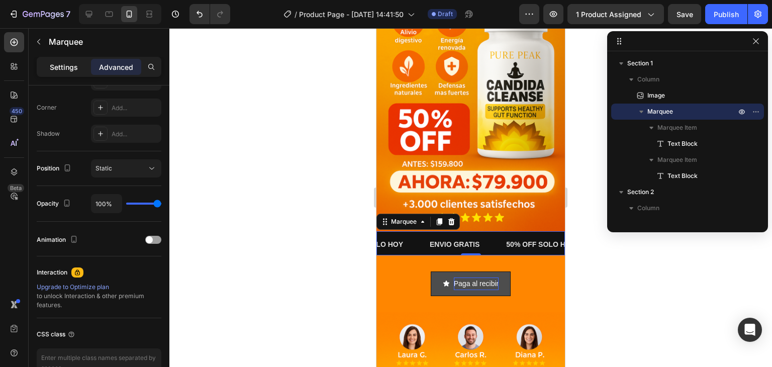
click at [70, 65] on p "Settings" at bounding box center [64, 67] width 28 height 11
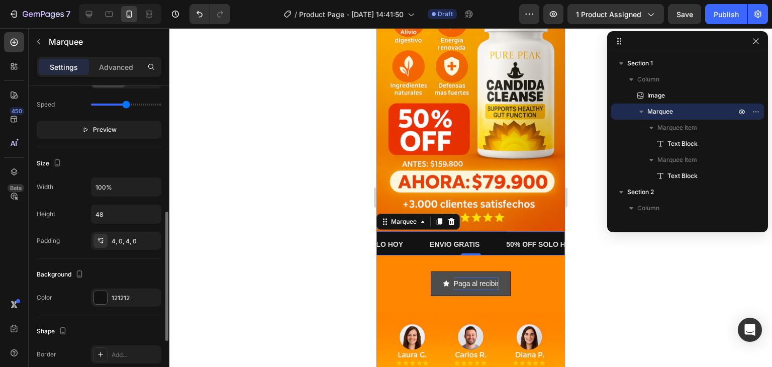
drag, startPoint x: 110, startPoint y: 103, endPoint x: 127, endPoint y: 101, distance: 17.3
click at [127, 104] on input "range" at bounding box center [126, 105] width 70 height 2
drag, startPoint x: 127, startPoint y: 101, endPoint x: 112, endPoint y: 102, distance: 15.1
type input "1.1"
click at [112, 104] on input "range" at bounding box center [126, 105] width 70 height 2
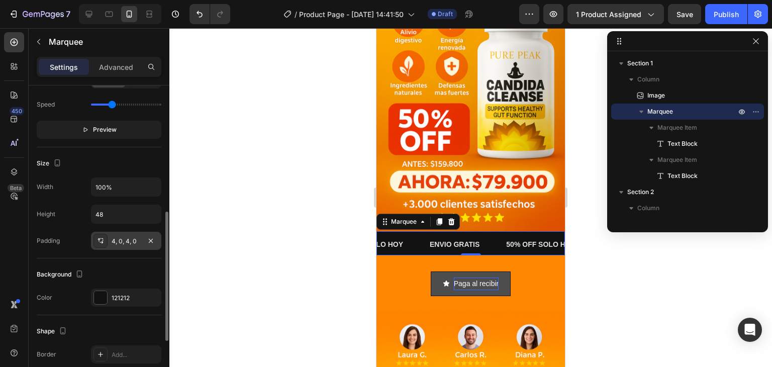
click at [135, 238] on div "4, 0, 4, 0" at bounding box center [126, 241] width 29 height 9
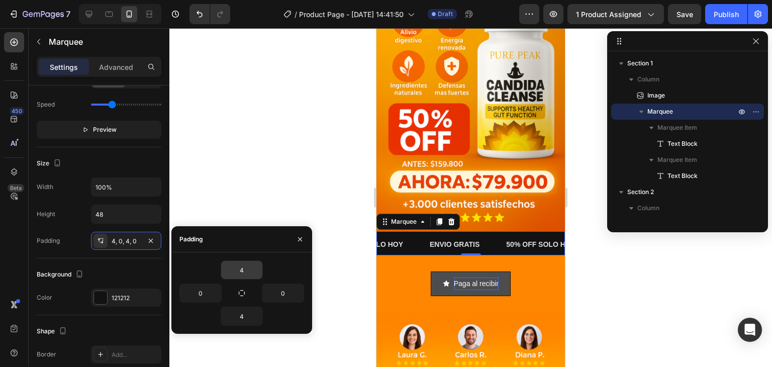
scroll to position [0, 0]
click at [250, 272] on input "4" at bounding box center [241, 270] width 41 height 18
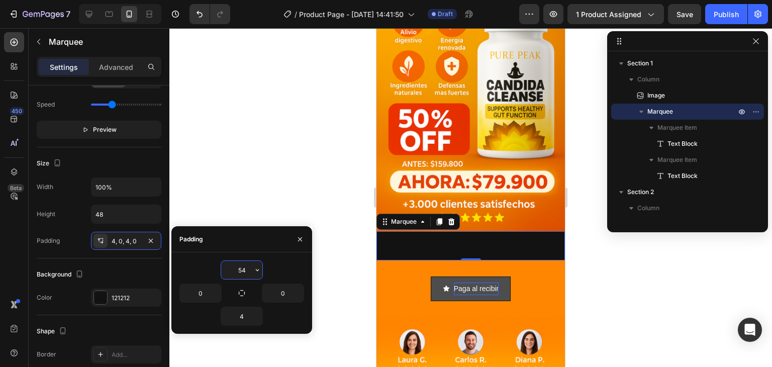
type input "5"
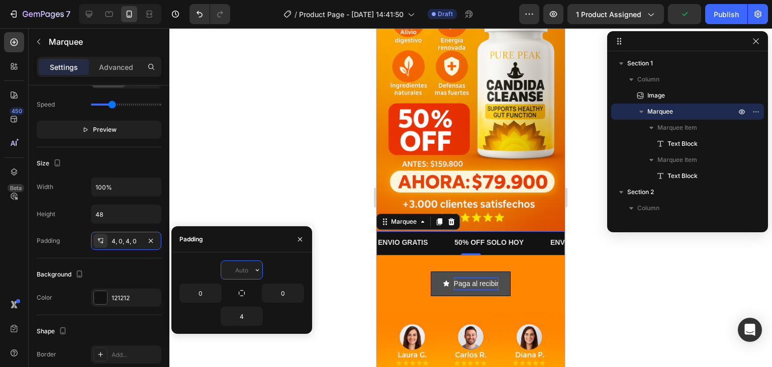
type input "4"
click at [152, 216] on icon "button" at bounding box center [152, 214] width 10 height 10
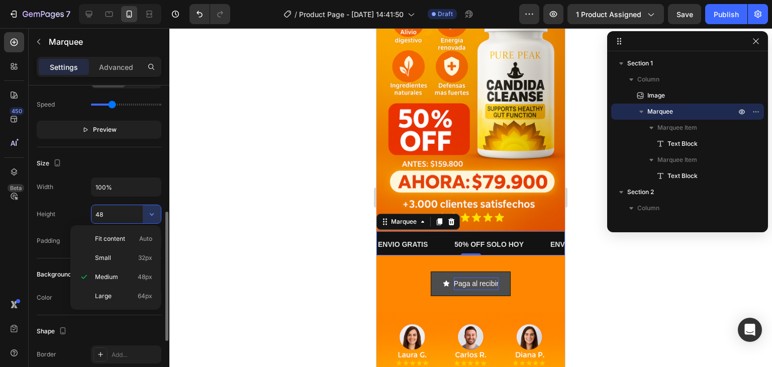
click at [107, 216] on input "48" at bounding box center [125, 214] width 69 height 18
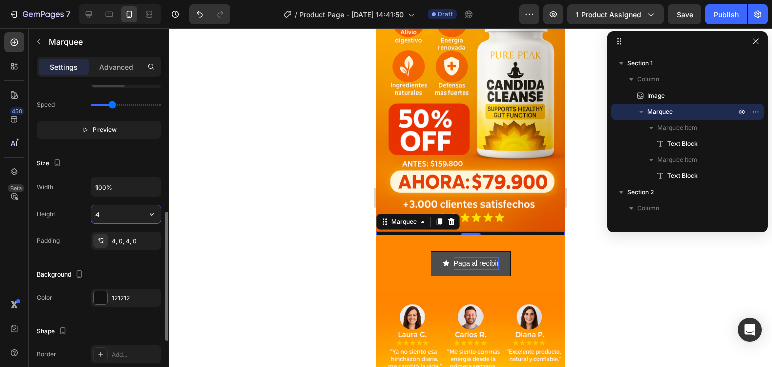
type input "40"
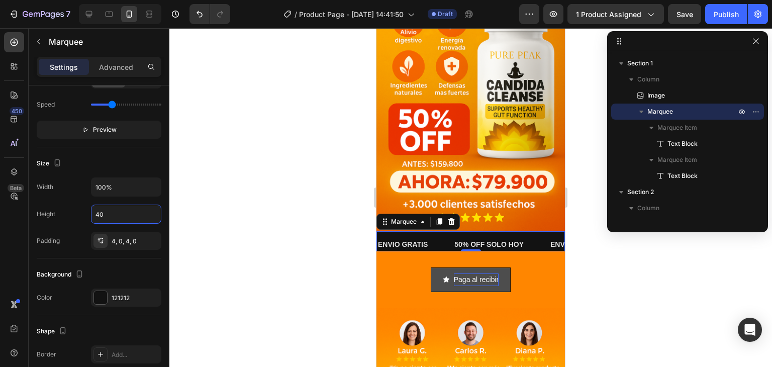
click at [249, 209] on div at bounding box center [470, 197] width 603 height 339
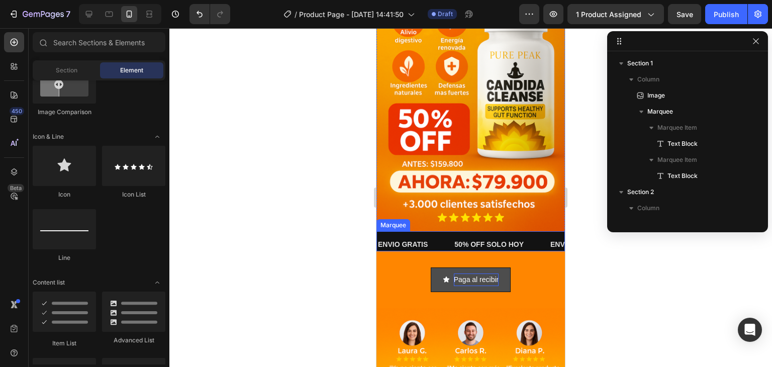
click at [442, 233] on div "ENVIO GRATIS Text Block" at bounding box center [412, 244] width 76 height 23
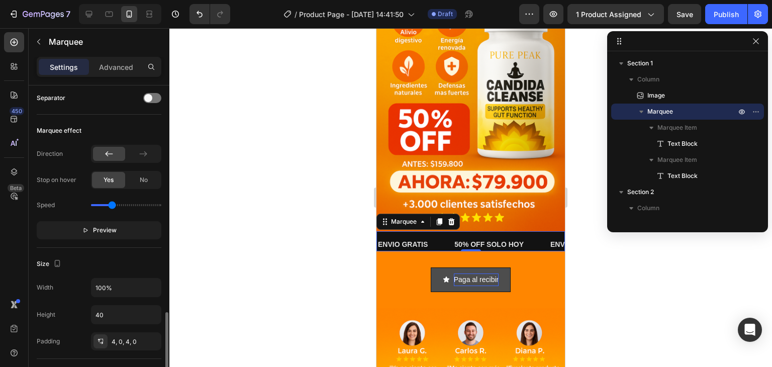
scroll to position [302, 0]
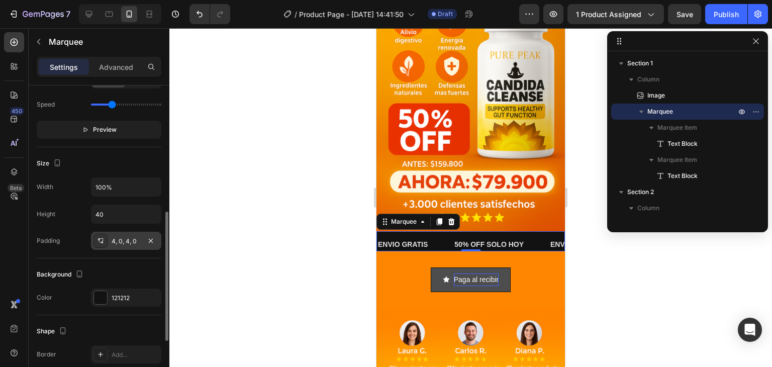
click at [123, 245] on div "4, 0, 4, 0" at bounding box center [126, 241] width 70 height 18
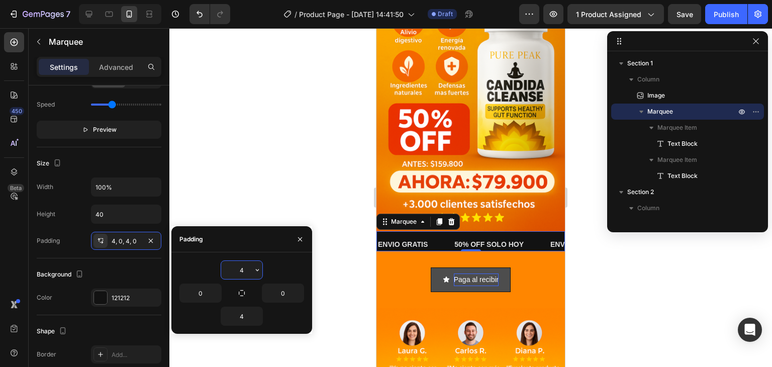
click at [237, 270] on input "4" at bounding box center [241, 270] width 41 height 18
type input "5"
click at [249, 316] on input "4" at bounding box center [241, 316] width 41 height 18
type input "5"
type input "1"
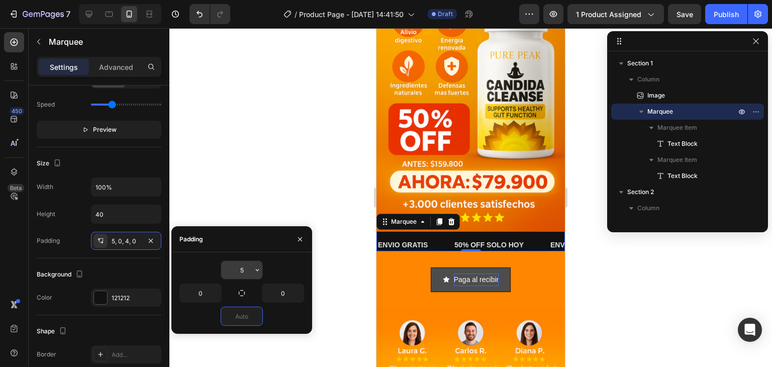
type input "0"
click at [242, 272] on input "5" at bounding box center [241, 270] width 41 height 18
type input "0"
drag, startPoint x: 237, startPoint y: 197, endPoint x: 252, endPoint y: 191, distance: 16.4
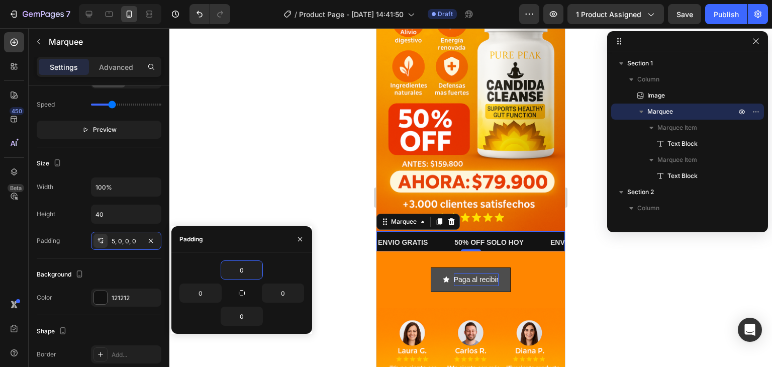
click at [238, 196] on div at bounding box center [470, 197] width 603 height 339
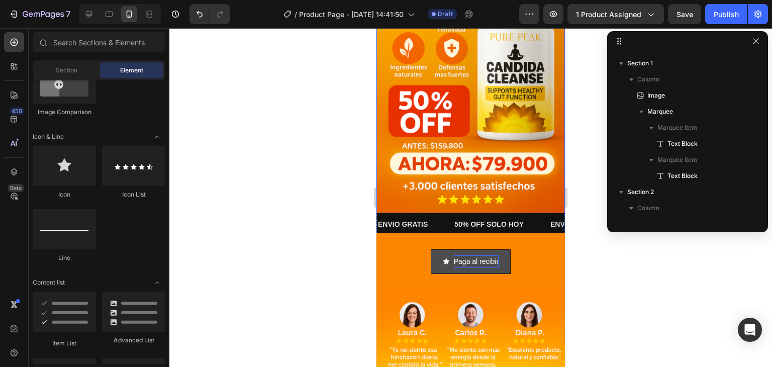
scroll to position [151, 0]
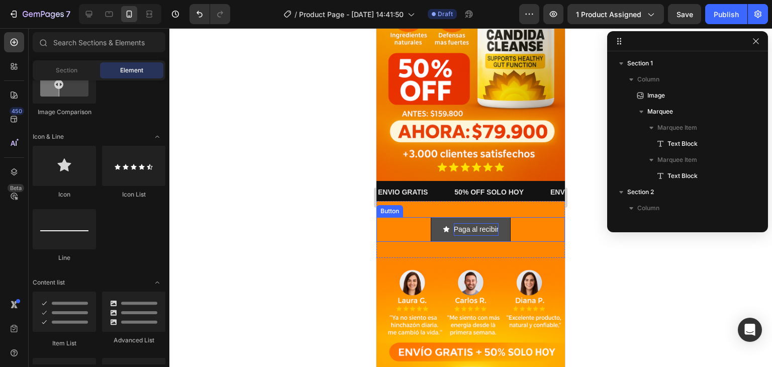
click at [468, 217] on button "Paga al recibir" at bounding box center [471, 229] width 80 height 25
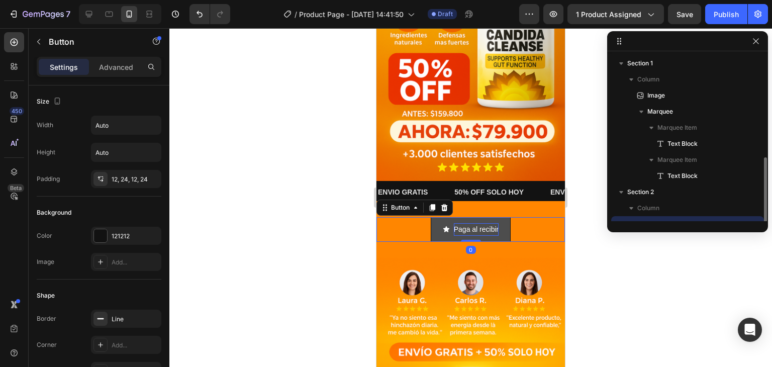
scroll to position [59, 0]
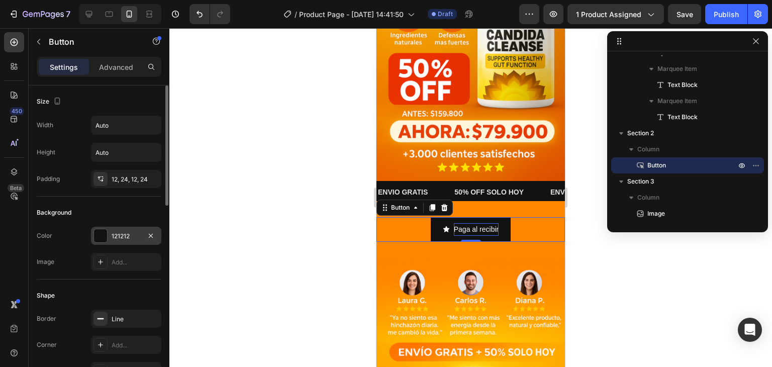
click at [127, 234] on div "121212" at bounding box center [126, 236] width 29 height 9
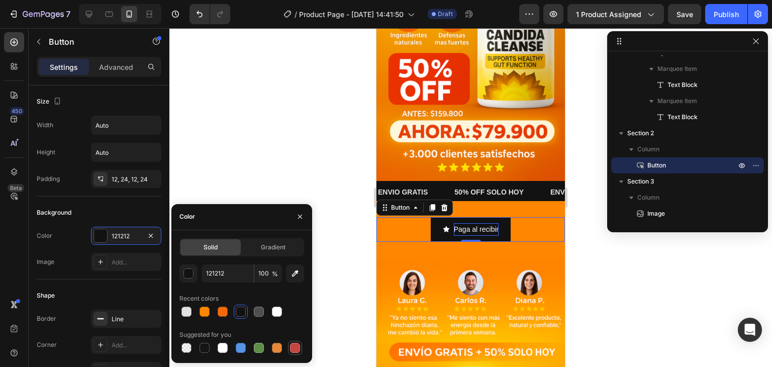
click at [290, 350] on div at bounding box center [295, 348] width 10 height 10
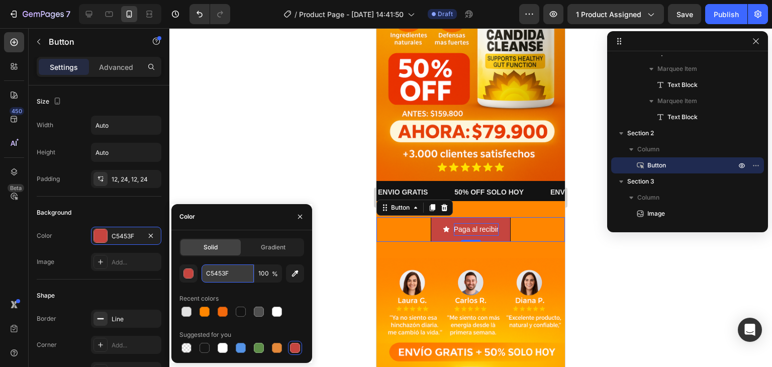
click at [223, 274] on input "C5453F" at bounding box center [228, 273] width 52 height 18
click at [190, 271] on div "button" at bounding box center [189, 274] width 10 height 10
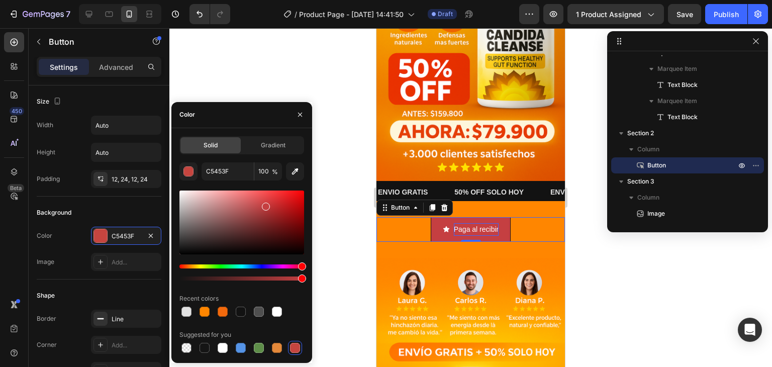
click at [307, 266] on div "Solid Gradient C5453F 100 % Recent colors Suggested for you" at bounding box center [241, 245] width 141 height 219
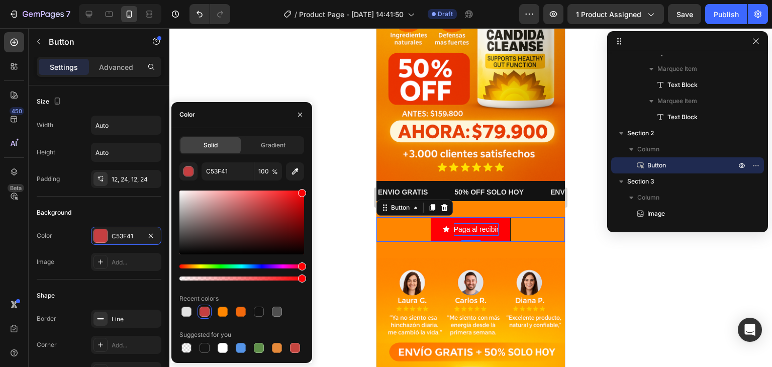
drag, startPoint x: 286, startPoint y: 198, endPoint x: 315, endPoint y: 188, distance: 29.7
click at [315, 0] on div "7 Version history / Product Page - [DATE] 14:41:50 Draft Preview 1 product assi…" at bounding box center [386, 0] width 772 height 0
type input "FF0004"
click at [275, 148] on span "Gradient" at bounding box center [273, 145] width 25 height 9
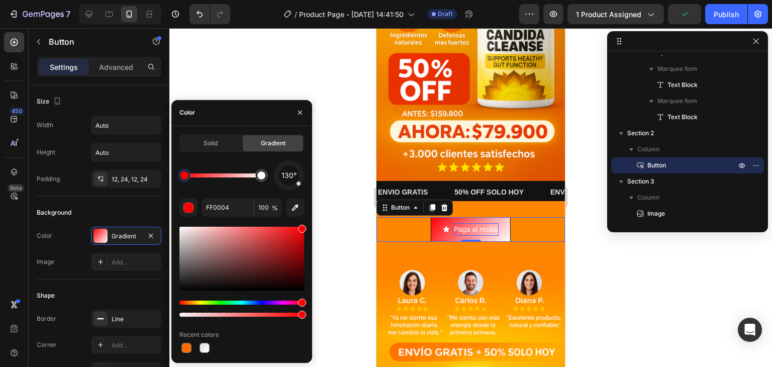
click at [261, 301] on div "Hue" at bounding box center [241, 302] width 125 height 4
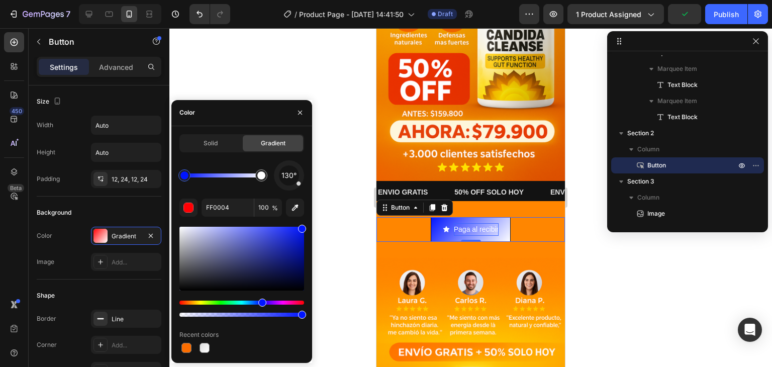
type input "0015FF"
click at [299, 113] on icon "button" at bounding box center [300, 113] width 4 height 4
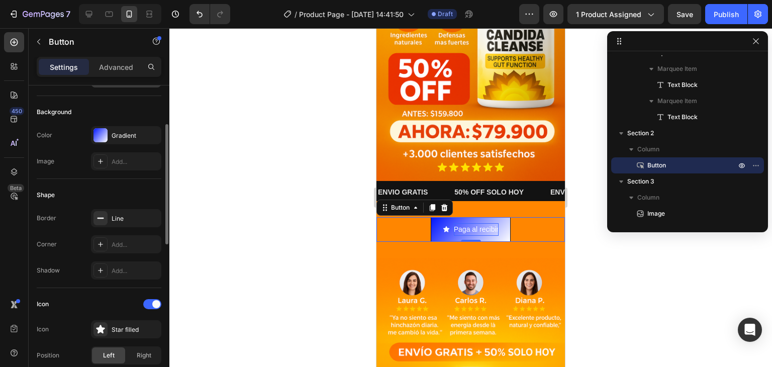
scroll to position [151, 0]
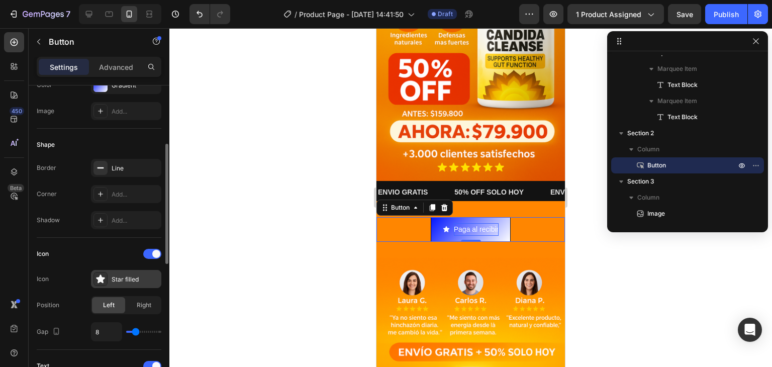
click at [113, 275] on div "Star filled" at bounding box center [135, 279] width 47 height 9
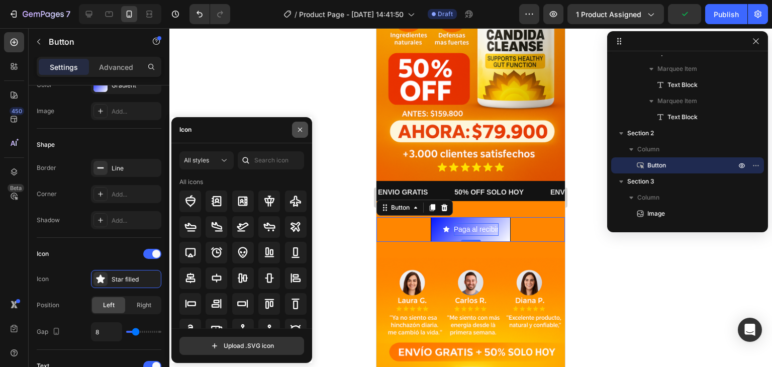
click at [302, 131] on icon "button" at bounding box center [300, 130] width 8 height 8
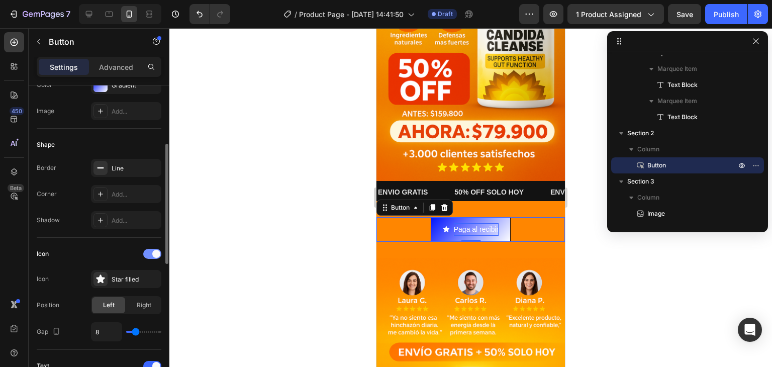
click at [155, 252] on span at bounding box center [156, 254] width 8 height 8
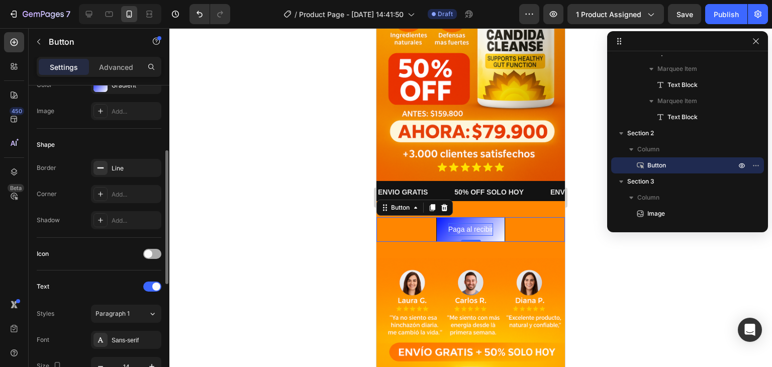
click at [155, 252] on div at bounding box center [152, 254] width 18 height 10
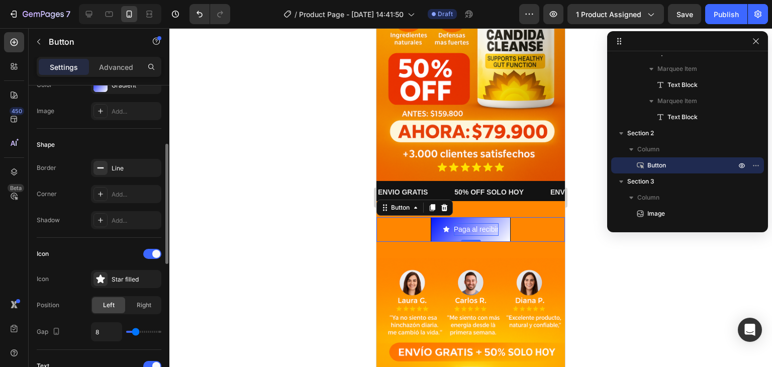
scroll to position [251, 0]
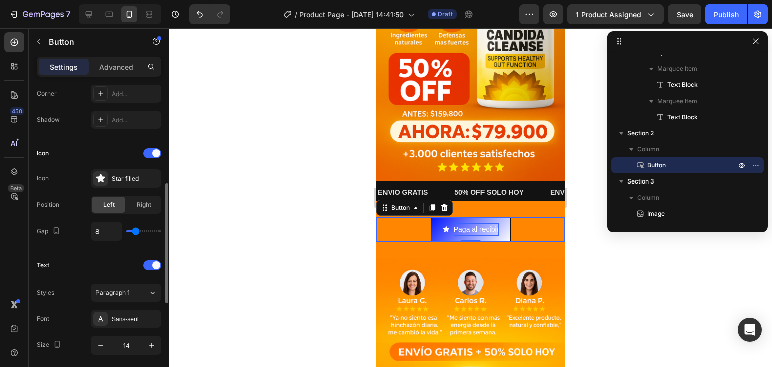
type input "10"
type input "16"
type input "20"
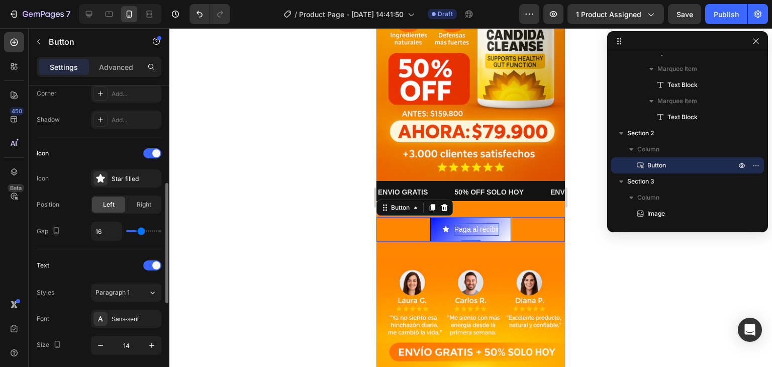
type input "20"
type input "21"
type input "30"
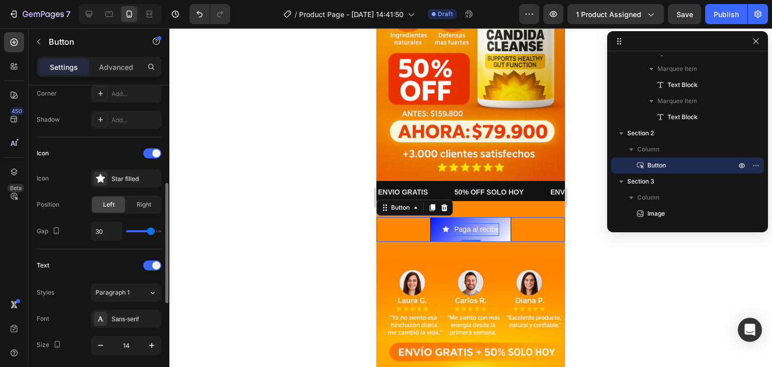
type input "32"
type input "34"
type input "38"
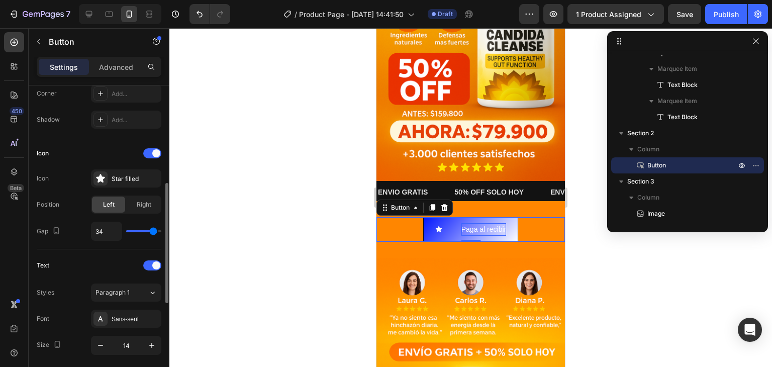
type input "38"
type input "40"
type input "35"
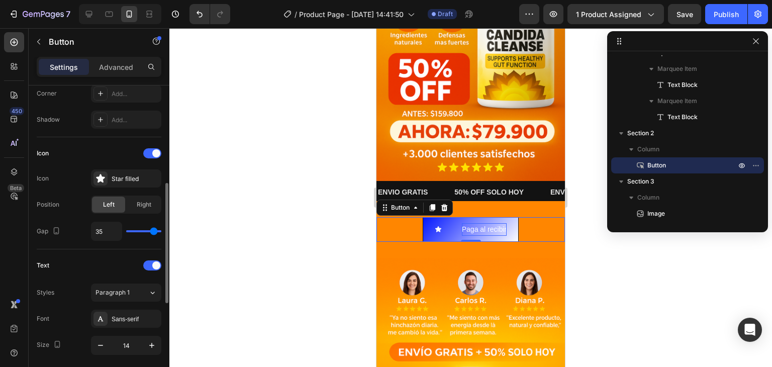
type input "29"
type input "21"
type input "15"
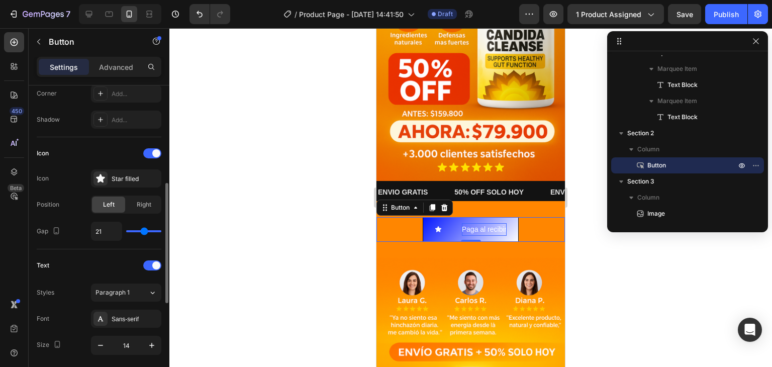
type input "15"
type input "10"
type input "7"
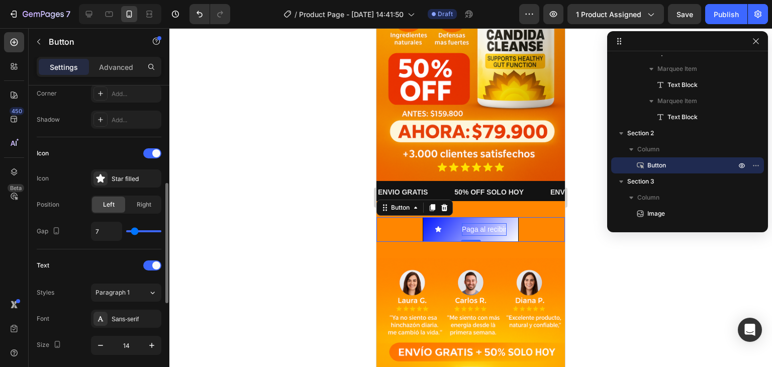
type input "5"
type input "1"
type input "0"
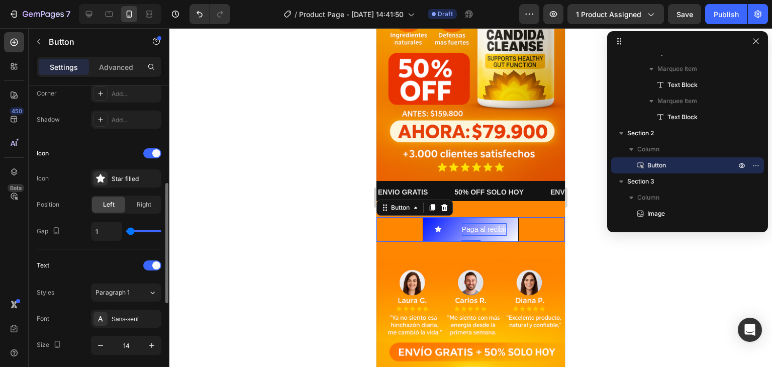
type input "0"
type input "1"
type input "3"
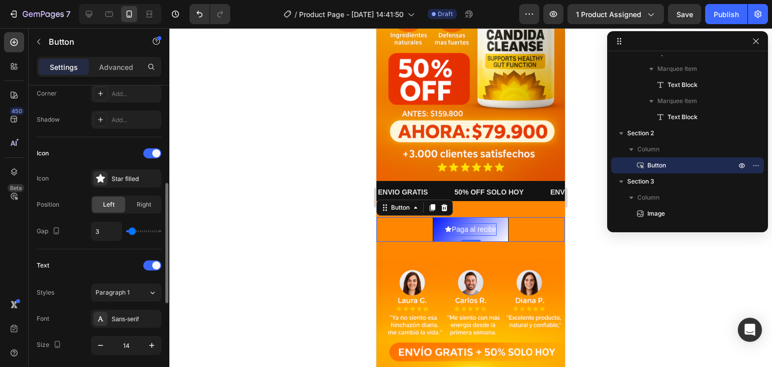
type input "5"
type input "7"
type input "8"
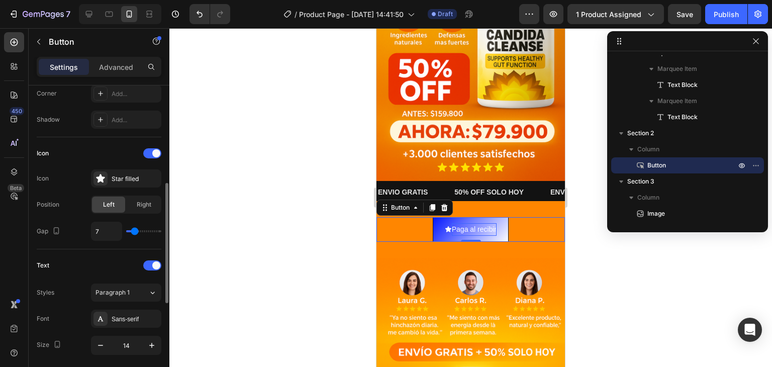
type input "8"
type input "9"
type input "10"
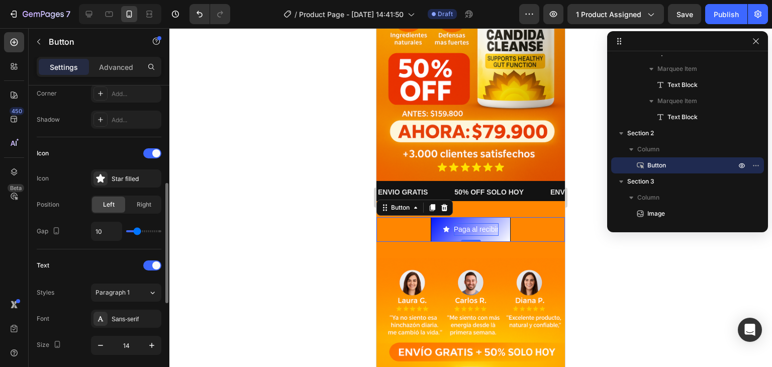
type input "12"
type input "13"
type input "14"
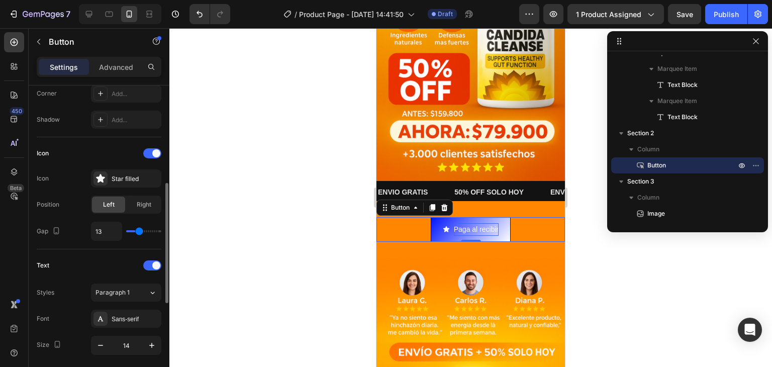
type input "14"
type input "16"
type input "17"
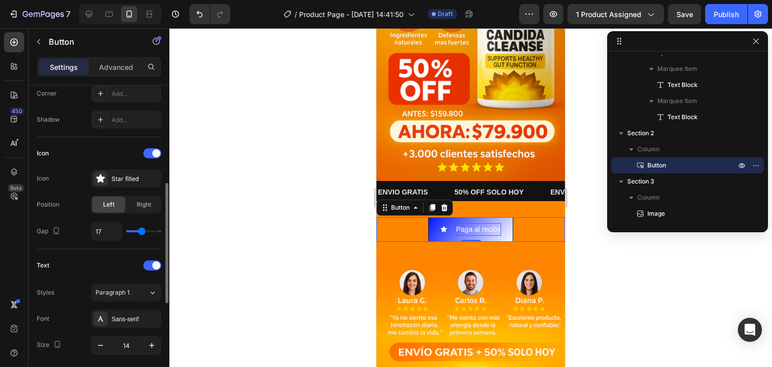
type input "16"
drag, startPoint x: 137, startPoint y: 233, endPoint x: 141, endPoint y: 242, distance: 9.7
type input "16"
click at [141, 232] on input "range" at bounding box center [143, 231] width 35 height 2
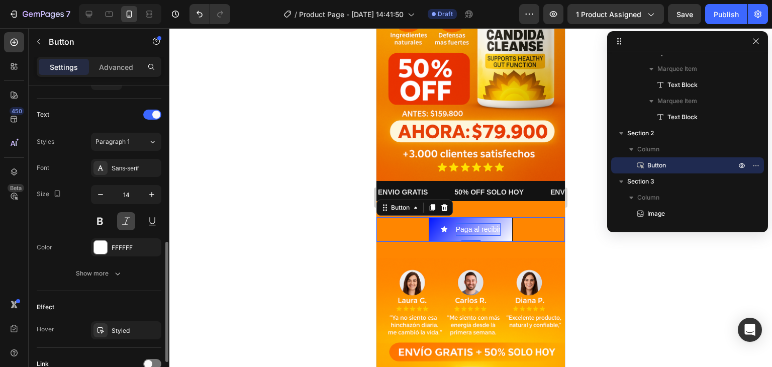
scroll to position [452, 0]
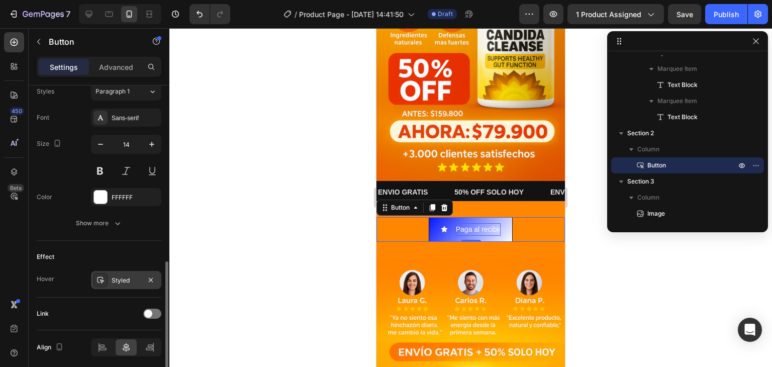
click at [116, 278] on div "Styled" at bounding box center [126, 280] width 29 height 9
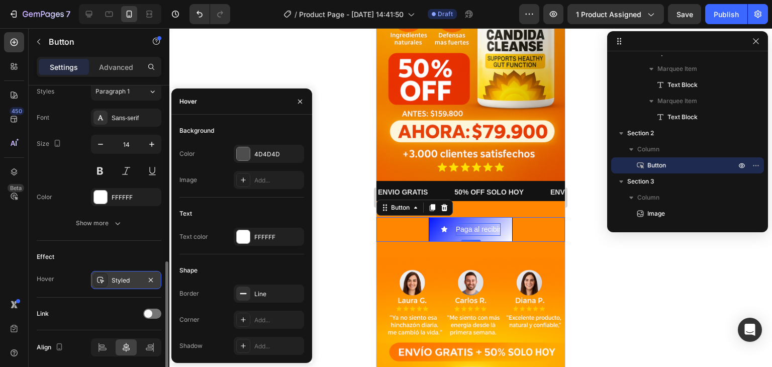
click at [116, 278] on div "Styled" at bounding box center [126, 280] width 29 height 9
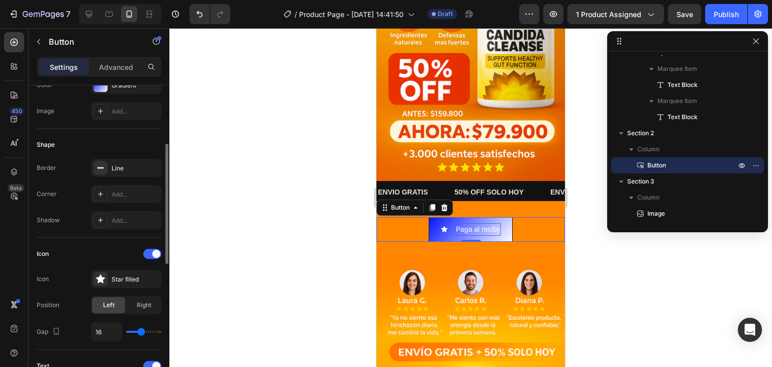
scroll to position [50, 0]
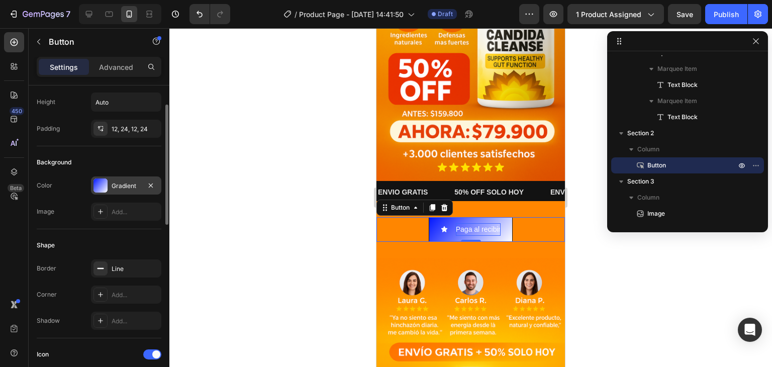
click at [127, 189] on div "Gradient" at bounding box center [126, 185] width 29 height 9
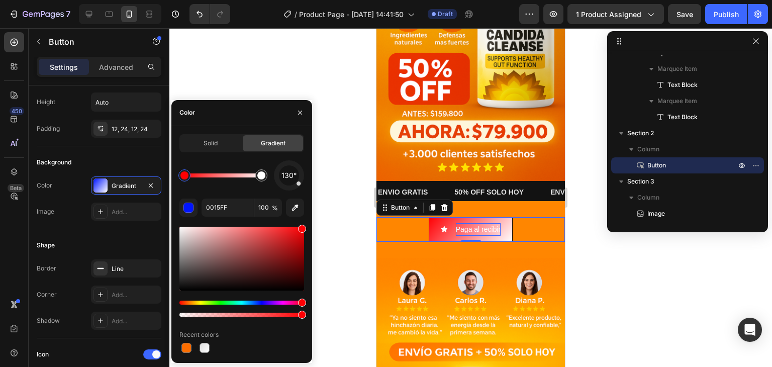
drag, startPoint x: 297, startPoint y: 301, endPoint x: 315, endPoint y: 294, distance: 18.8
click at [315, 0] on div "7 Version history / Product Page - [DATE] 14:41:50 Draft Preview 1 product assi…" at bounding box center [386, 0] width 772 height 0
type input "FF0004"
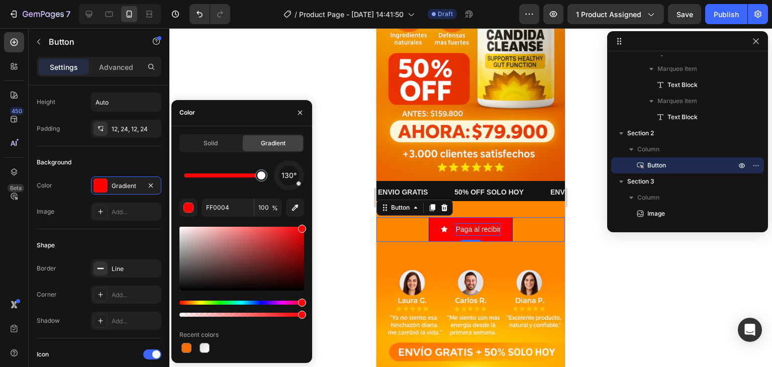
drag, startPoint x: 187, startPoint y: 179, endPoint x: 304, endPoint y: 180, distance: 116.6
click at [299, 111] on icon "button" at bounding box center [300, 113] width 8 height 8
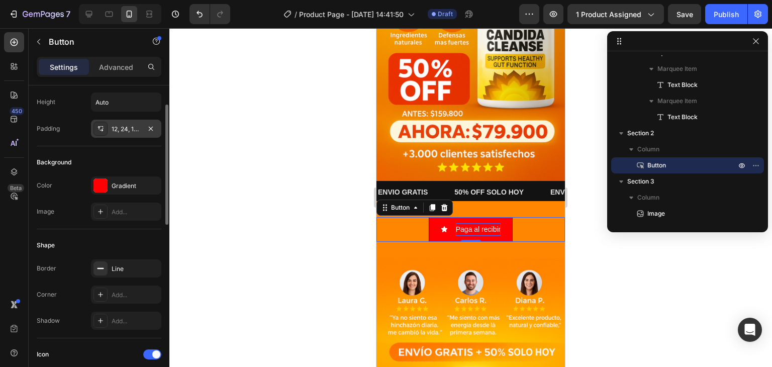
click at [130, 130] on div "12, 24, 12, 24" at bounding box center [126, 129] width 29 height 9
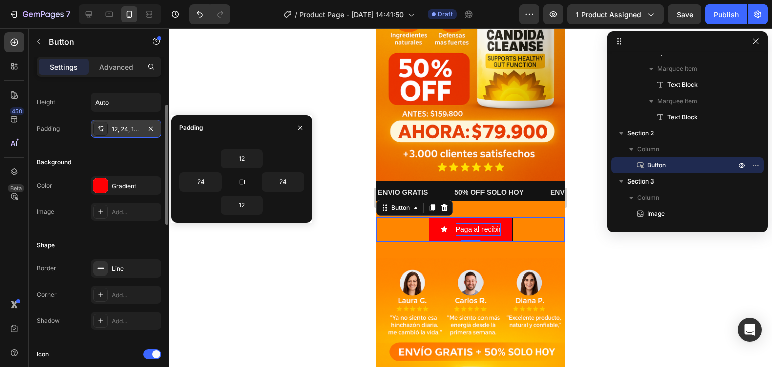
click at [130, 130] on div "12, 24, 12, 24" at bounding box center [126, 129] width 29 height 9
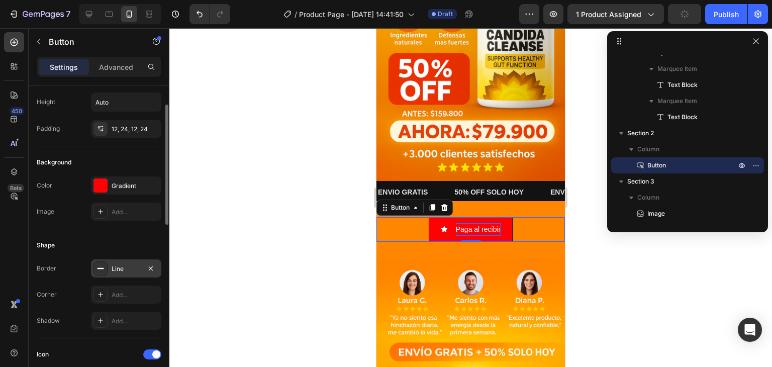
click at [116, 267] on div "Line" at bounding box center [126, 268] width 29 height 9
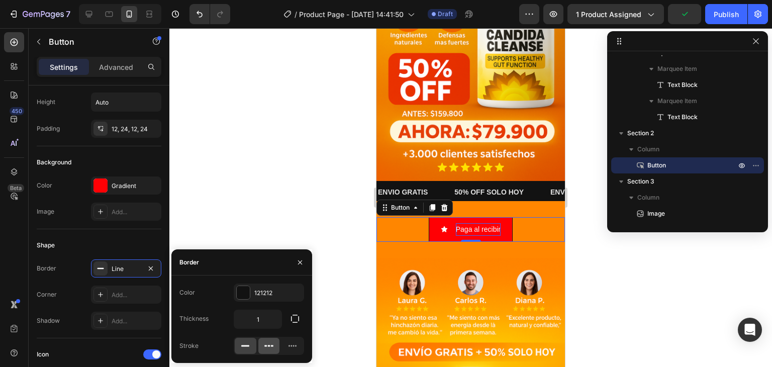
click at [266, 350] on div at bounding box center [269, 346] width 22 height 16
click at [253, 350] on div at bounding box center [246, 346] width 22 height 16
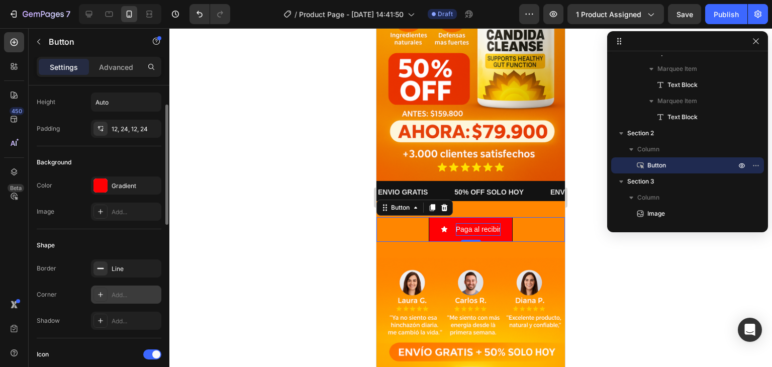
click at [121, 290] on div "Add..." at bounding box center [135, 294] width 47 height 9
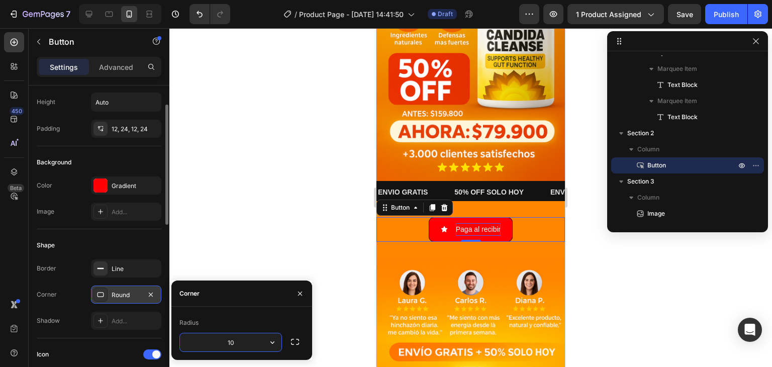
type input "1"
type input "2"
type input "15"
click at [139, 274] on div "Line" at bounding box center [126, 268] width 70 height 18
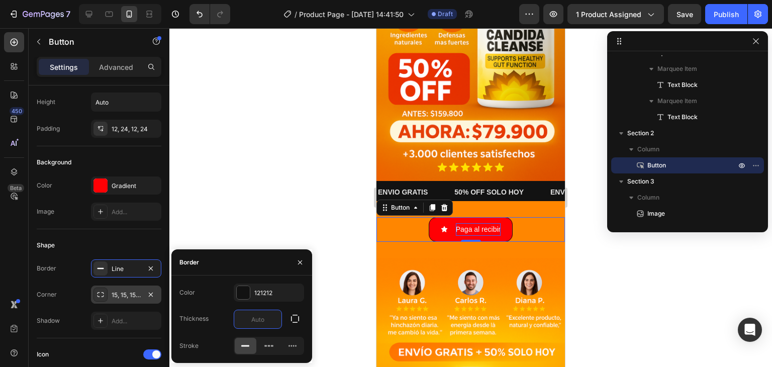
click at [275, 167] on div at bounding box center [470, 197] width 603 height 339
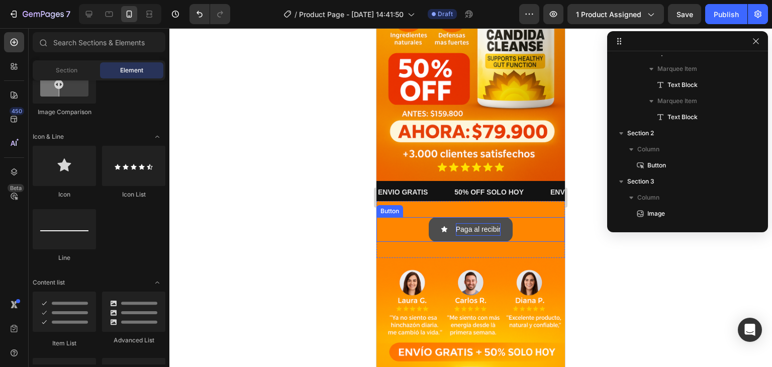
click at [481, 225] on button "Paga al recibir" at bounding box center [471, 229] width 84 height 25
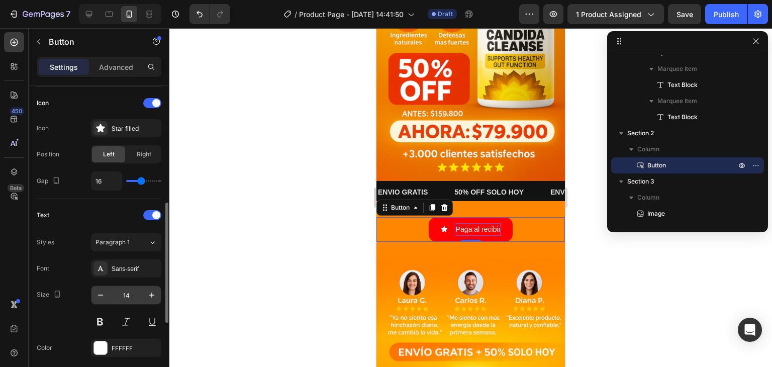
scroll to position [352, 0]
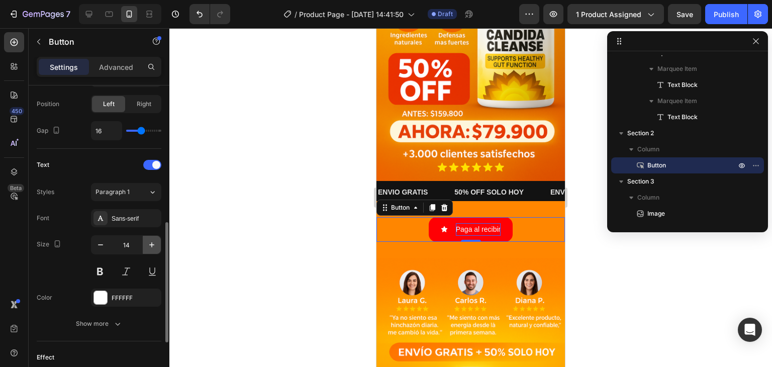
click at [148, 246] on icon "button" at bounding box center [152, 245] width 10 height 10
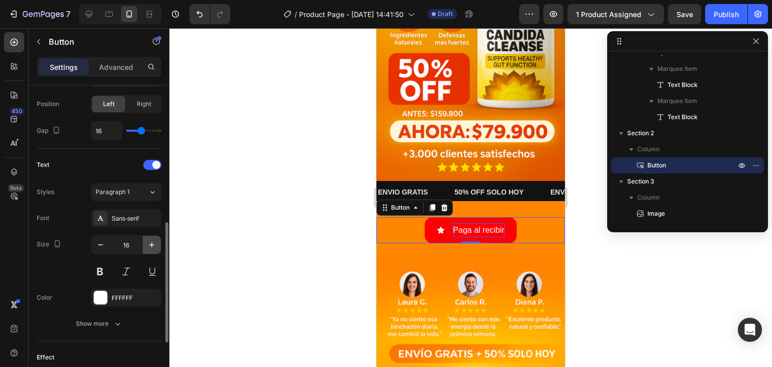
click at [148, 246] on icon "button" at bounding box center [152, 245] width 10 height 10
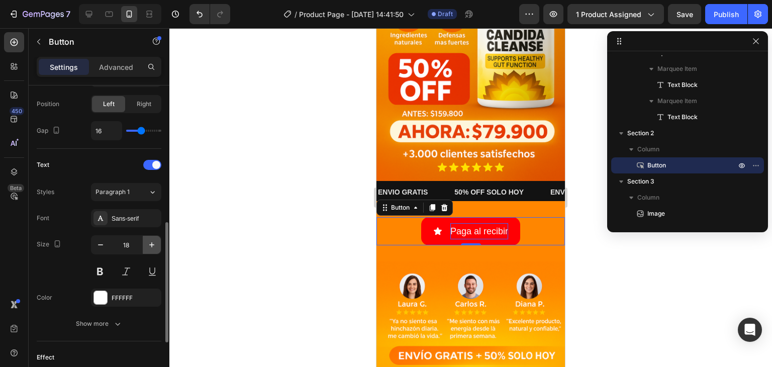
click at [148, 246] on icon "button" at bounding box center [152, 245] width 10 height 10
type input "19"
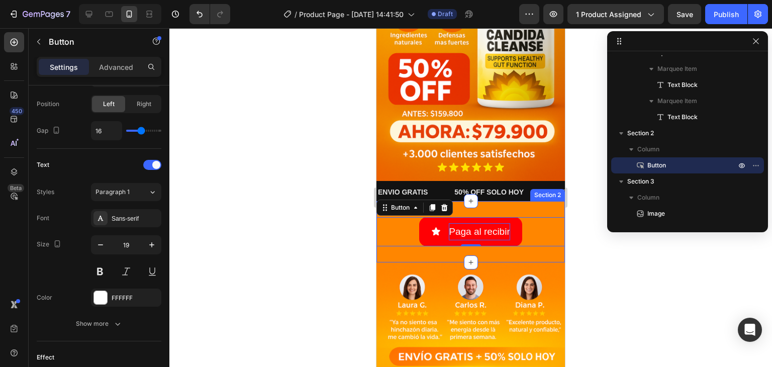
click at [282, 192] on div at bounding box center [470, 197] width 603 height 339
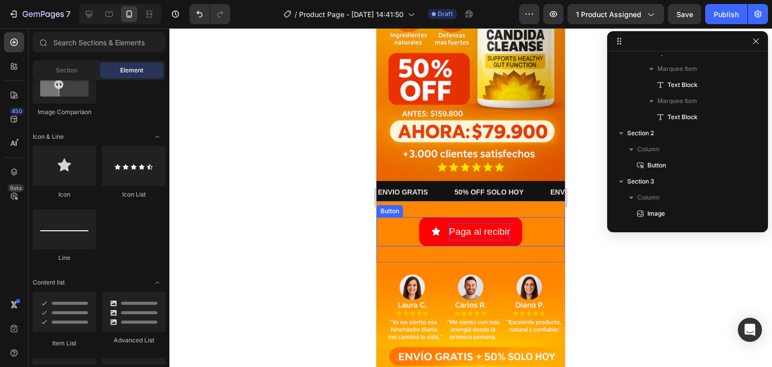
click at [486, 223] on p "Paga al recibir" at bounding box center [479, 231] width 61 height 17
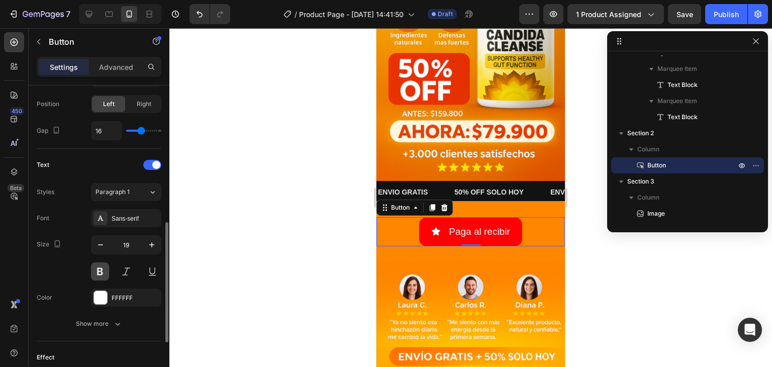
click at [99, 268] on button at bounding box center [100, 271] width 18 height 18
click at [293, 171] on div at bounding box center [470, 197] width 603 height 339
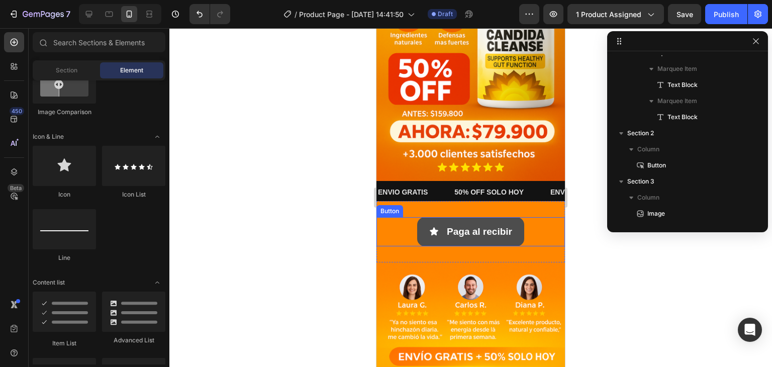
click at [424, 220] on button "Paga al recibir" at bounding box center [470, 231] width 107 height 29
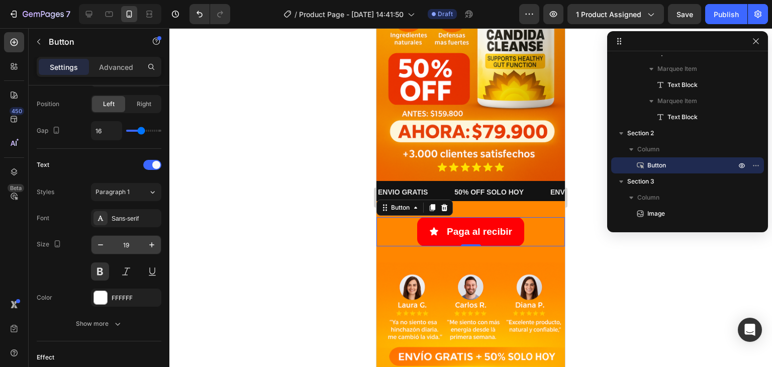
scroll to position [488, 0]
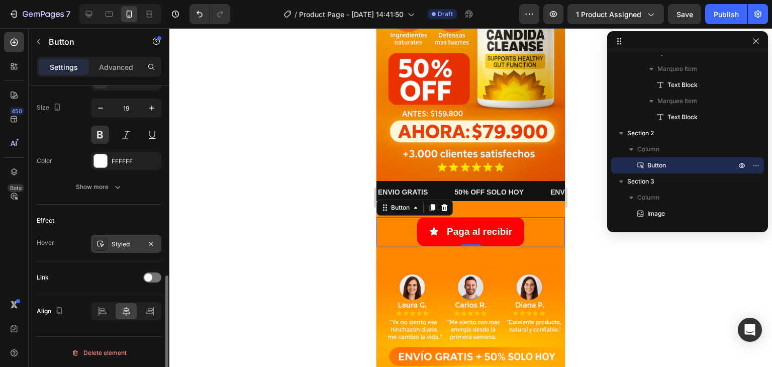
click at [117, 244] on div "Styled" at bounding box center [126, 244] width 29 height 9
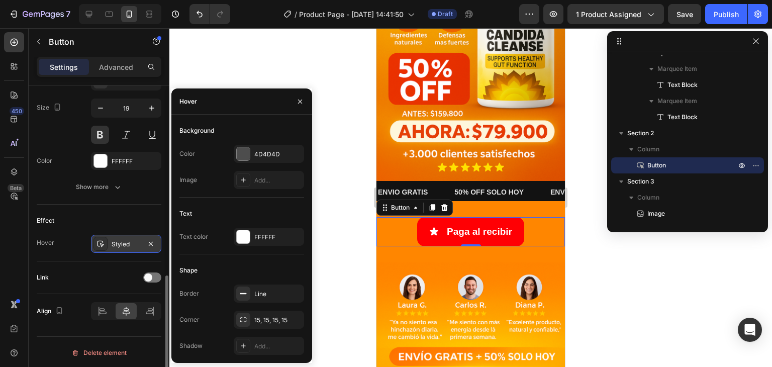
click at [132, 245] on div "Styled" at bounding box center [126, 244] width 29 height 9
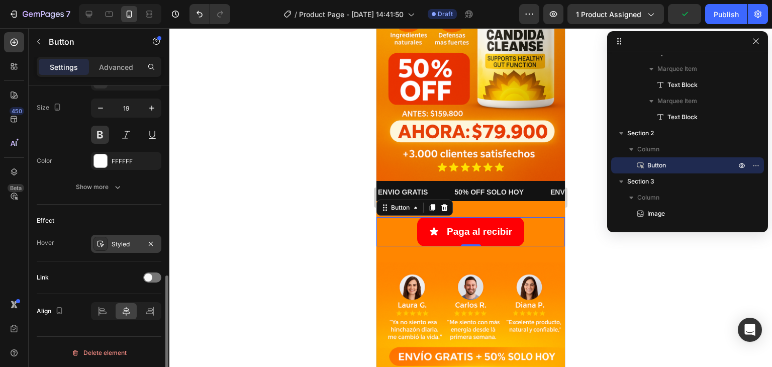
click at [132, 245] on div "Styled" at bounding box center [126, 244] width 29 height 9
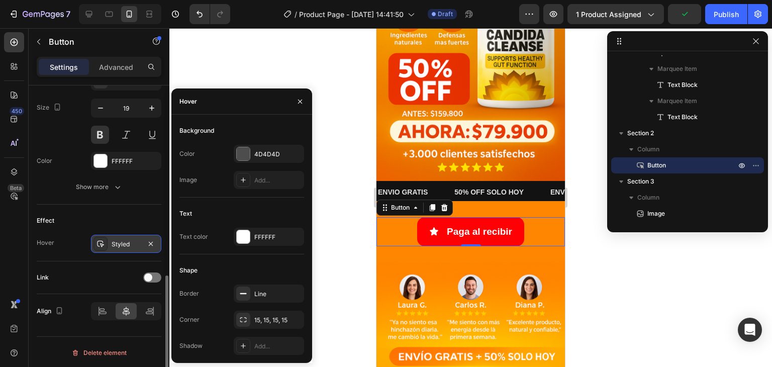
click at [98, 242] on icon at bounding box center [100, 244] width 8 height 8
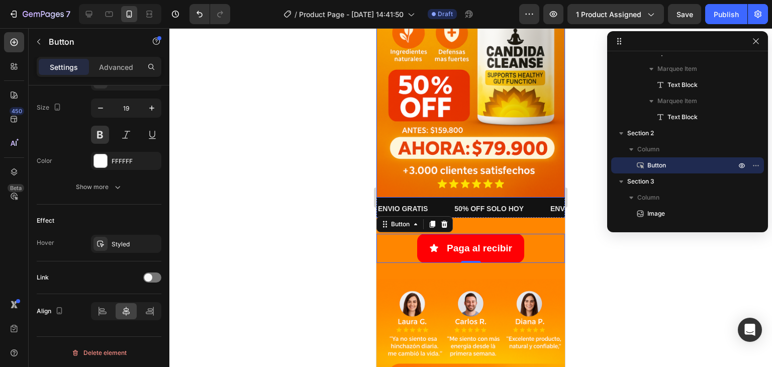
scroll to position [0, 0]
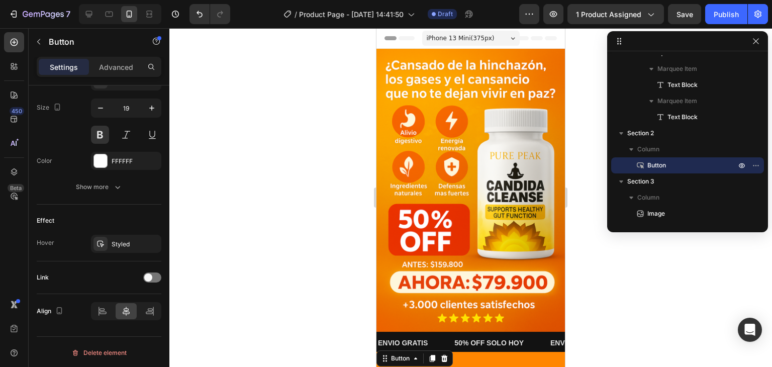
click at [574, 264] on div at bounding box center [470, 197] width 603 height 339
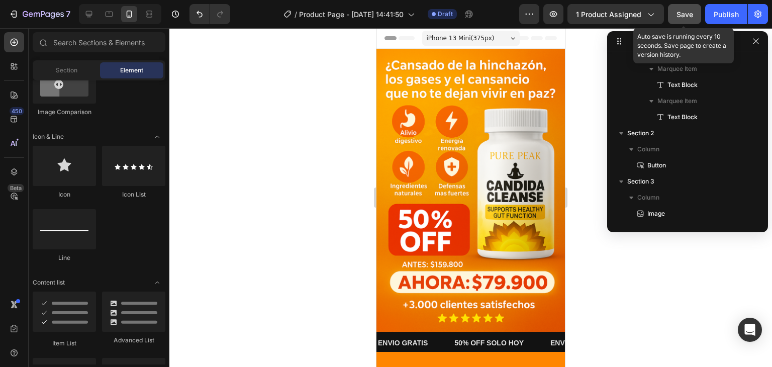
click at [675, 11] on button "Save" at bounding box center [684, 14] width 33 height 20
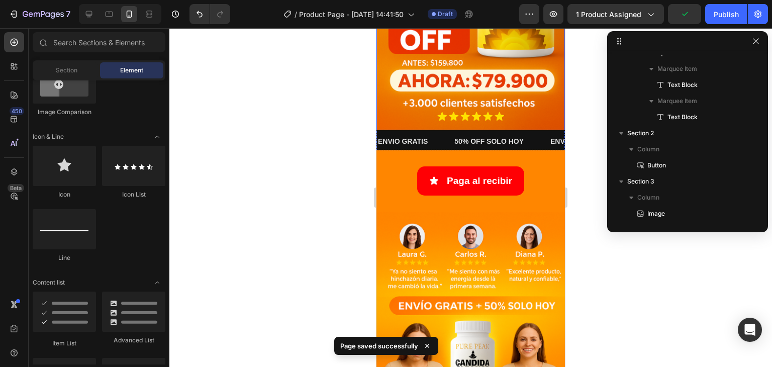
scroll to position [201, 0]
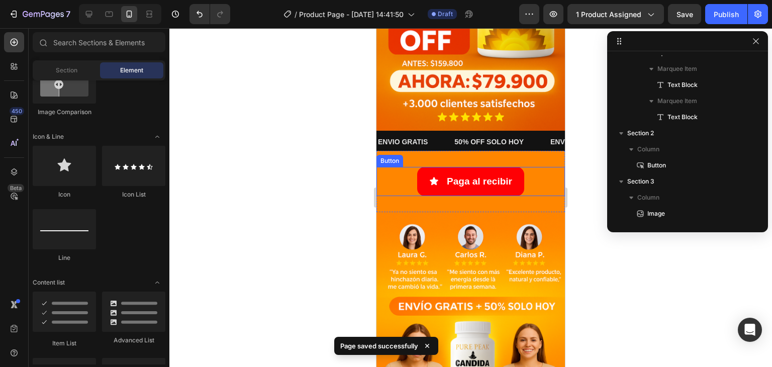
click at [392, 167] on div "Paga al recibir Button" at bounding box center [470, 181] width 188 height 29
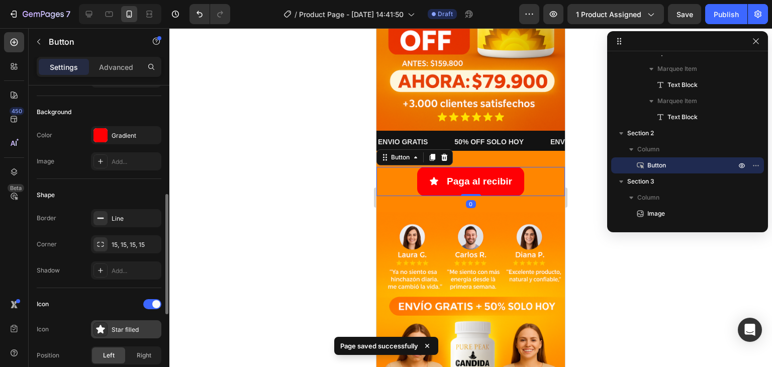
scroll to position [151, 0]
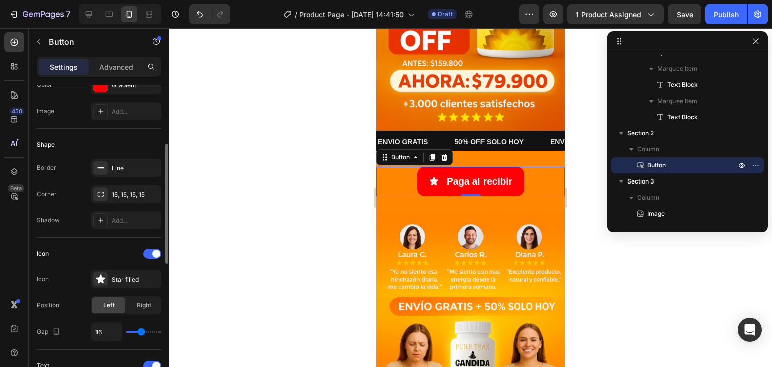
click at [353, 173] on div at bounding box center [470, 197] width 603 height 339
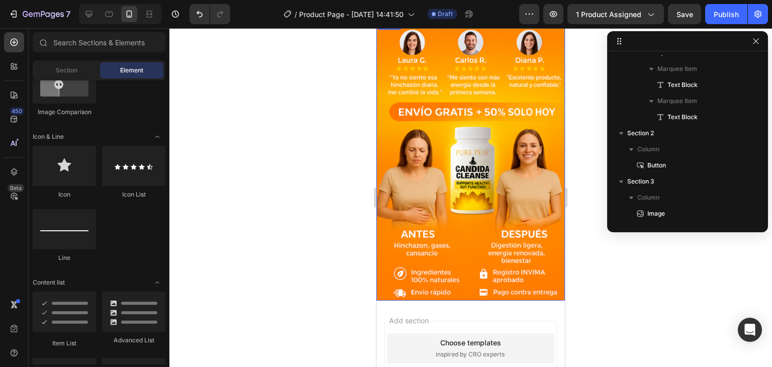
scroll to position [402, 0]
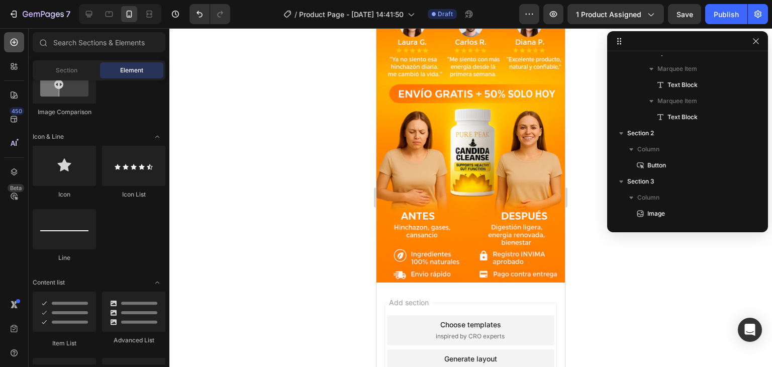
click at [17, 42] on icon at bounding box center [15, 43] width 8 height 8
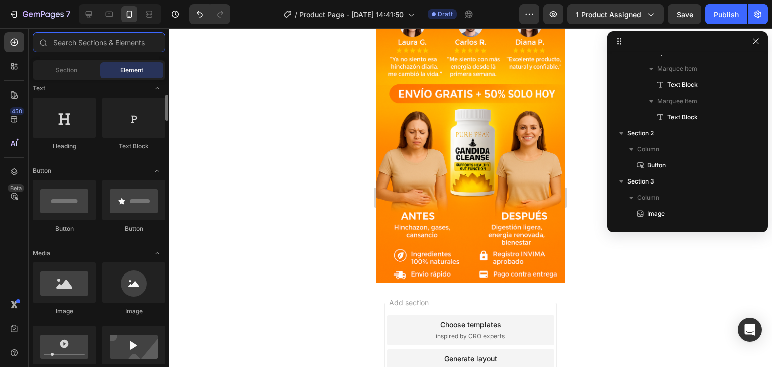
scroll to position [201, 0]
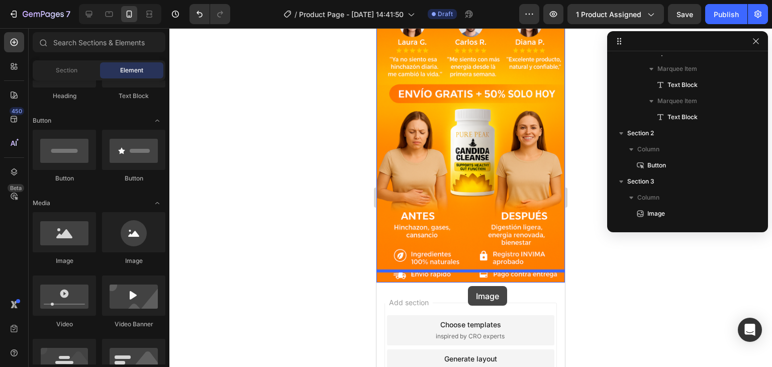
drag, startPoint x: 432, startPoint y: 270, endPoint x: 468, endPoint y: 286, distance: 39.1
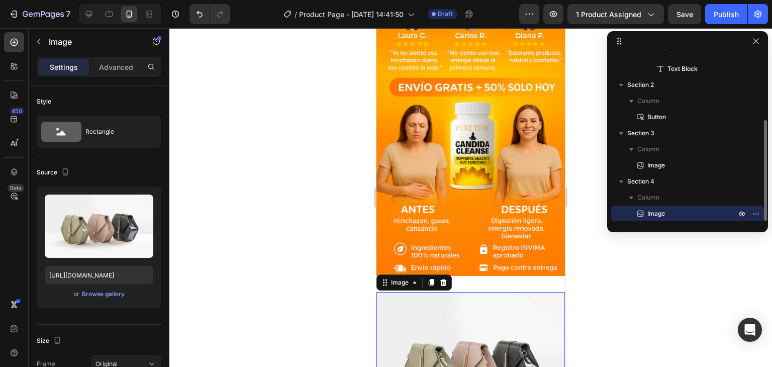
scroll to position [452, 0]
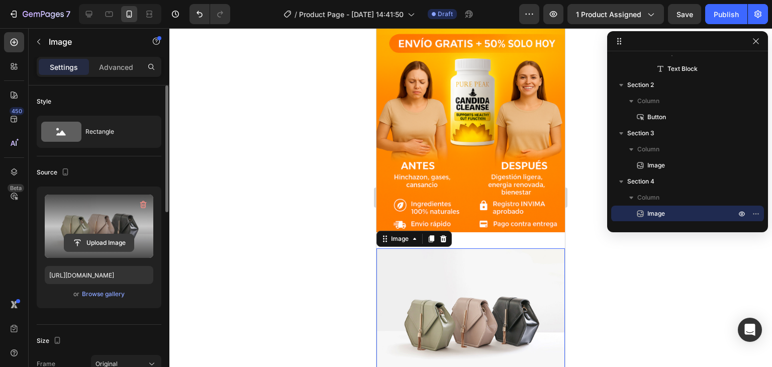
click at [98, 240] on input "file" at bounding box center [98, 242] width 69 height 17
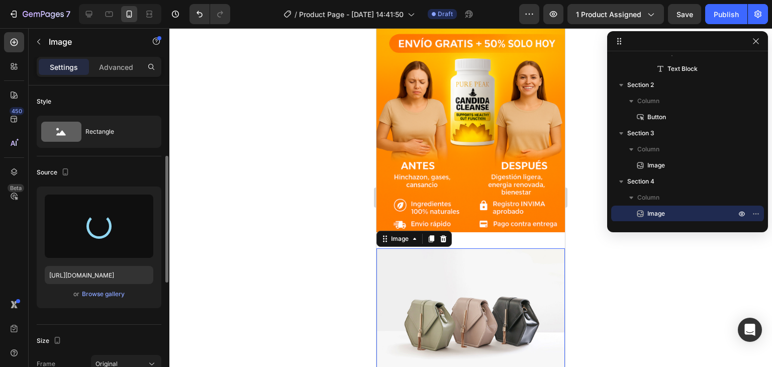
scroll to position [151, 0]
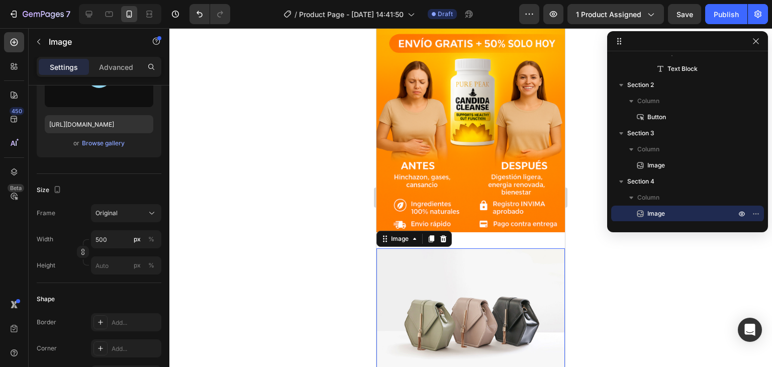
type input "[URL][DOMAIN_NAME]"
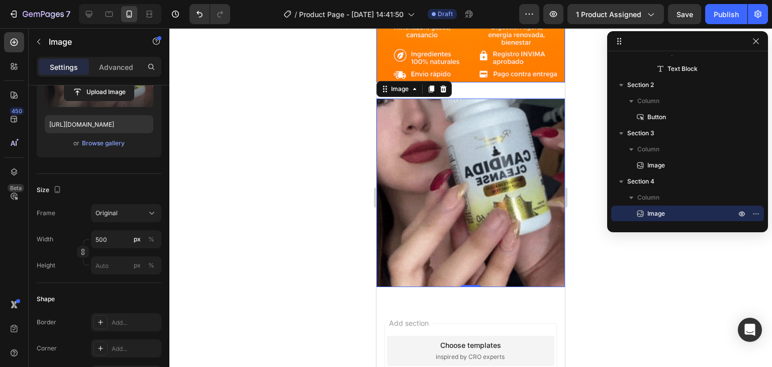
scroll to position [603, 0]
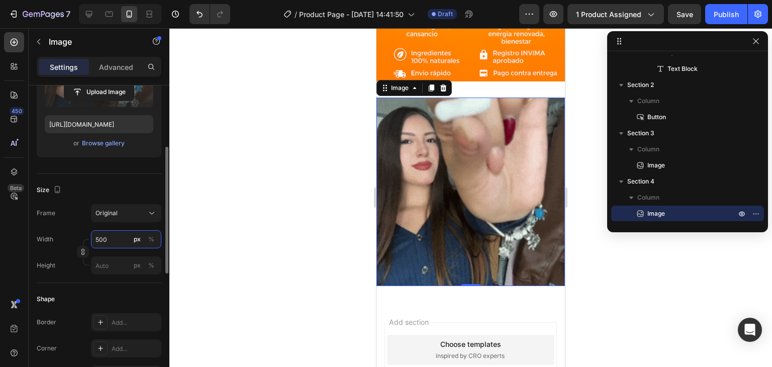
click at [112, 238] on input "500" at bounding box center [126, 239] width 70 height 18
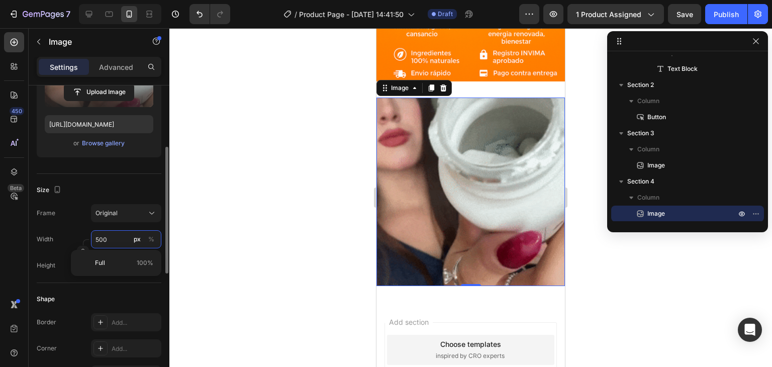
click at [112, 238] on input "500" at bounding box center [126, 239] width 70 height 18
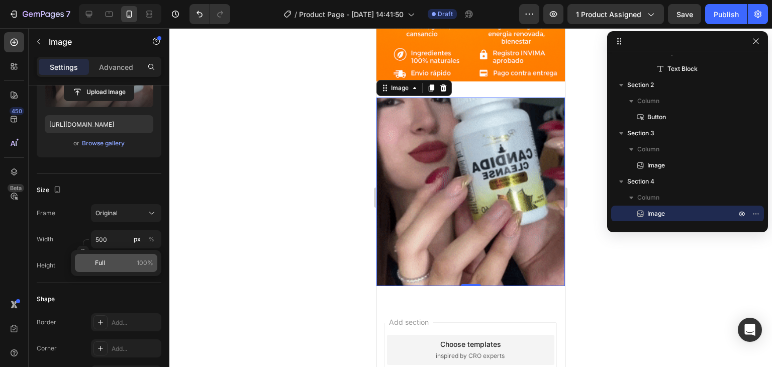
click at [109, 257] on div "Full 100%" at bounding box center [116, 263] width 82 height 18
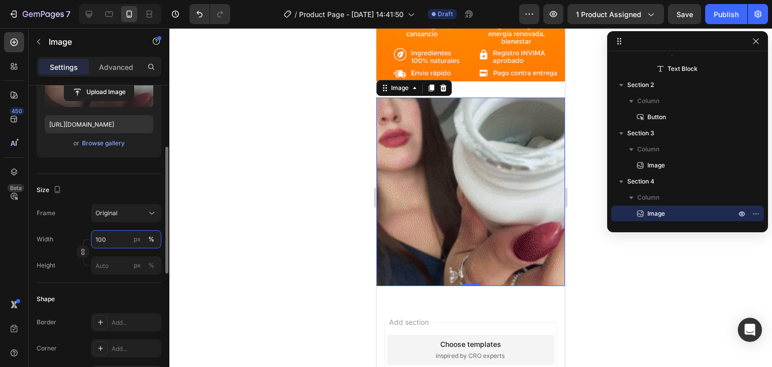
click at [107, 242] on input "100" at bounding box center [126, 239] width 70 height 18
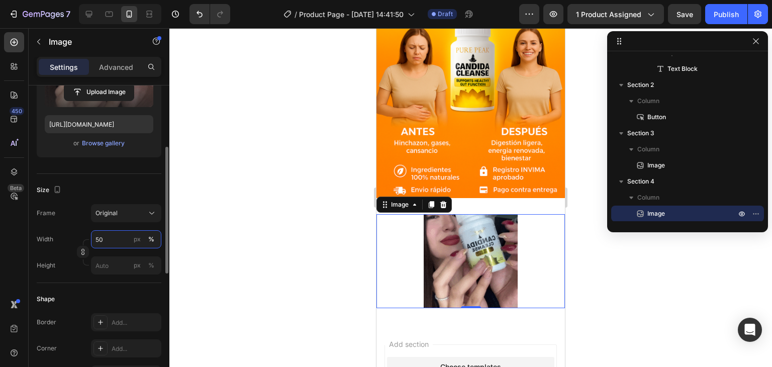
scroll to position [568, 0]
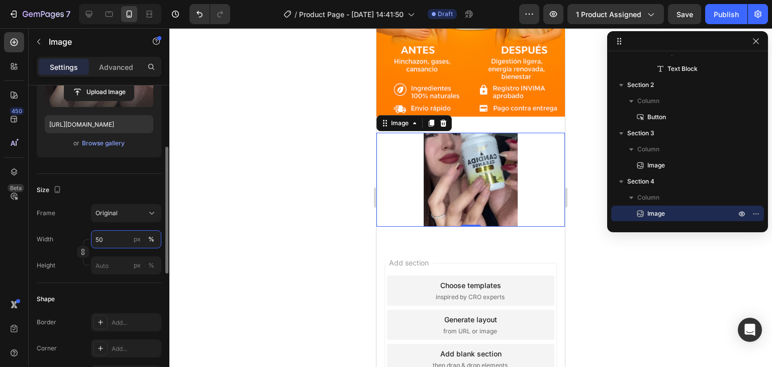
type input "5"
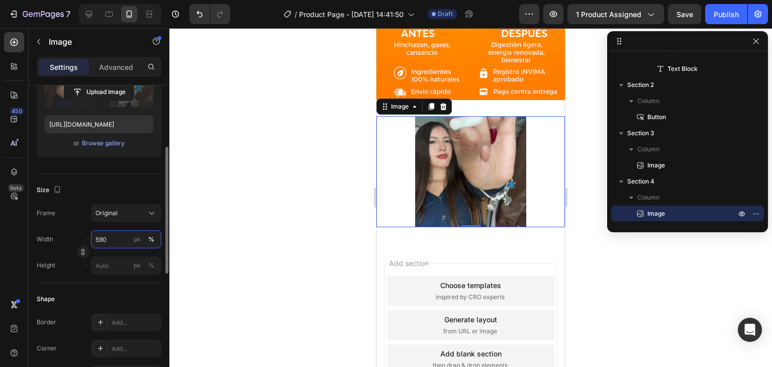
scroll to position [603, 0]
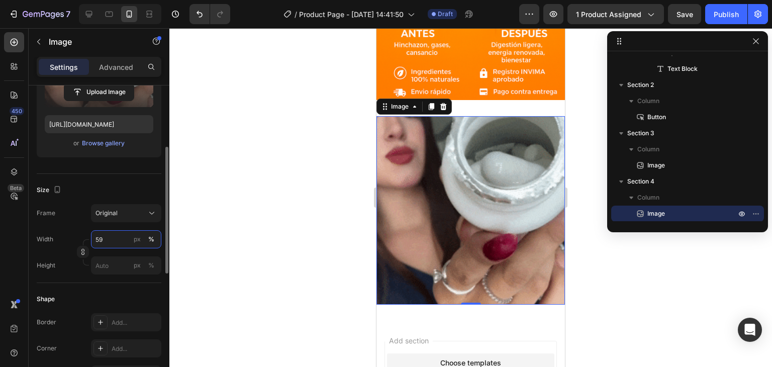
type input "5"
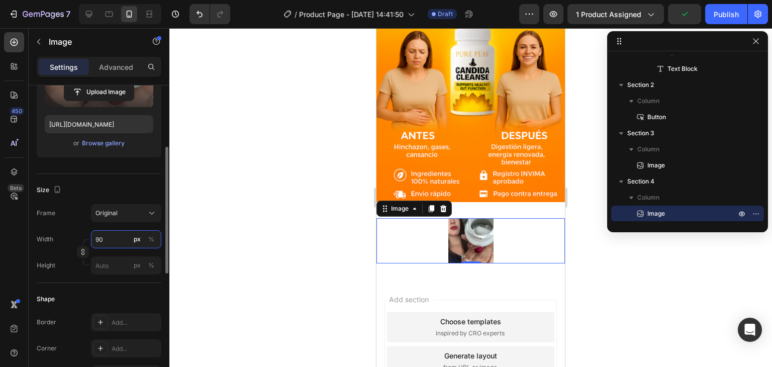
scroll to position [523, 0]
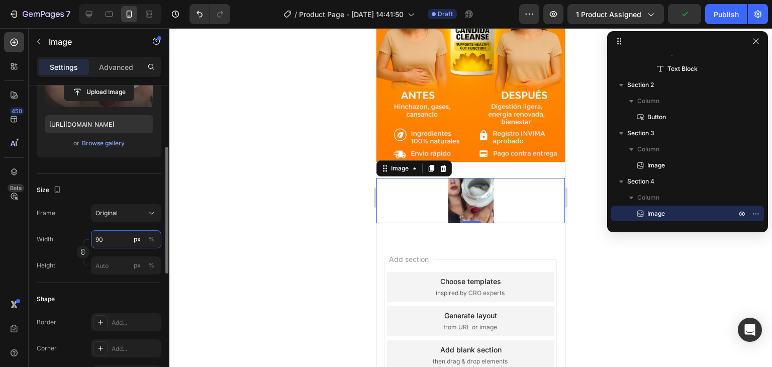
type input "9"
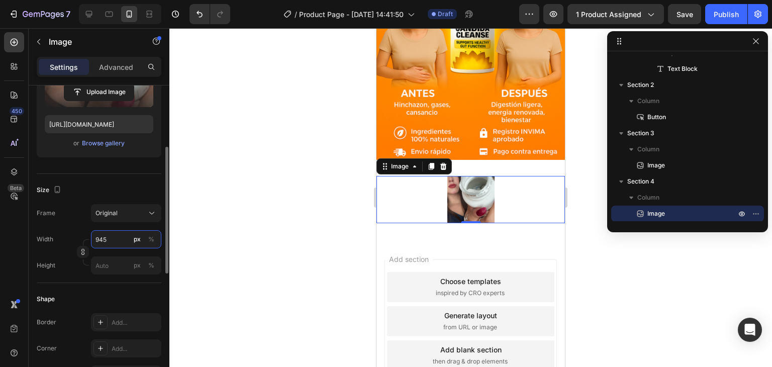
scroll to position [603, 0]
type input "9"
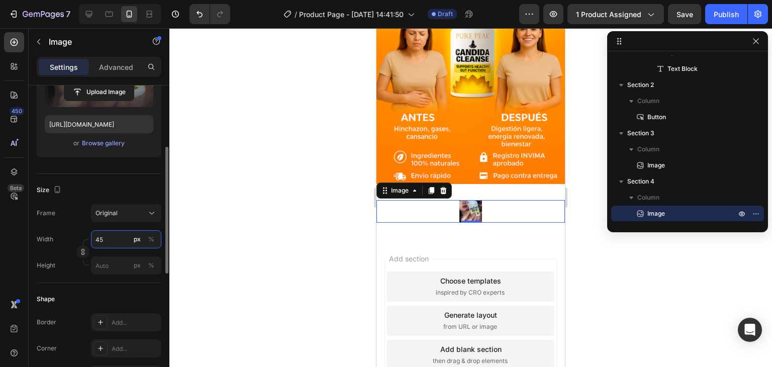
type input "4"
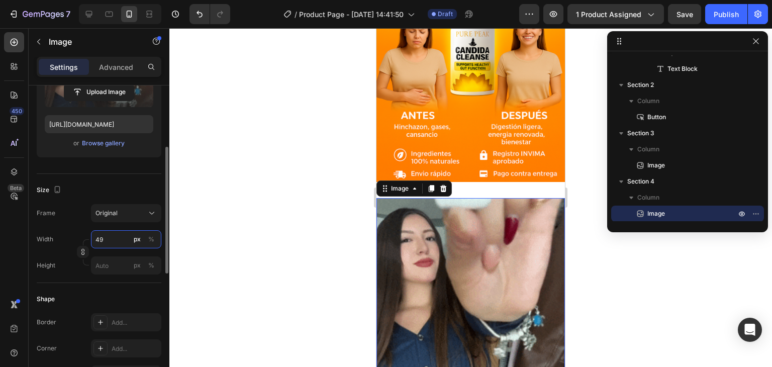
type input "4"
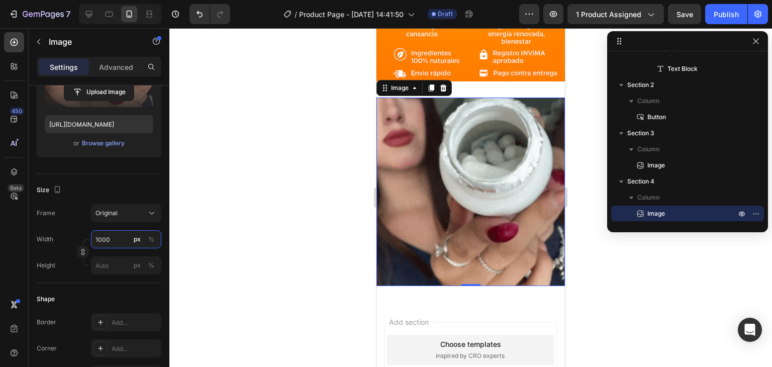
type input "1000"
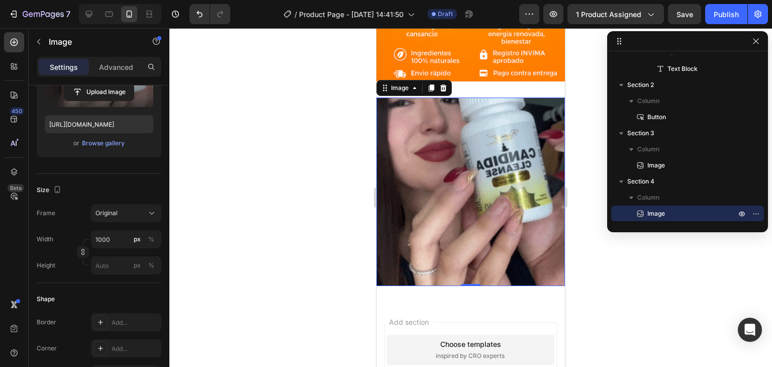
click at [279, 163] on div at bounding box center [470, 197] width 603 height 339
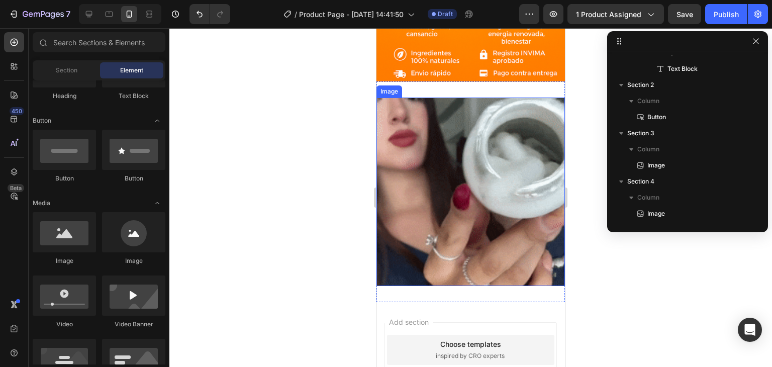
click at [436, 117] on img at bounding box center [470, 191] width 188 height 188
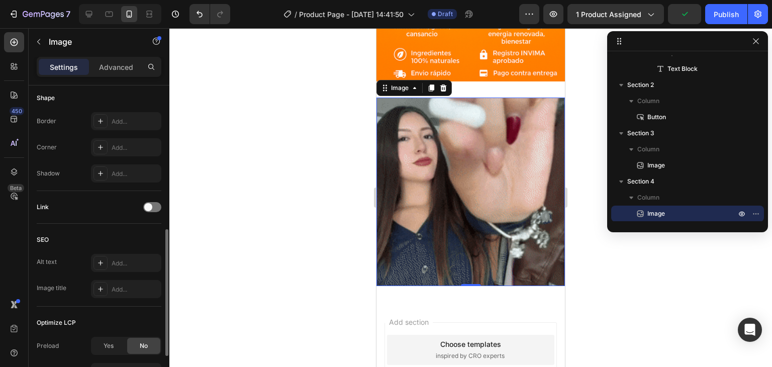
scroll to position [448, 0]
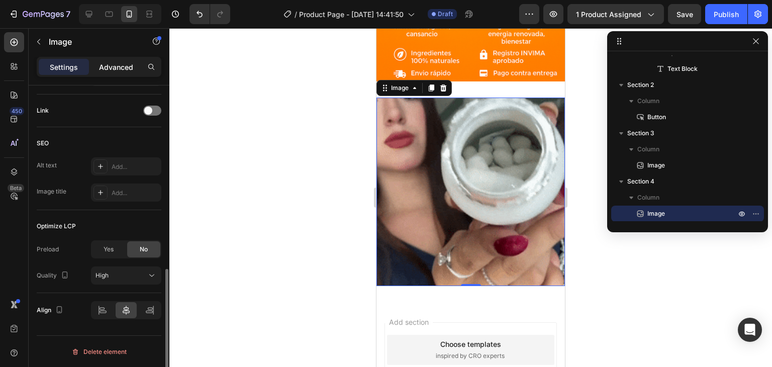
click at [102, 68] on p "Advanced" at bounding box center [116, 67] width 34 height 11
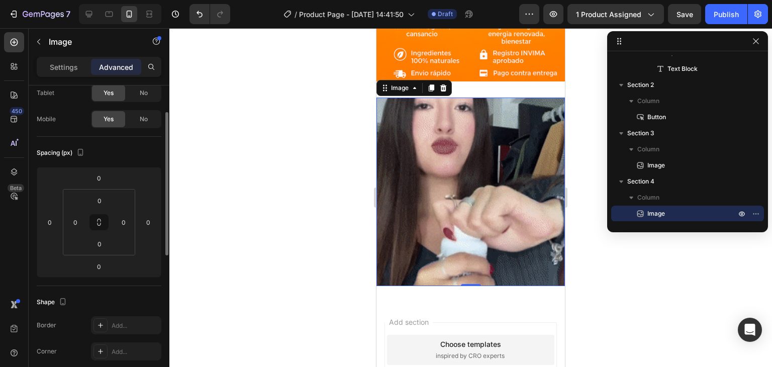
scroll to position [0, 0]
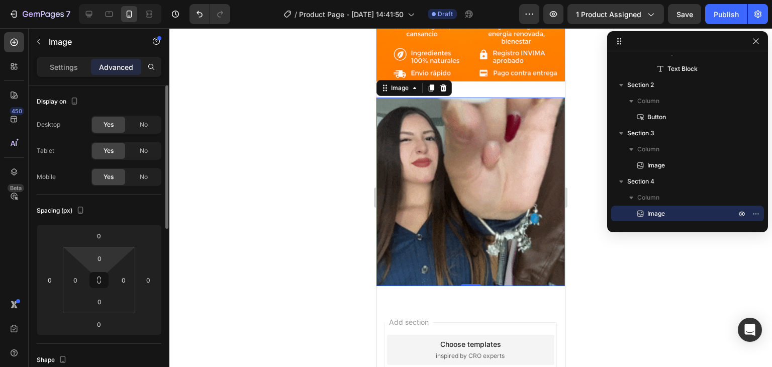
click at [103, 0] on html "7 Version history / Product Page - [DATE] 14:41:50 Draft Preview 1 product assi…" at bounding box center [386, 0] width 772 height 0
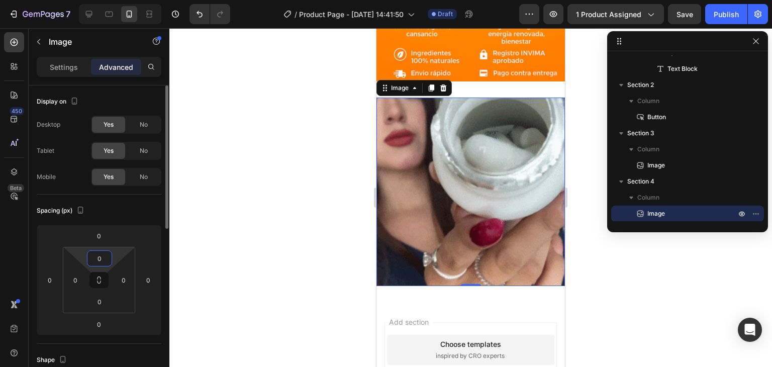
click at [103, 251] on input "0" at bounding box center [99, 258] width 20 height 15
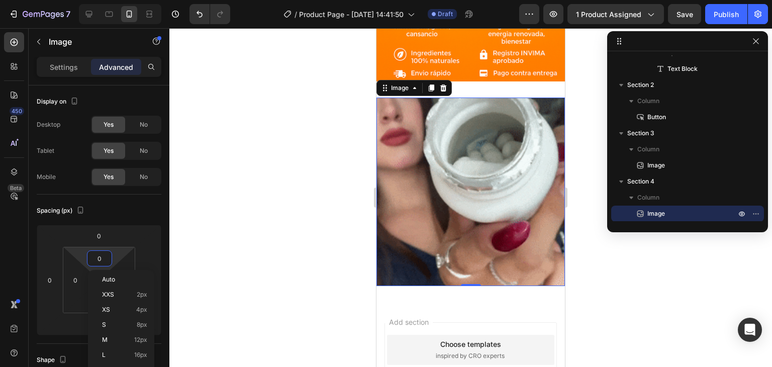
click at [495, 181] on img at bounding box center [470, 191] width 188 height 188
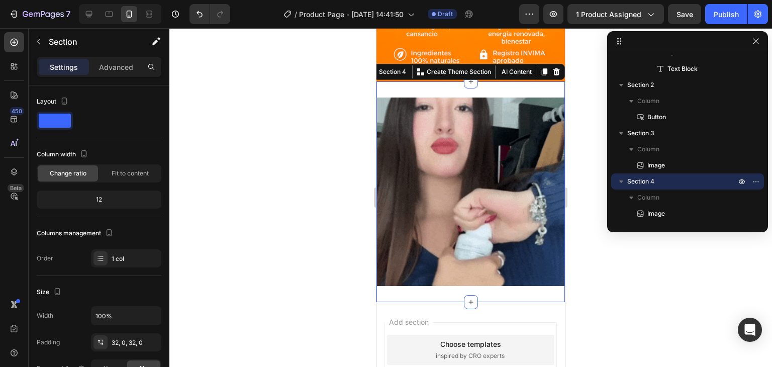
click at [487, 81] on div "Image Section 4 You can create reusable sections Create Theme Section AI Conten…" at bounding box center [470, 191] width 188 height 221
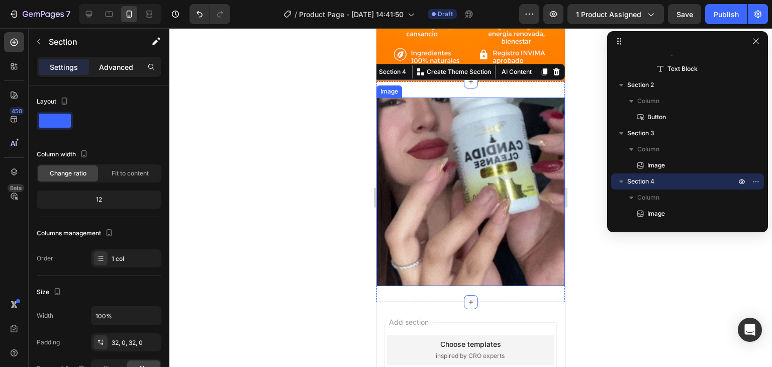
click at [124, 72] on div "Advanced" at bounding box center [116, 67] width 50 height 16
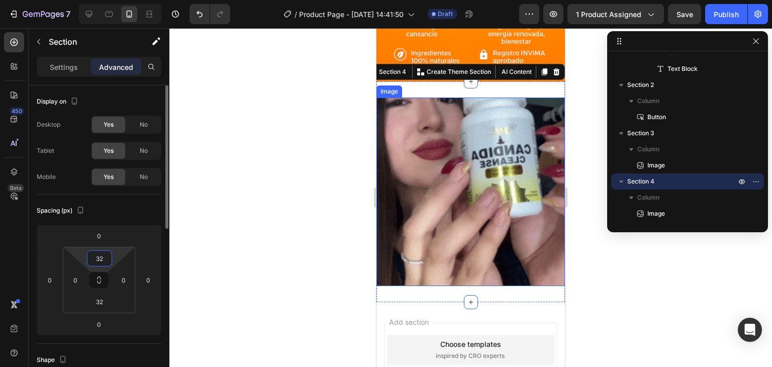
click at [103, 251] on input "32" at bounding box center [99, 258] width 20 height 15
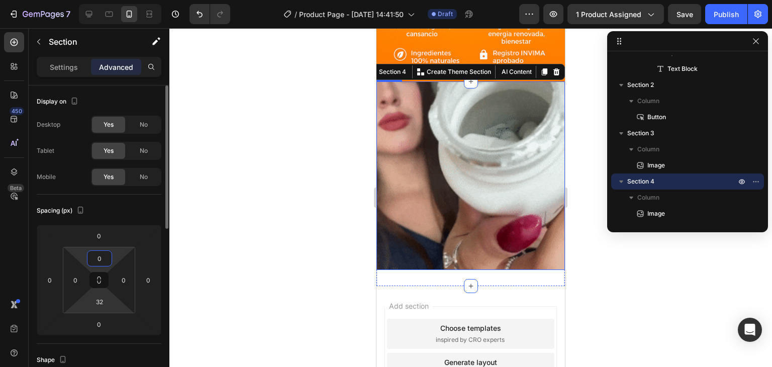
type input "0"
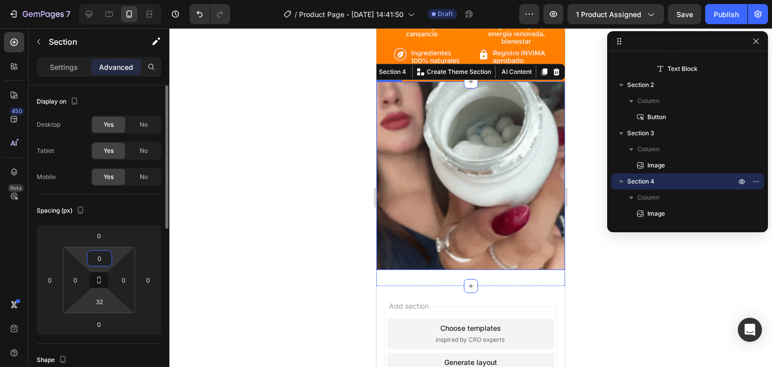
click at [109, 0] on html "7 Version history / Product Page - [DATE] 14:41:50 Draft Preview 1 product assi…" at bounding box center [386, 0] width 772 height 0
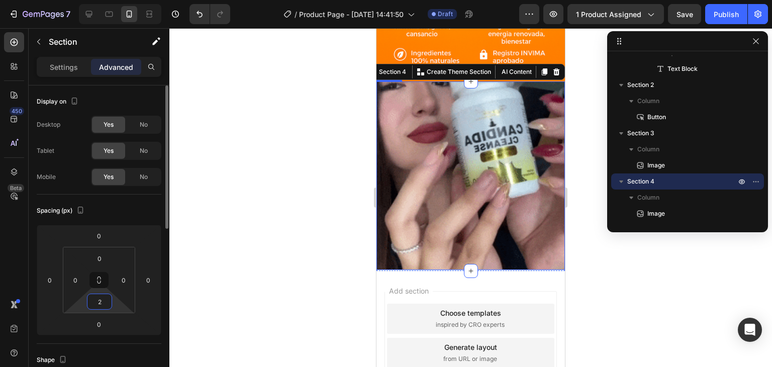
type input "0"
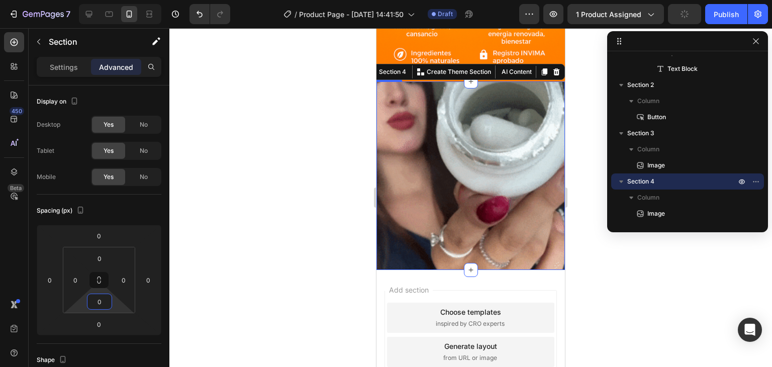
click at [251, 173] on div at bounding box center [470, 197] width 603 height 339
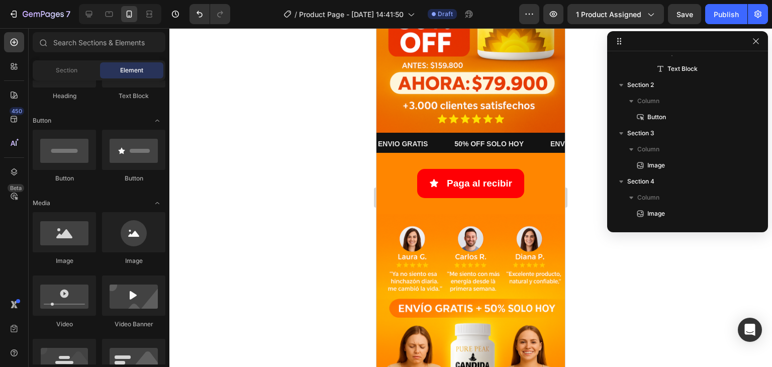
scroll to position [201, 0]
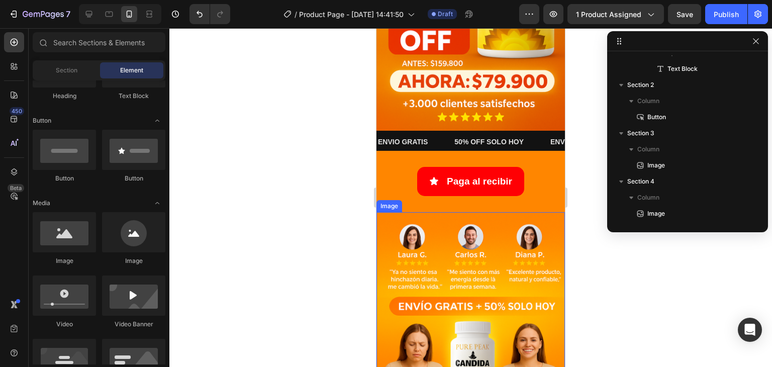
click at [580, 272] on div at bounding box center [470, 197] width 603 height 339
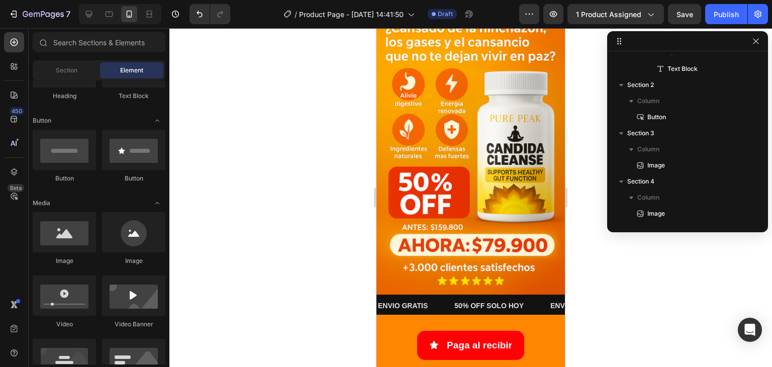
scroll to position [0, 0]
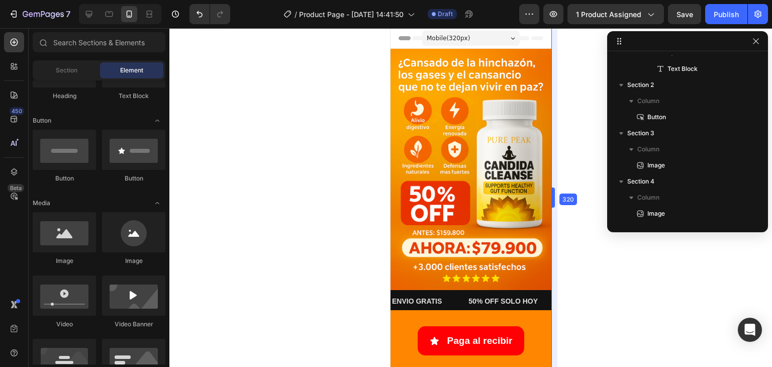
drag, startPoint x: 566, startPoint y: 141, endPoint x: 498, endPoint y: 147, distance: 67.6
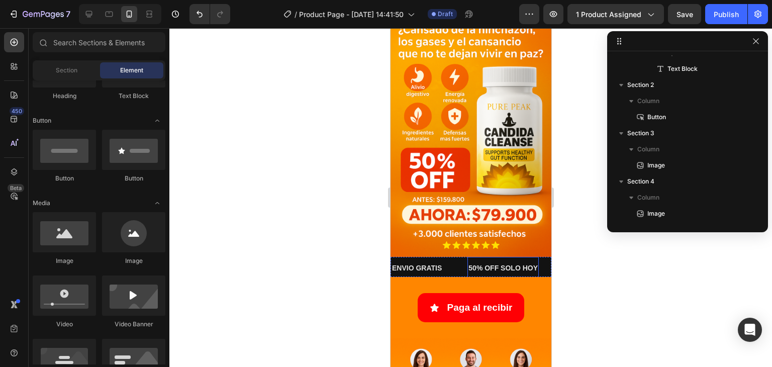
scroll to position [50, 0]
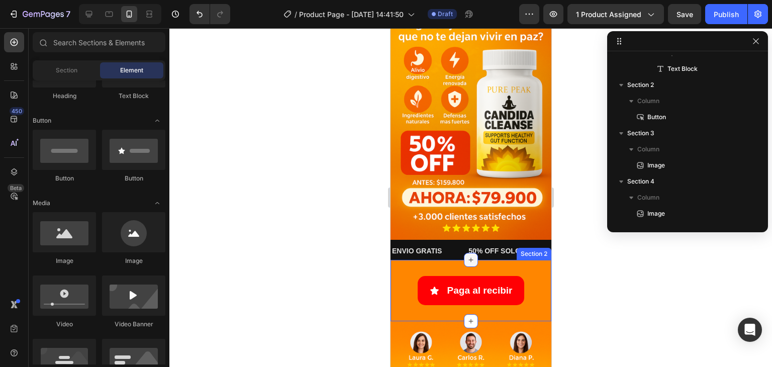
click at [466, 256] on icon at bounding box center [470, 260] width 8 height 8
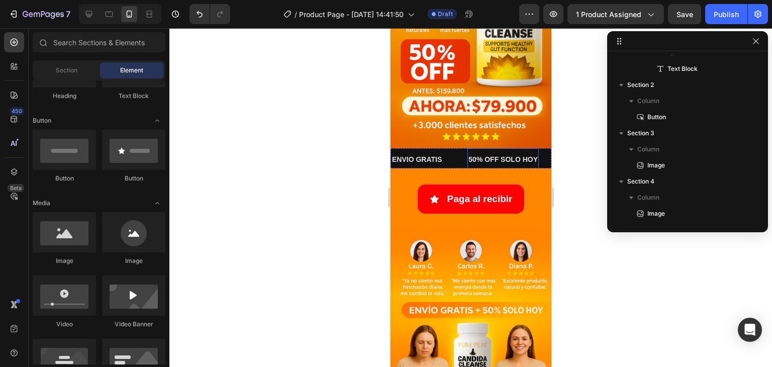
scroll to position [151, 0]
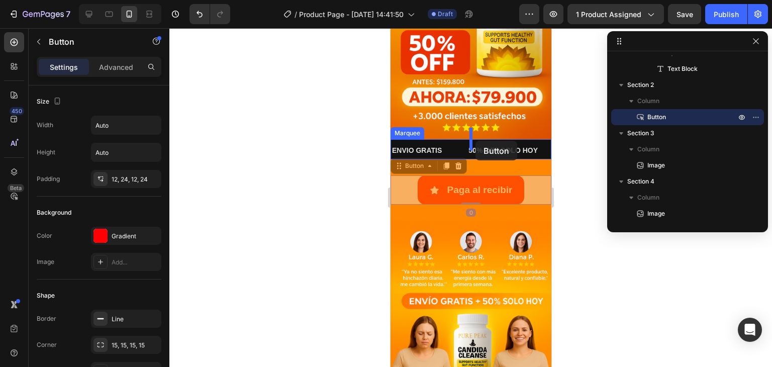
drag, startPoint x: 477, startPoint y: 171, endPoint x: 475, endPoint y: 141, distance: 30.3
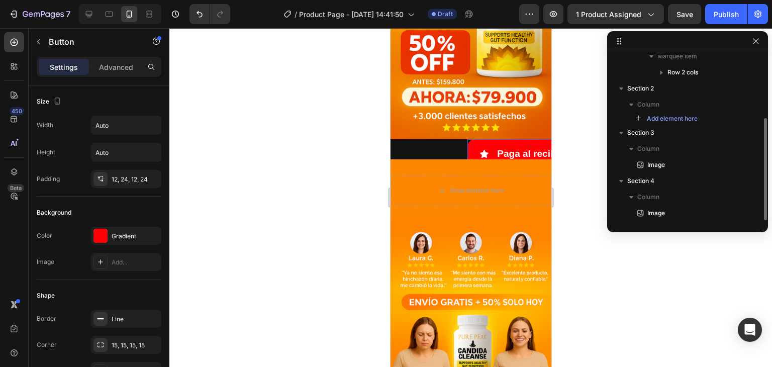
scroll to position [103, 0]
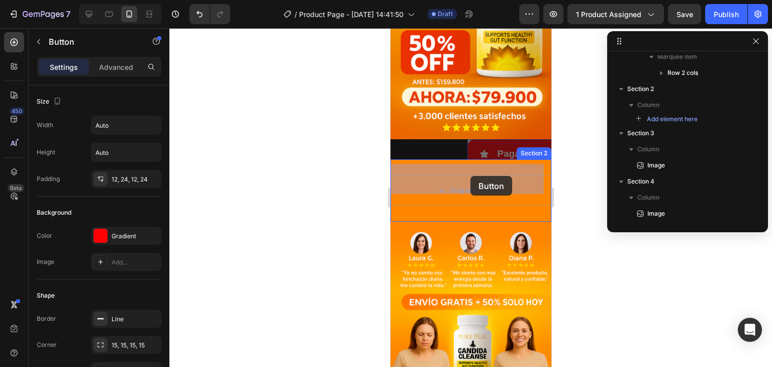
drag, startPoint x: 483, startPoint y: 135, endPoint x: 468, endPoint y: 177, distance: 44.8
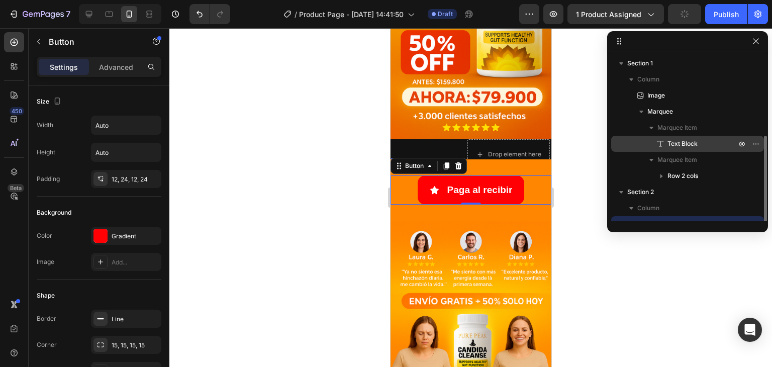
scroll to position [50, 0]
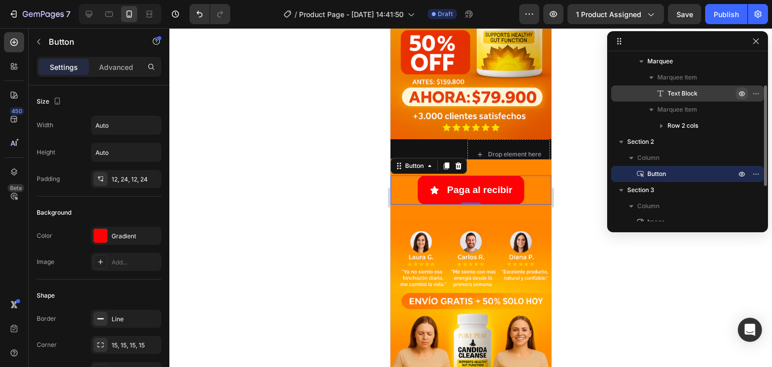
click at [742, 93] on icon "button" at bounding box center [742, 93] width 8 height 8
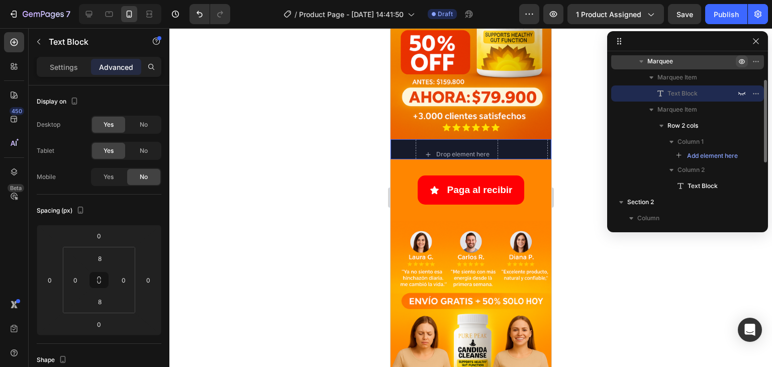
click at [738, 62] on icon "button" at bounding box center [742, 61] width 8 height 8
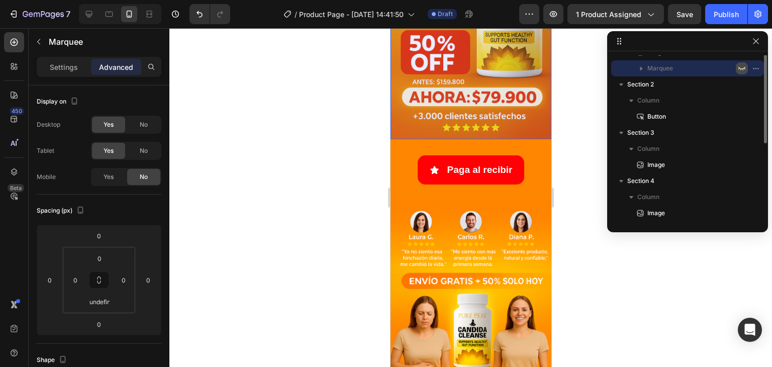
scroll to position [0, 0]
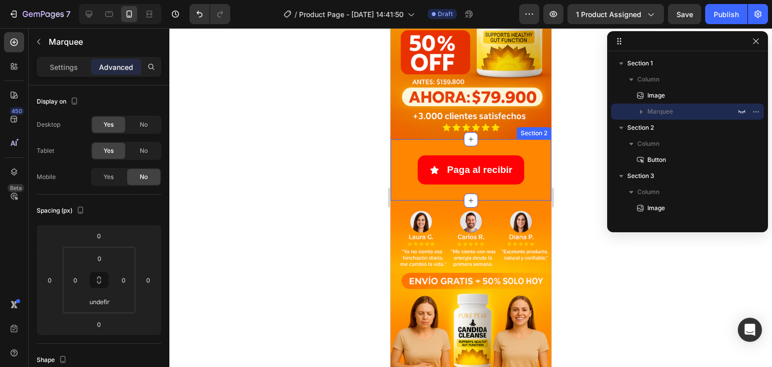
click at [443, 139] on div "Paga al recibir Button Section 2" at bounding box center [470, 169] width 161 height 61
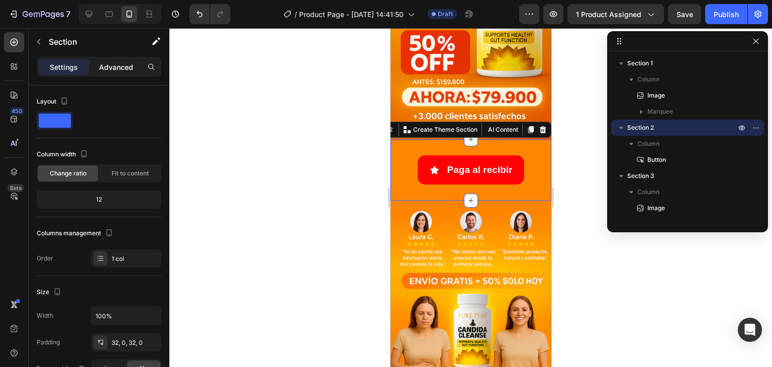
click at [113, 65] on p "Advanced" at bounding box center [116, 67] width 34 height 11
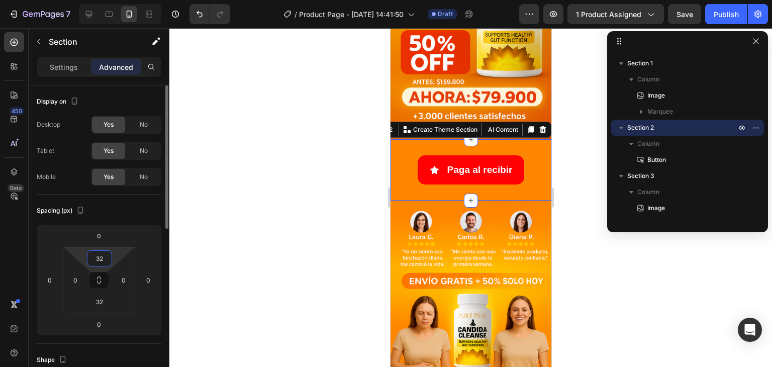
click at [103, 257] on input "32" at bounding box center [99, 258] width 20 height 15
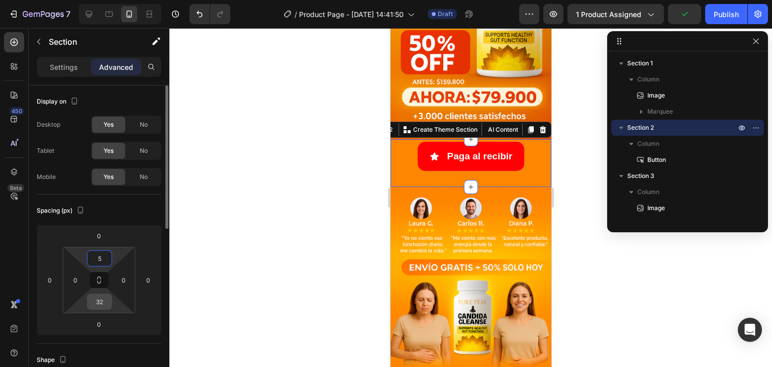
type input "5"
click at [97, 307] on input "32" at bounding box center [99, 301] width 20 height 15
type input "5"
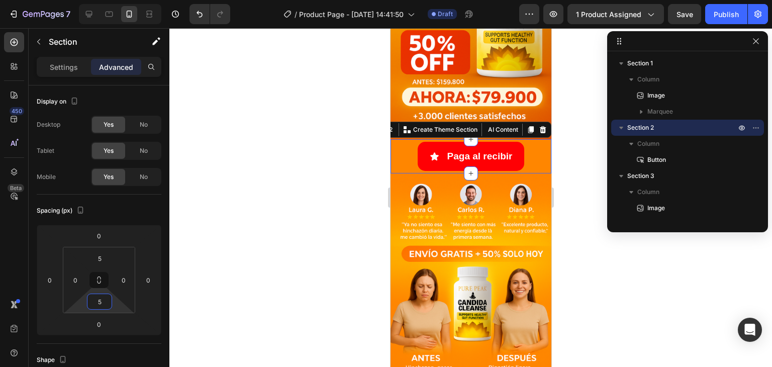
click at [253, 214] on div at bounding box center [470, 197] width 603 height 339
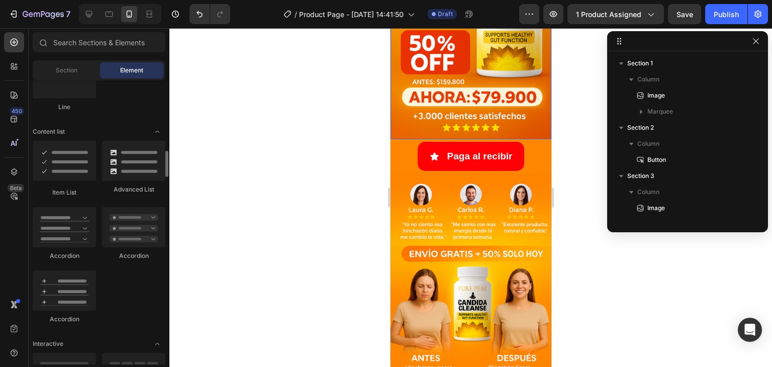
scroll to position [653, 0]
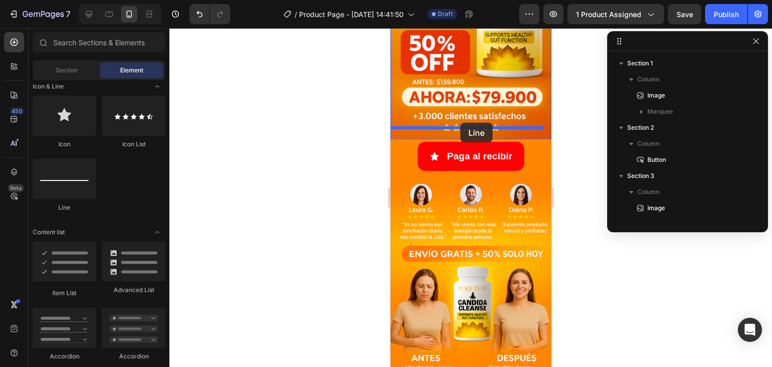
drag, startPoint x: 456, startPoint y: 218, endPoint x: 460, endPoint y: 123, distance: 95.1
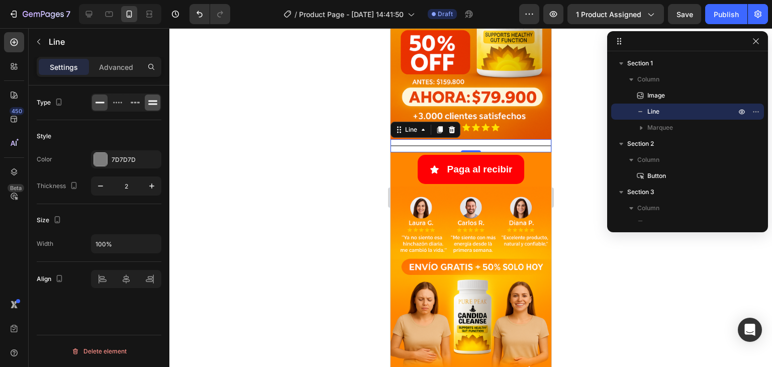
click at [151, 104] on icon at bounding box center [152, 105] width 9 height 2
click at [101, 103] on icon at bounding box center [99, 103] width 9 height 2
click at [135, 153] on div "7D7D7D" at bounding box center [126, 159] width 70 height 18
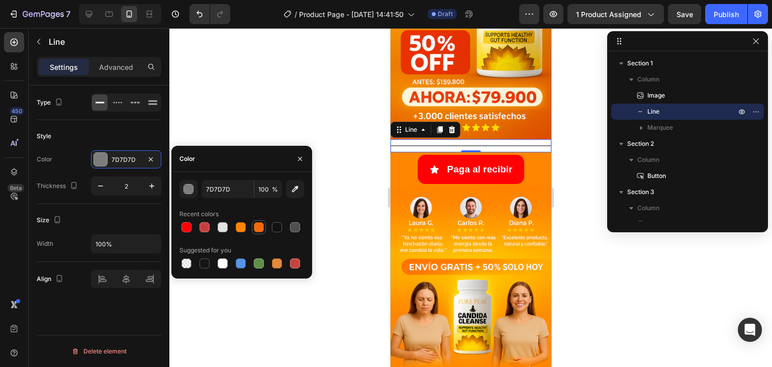
click at [259, 224] on div at bounding box center [259, 227] width 10 height 10
click at [292, 191] on icon "button" at bounding box center [295, 189] width 7 height 7
type input "E16200"
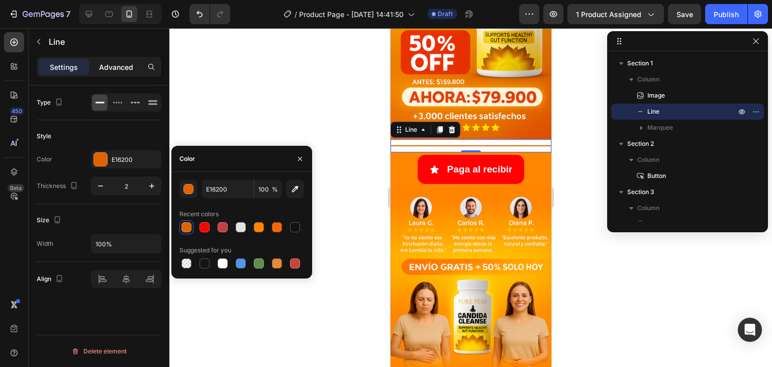
click at [113, 69] on p "Advanced" at bounding box center [116, 67] width 34 height 11
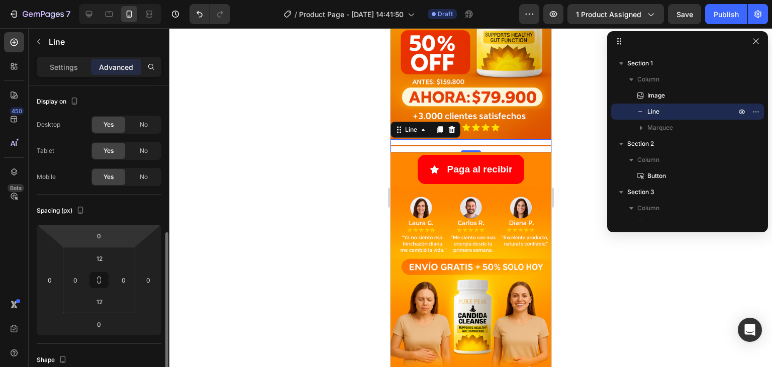
scroll to position [251, 0]
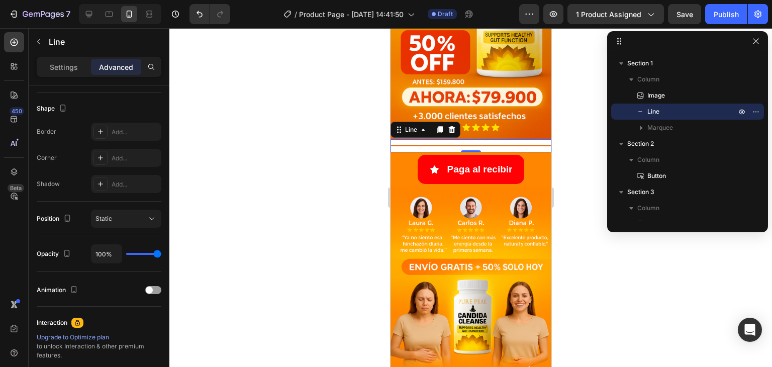
click at [72, 75] on div "Settings Advanced" at bounding box center [99, 67] width 125 height 20
click at [71, 71] on p "Settings" at bounding box center [64, 67] width 28 height 11
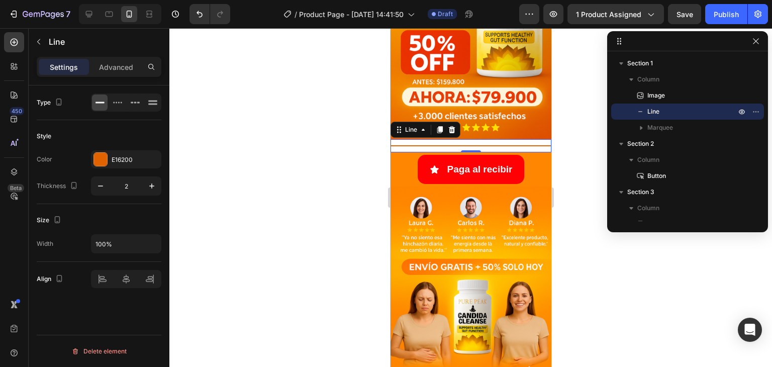
scroll to position [0, 0]
click at [122, 282] on div at bounding box center [126, 279] width 70 height 18
click at [38, 47] on button "button" at bounding box center [39, 42] width 16 height 16
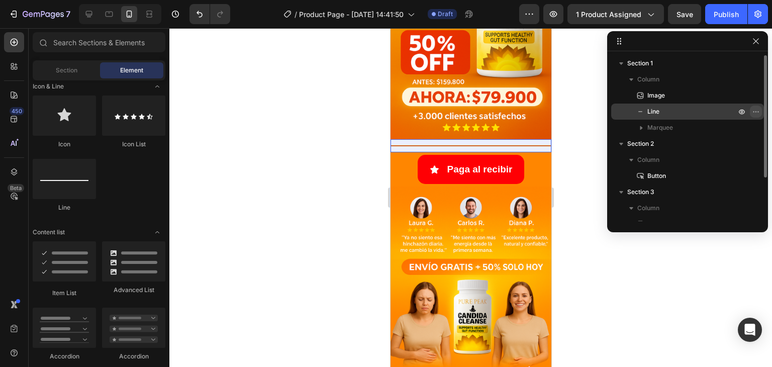
click at [754, 109] on icon "button" at bounding box center [756, 112] width 8 height 8
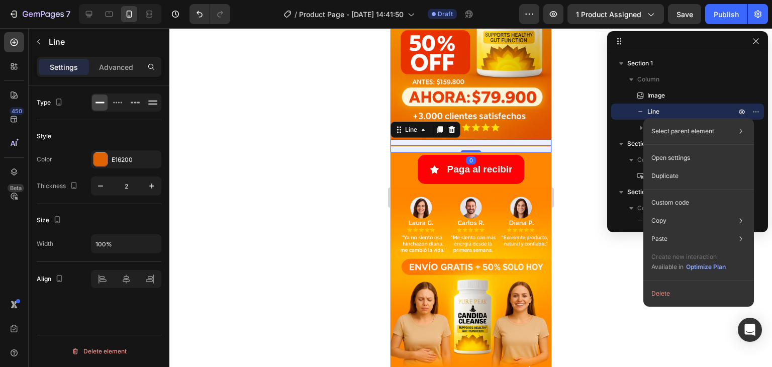
click at [678, 291] on button "Delete" at bounding box center [698, 293] width 103 height 18
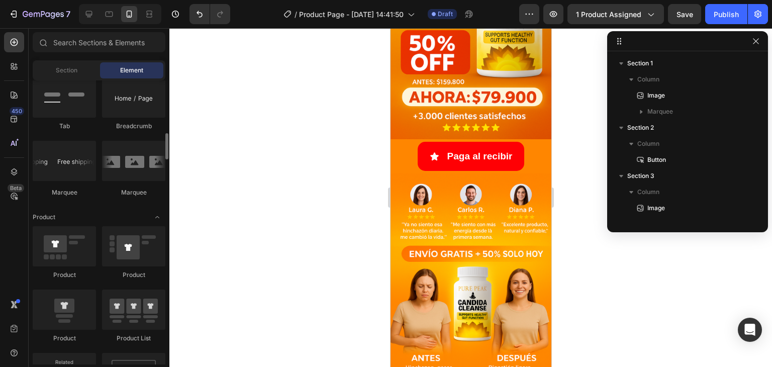
scroll to position [1106, 0]
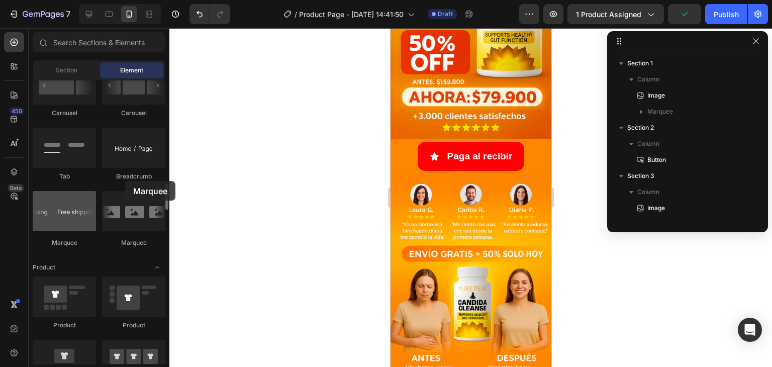
drag, startPoint x: 78, startPoint y: 212, endPoint x: 57, endPoint y: 203, distance: 22.8
click at [57, 203] on div at bounding box center [64, 211] width 63 height 40
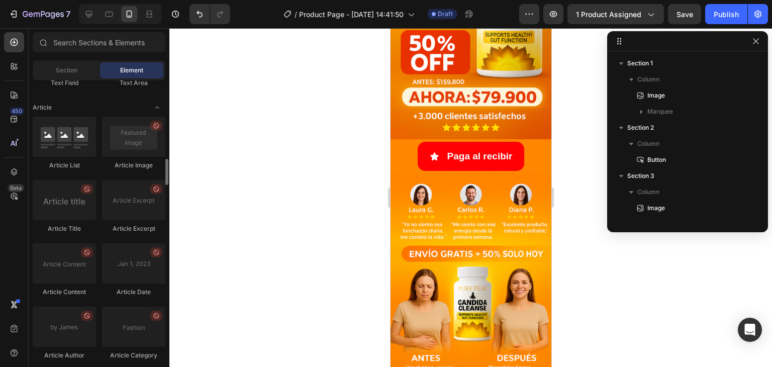
scroll to position [2459, 0]
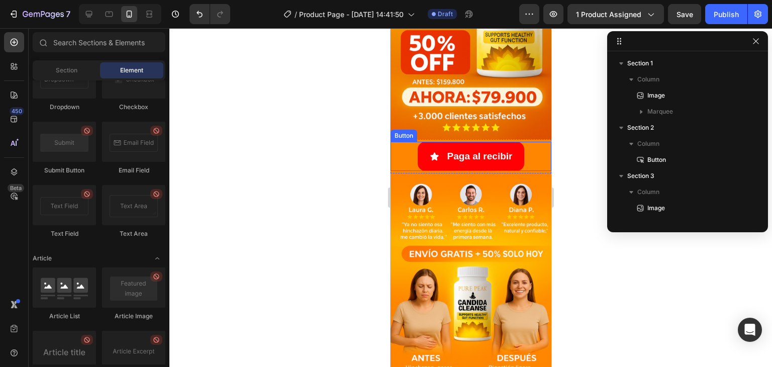
click at [399, 144] on div "Paga al recibir Button" at bounding box center [470, 156] width 161 height 29
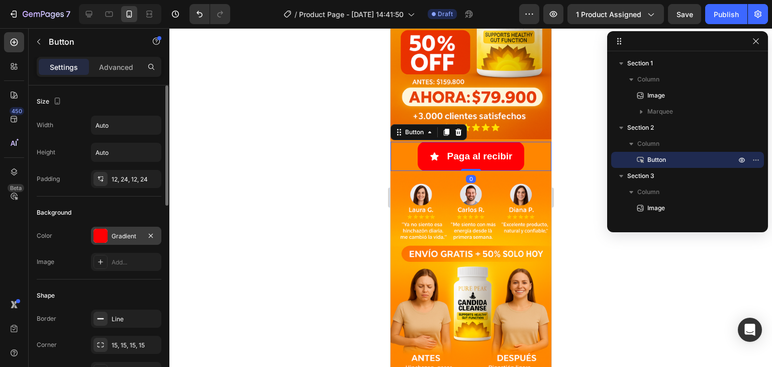
click at [126, 238] on div "Gradient" at bounding box center [126, 236] width 29 height 9
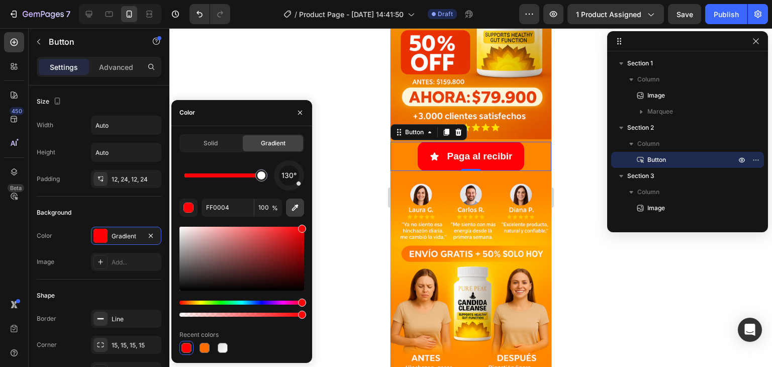
click at [293, 204] on icon "button" at bounding box center [295, 208] width 10 height 10
type input "FFFFFF"
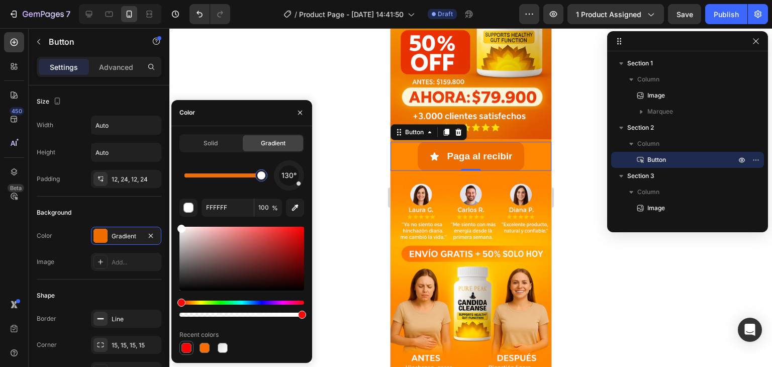
click at [180, 349] on div at bounding box center [186, 348] width 12 height 12
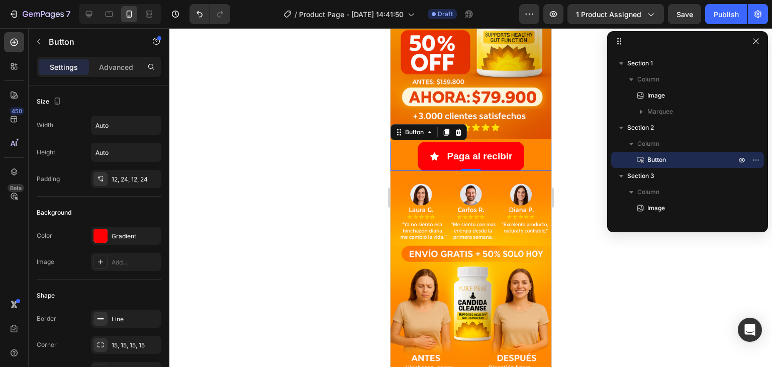
click at [336, 171] on div at bounding box center [470, 197] width 603 height 339
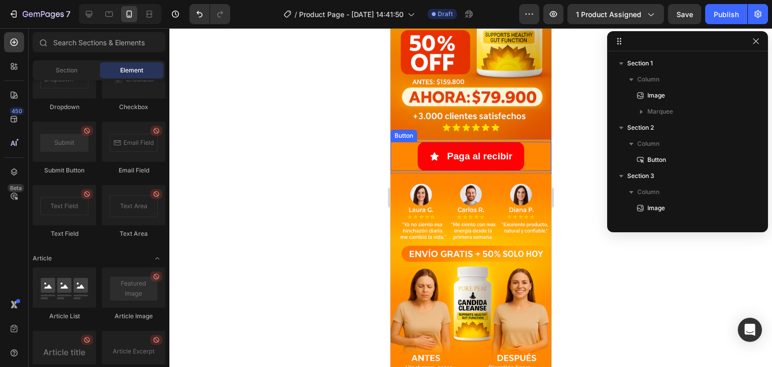
click at [404, 153] on div "Paga al recibir Button" at bounding box center [470, 156] width 161 height 29
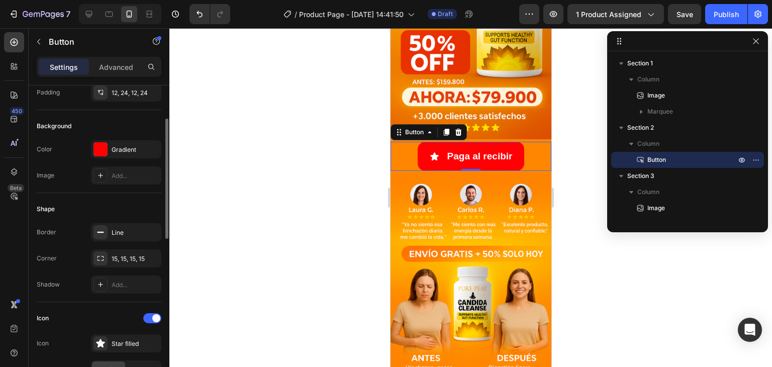
scroll to position [36, 0]
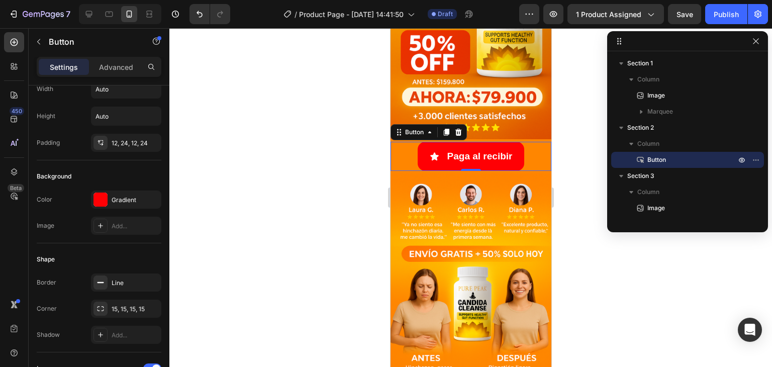
click at [396, 144] on div "Paga al recibir Button 0" at bounding box center [470, 156] width 161 height 29
click at [531, 139] on div "Paga al recibir Button 0 Section 2" at bounding box center [470, 156] width 161 height 34
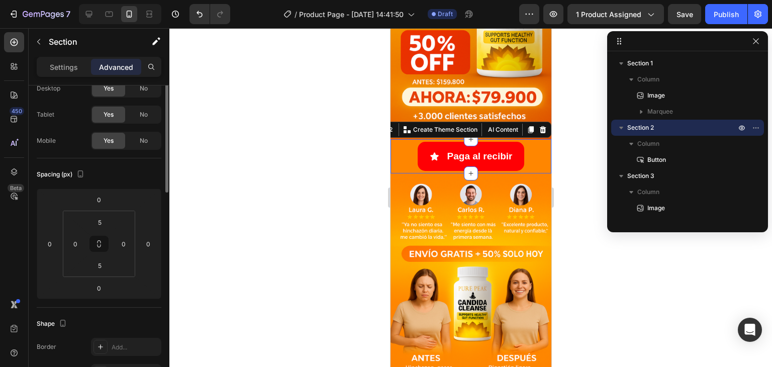
scroll to position [0, 0]
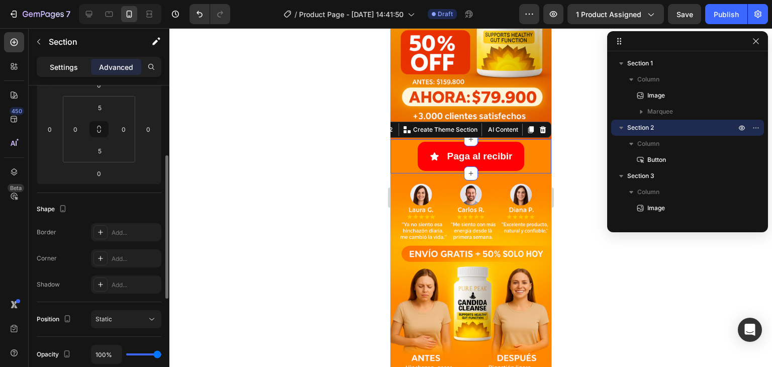
click at [79, 66] on div "Settings" at bounding box center [64, 67] width 50 height 16
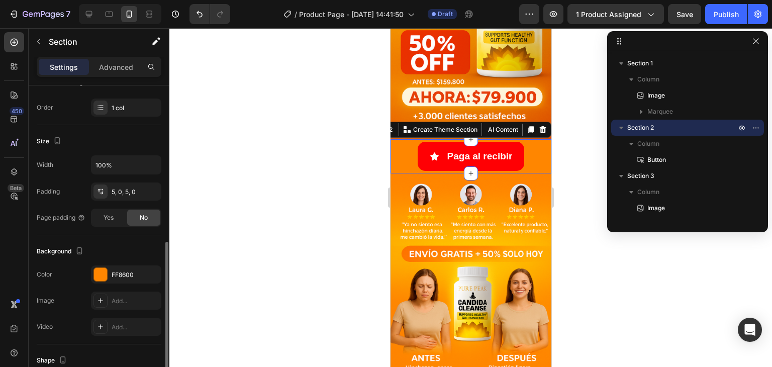
scroll to position [276, 0]
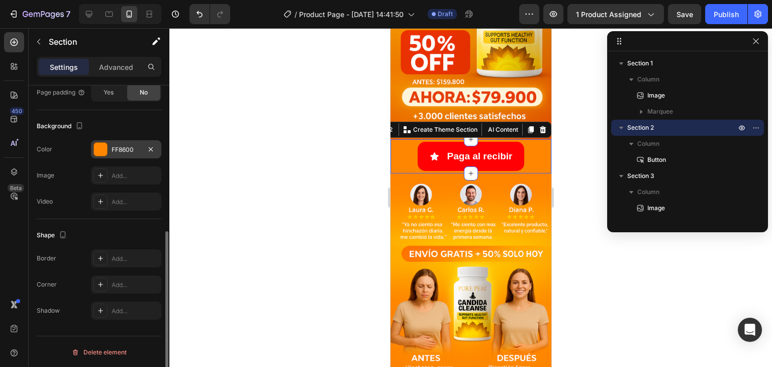
click at [131, 153] on div "FF8600" at bounding box center [126, 149] width 29 height 9
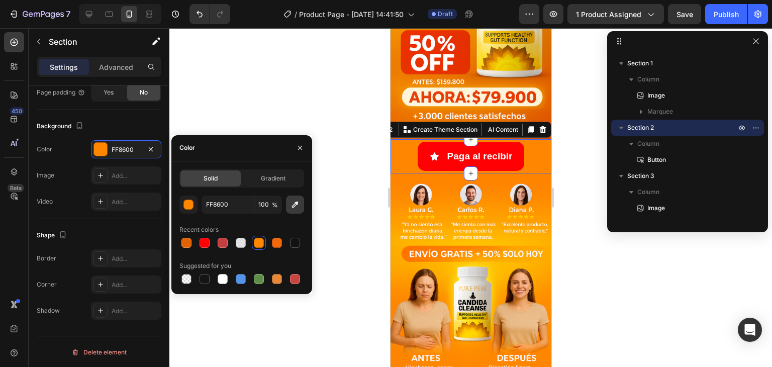
click at [293, 204] on icon "button" at bounding box center [295, 204] width 10 height 10
type input "DC5100"
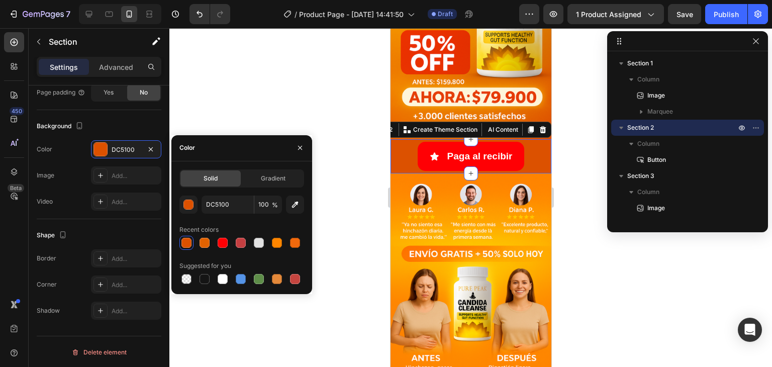
click at [560, 124] on div at bounding box center [470, 197] width 603 height 339
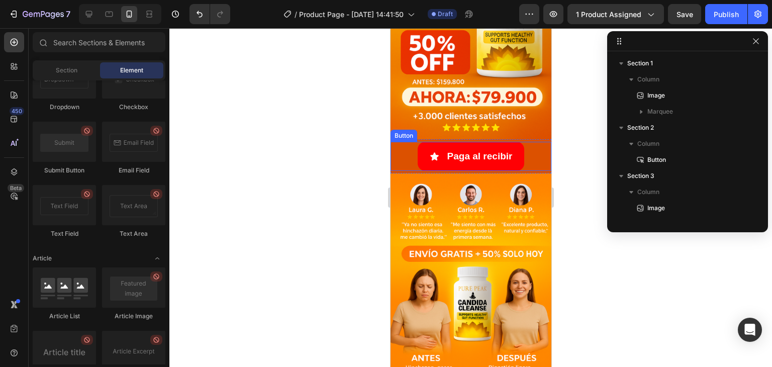
click at [399, 144] on div "Paga al recibir Button" at bounding box center [470, 156] width 161 height 29
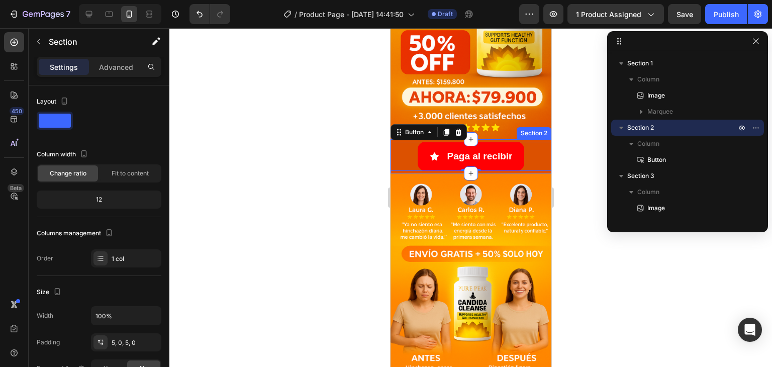
click at [409, 160] on div "Paga al recibir Button 0 Section 2" at bounding box center [470, 156] width 161 height 34
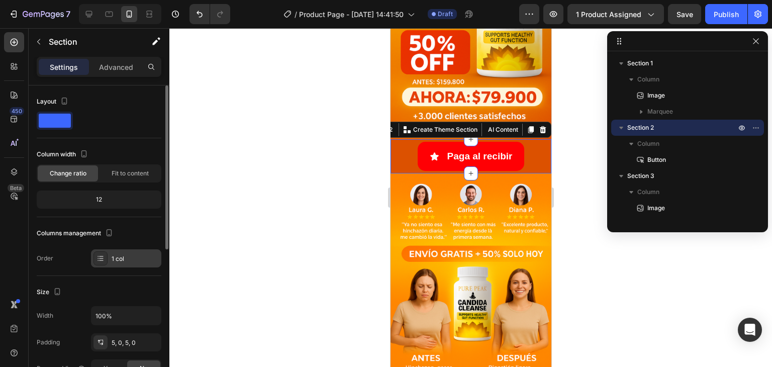
scroll to position [151, 0]
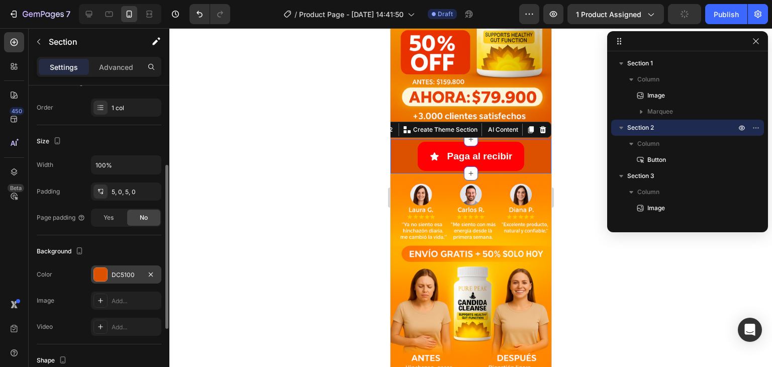
click at [115, 277] on div "DC5100" at bounding box center [126, 274] width 29 height 9
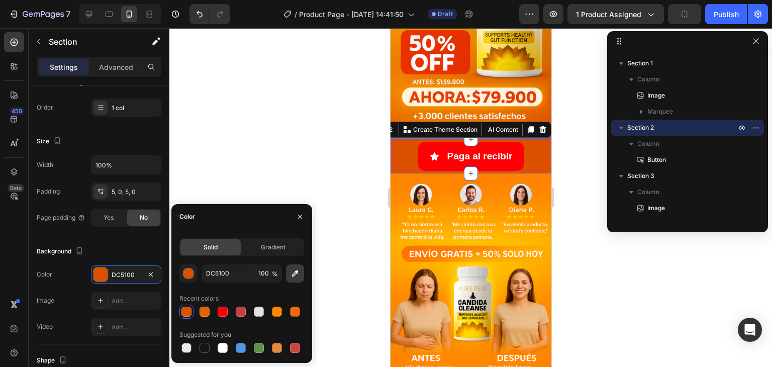
click at [294, 276] on icon "button" at bounding box center [295, 273] width 10 height 10
type input "EE7900"
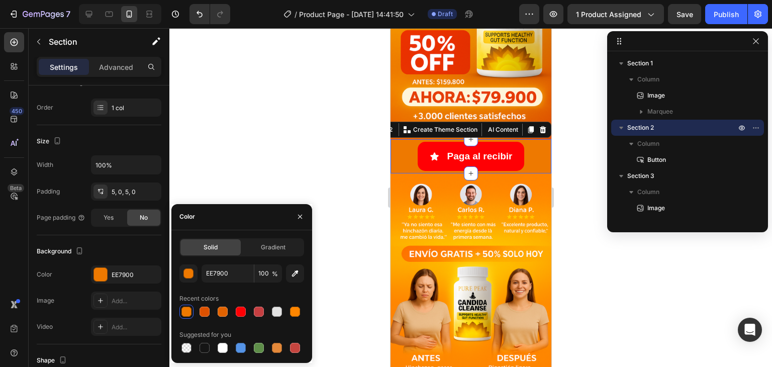
click at [338, 138] on div at bounding box center [470, 197] width 603 height 339
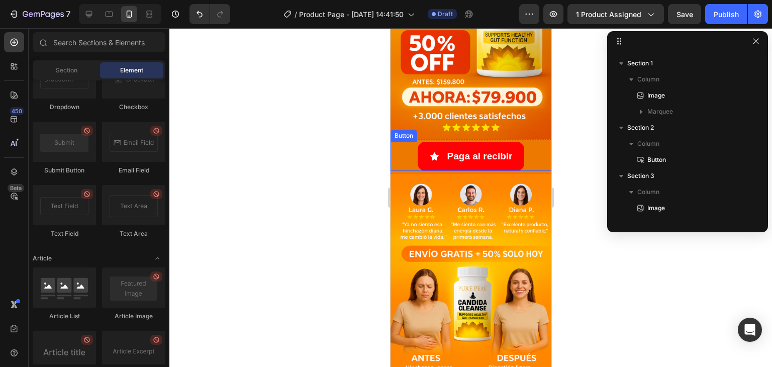
click at [533, 146] on div "Paga al recibir Button" at bounding box center [470, 156] width 161 height 29
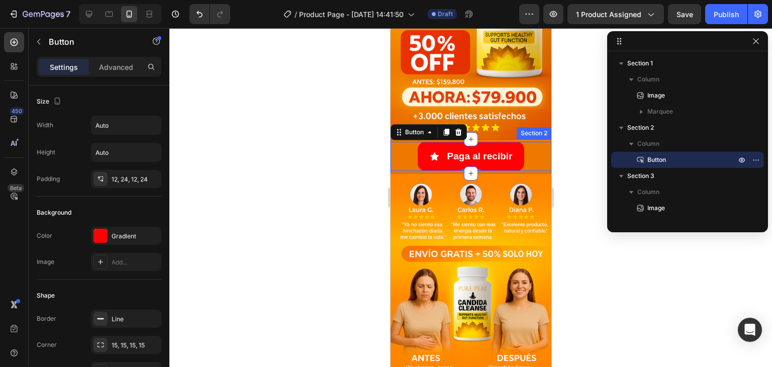
click at [511, 126] on div "Image ENVIO GRATIS Text Block 50% OFF SOLO HOY Text Block Row ENVIO GRATIS Text…" at bounding box center [470, 233] width 161 height 670
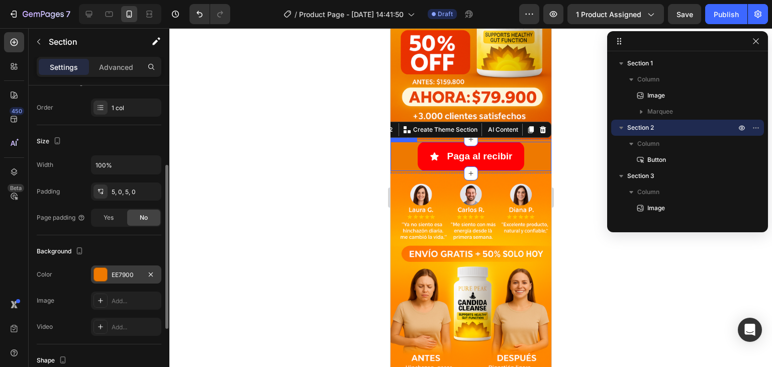
click at [121, 271] on div "EE7900" at bounding box center [126, 274] width 29 height 9
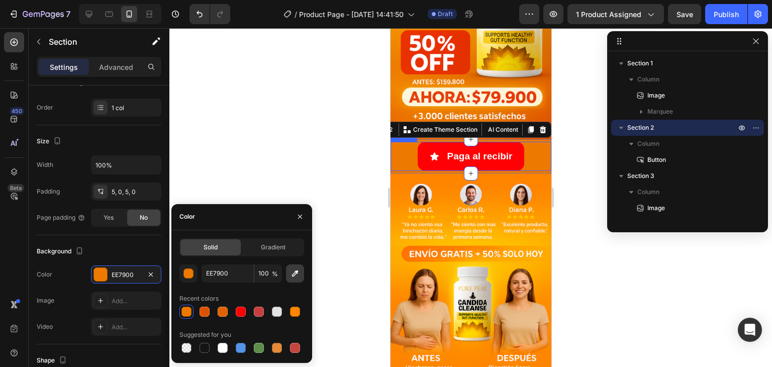
click at [297, 276] on icon "button" at bounding box center [295, 273] width 10 height 10
type input "E76800"
click at [289, 133] on div at bounding box center [470, 197] width 603 height 339
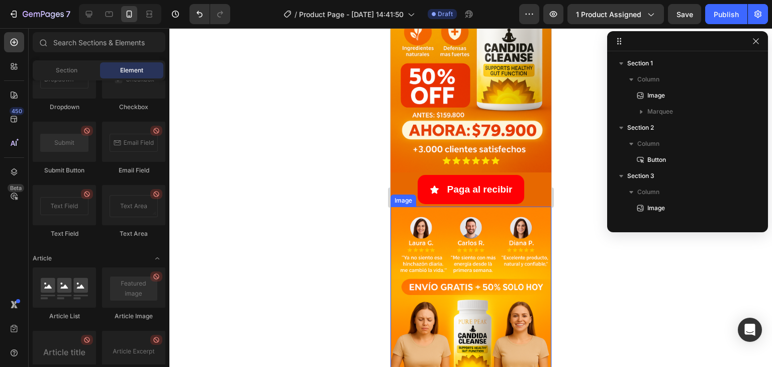
scroll to position [101, 0]
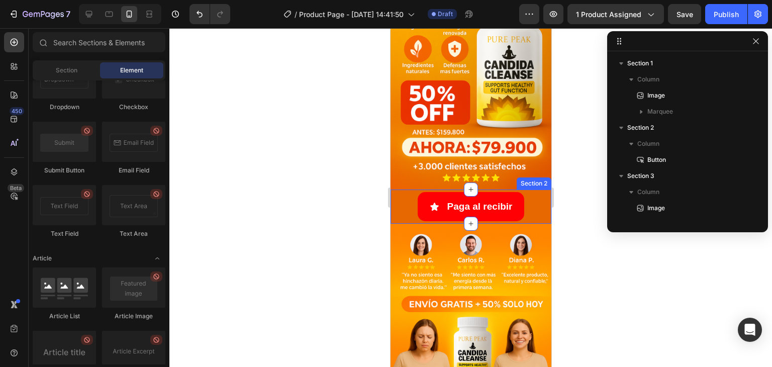
click at [402, 211] on div "Paga al recibir Button Section 2" at bounding box center [470, 206] width 161 height 34
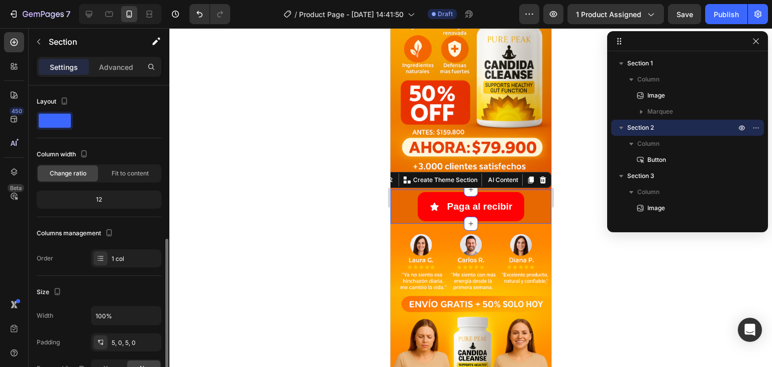
scroll to position [151, 0]
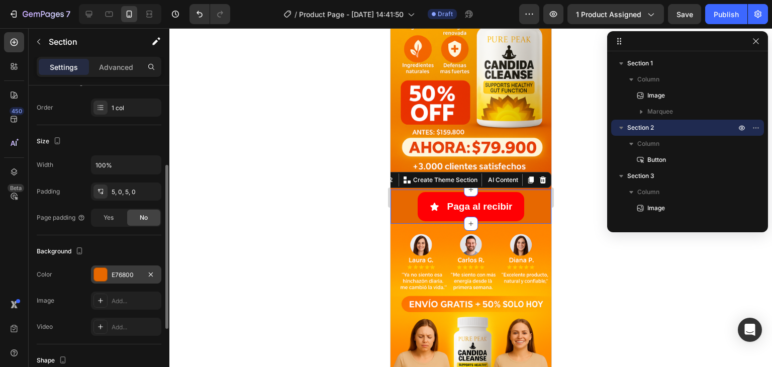
click at [119, 274] on div "E76800" at bounding box center [126, 274] width 29 height 9
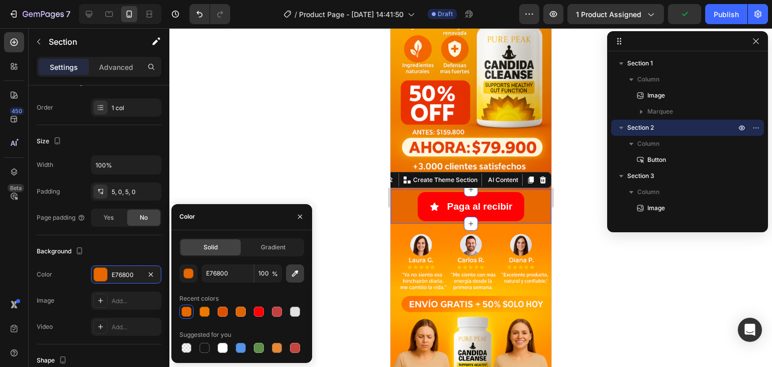
click at [290, 272] on icon "button" at bounding box center [295, 273] width 10 height 10
type input "FE8500"
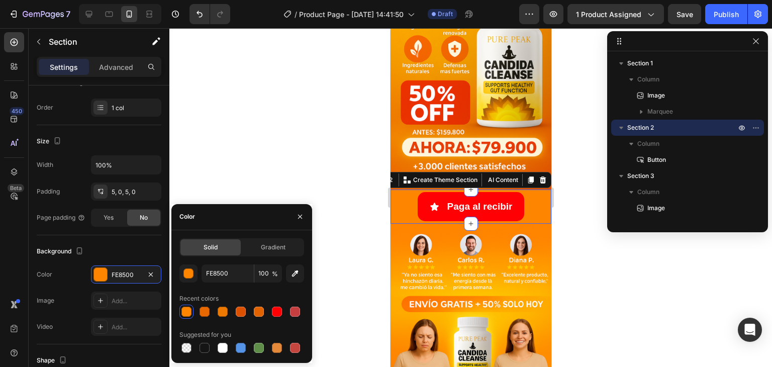
click at [362, 228] on div at bounding box center [470, 197] width 603 height 339
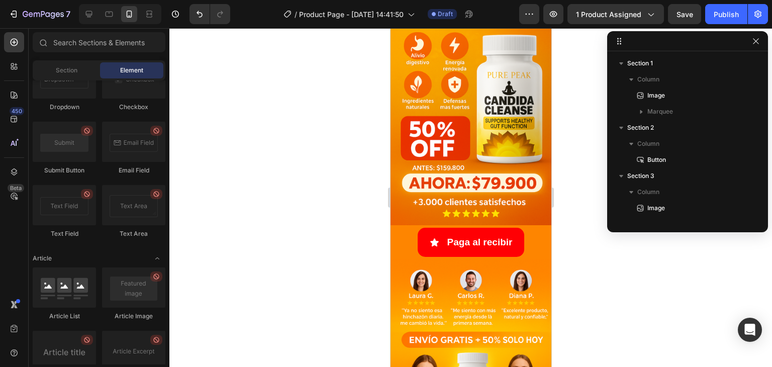
scroll to position [0, 0]
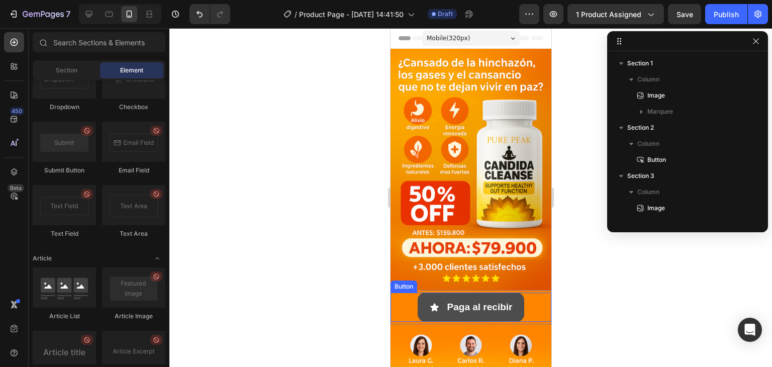
click at [513, 292] on button "Paga al recibir" at bounding box center [470, 306] width 107 height 29
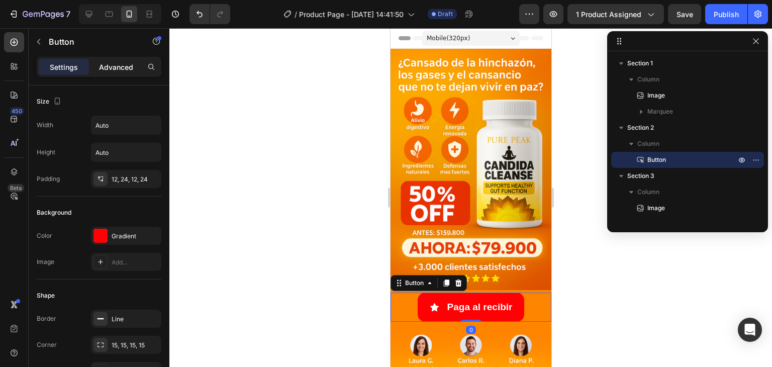
click at [117, 65] on p "Advanced" at bounding box center [116, 67] width 34 height 11
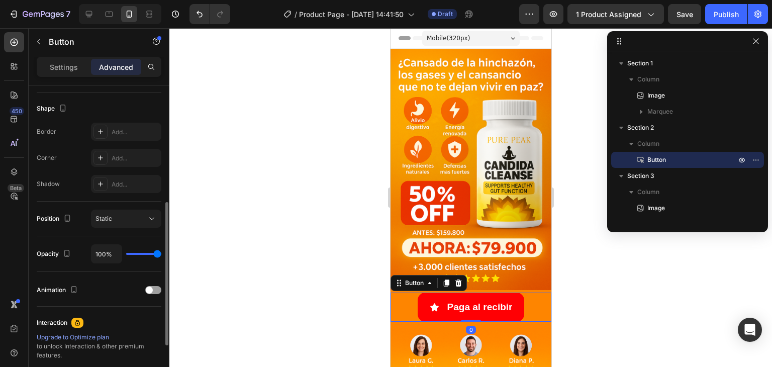
scroll to position [359, 0]
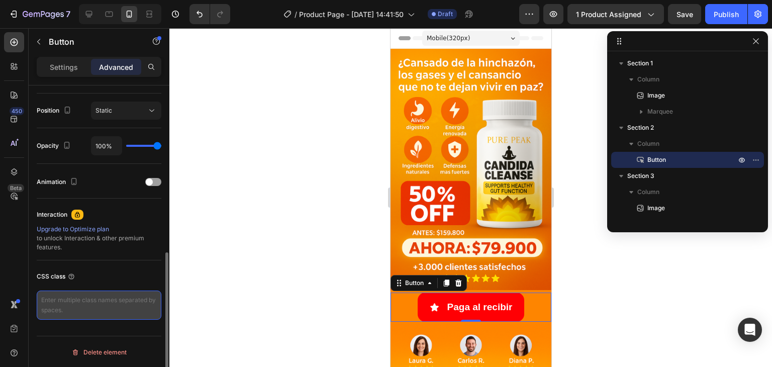
click at [90, 299] on textarea at bounding box center [99, 304] width 125 height 29
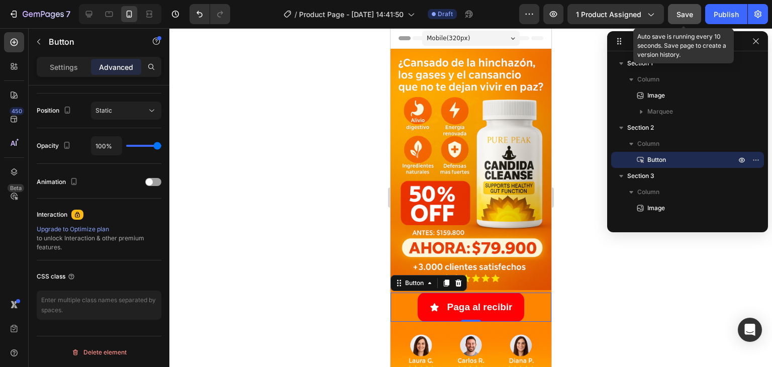
click at [675, 9] on button "Save" at bounding box center [684, 14] width 33 height 20
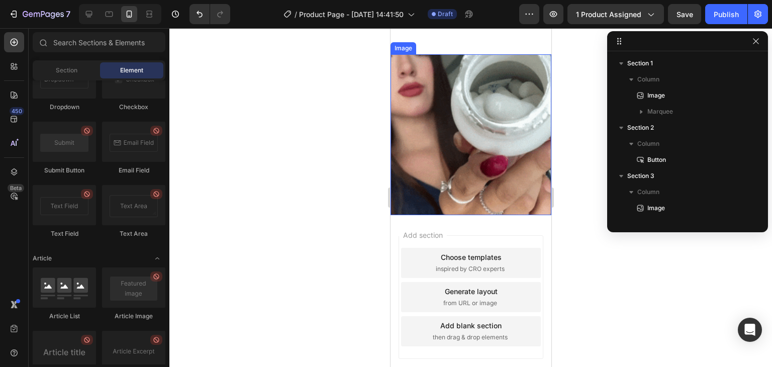
scroll to position [517, 0]
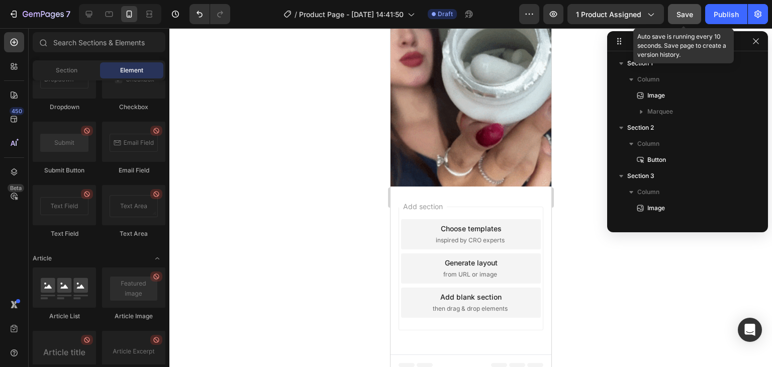
click at [677, 13] on span "Save" at bounding box center [684, 14] width 17 height 9
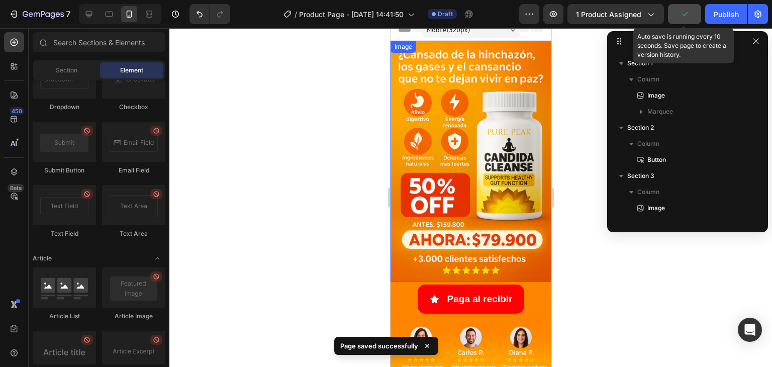
scroll to position [0, 0]
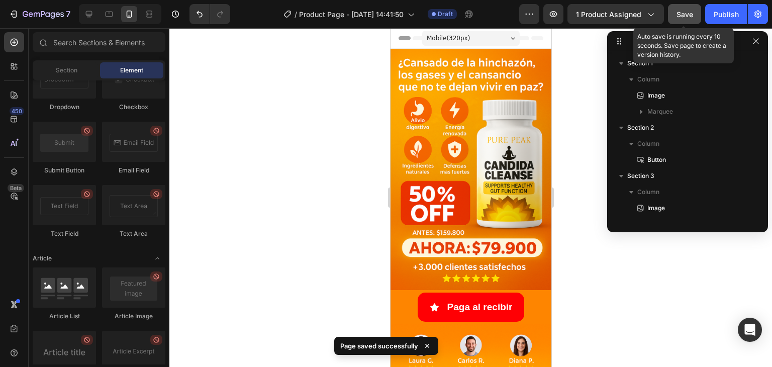
click at [587, 161] on div at bounding box center [470, 197] width 603 height 339
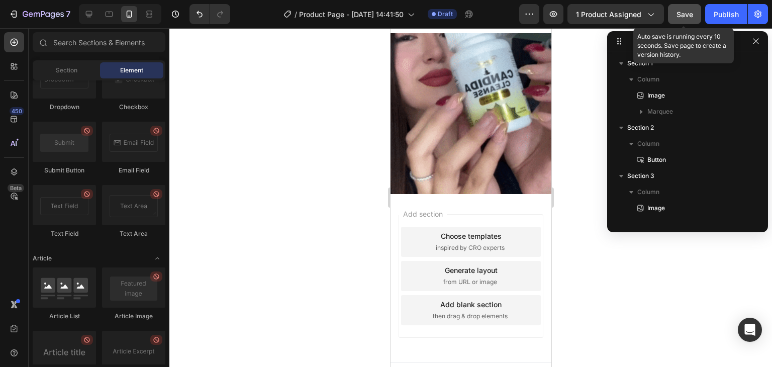
scroll to position [517, 0]
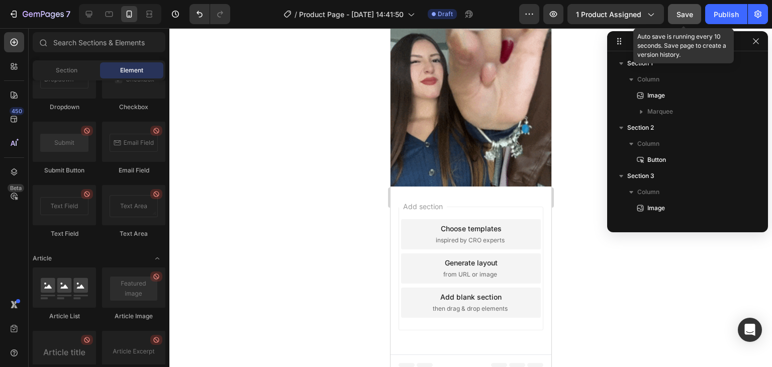
click at [683, 16] on span "Save" at bounding box center [684, 14] width 17 height 9
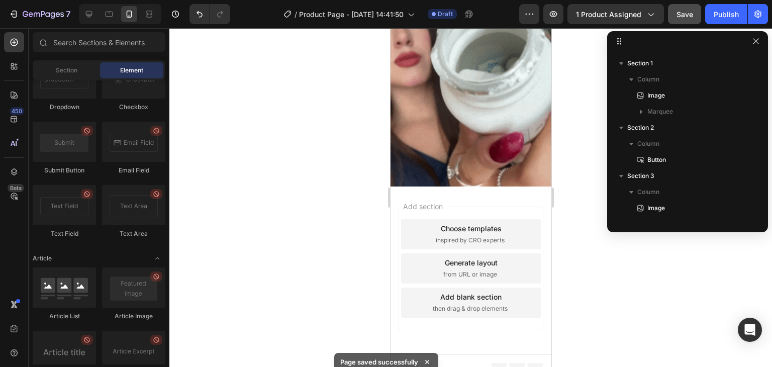
click at [587, 93] on div at bounding box center [470, 197] width 603 height 339
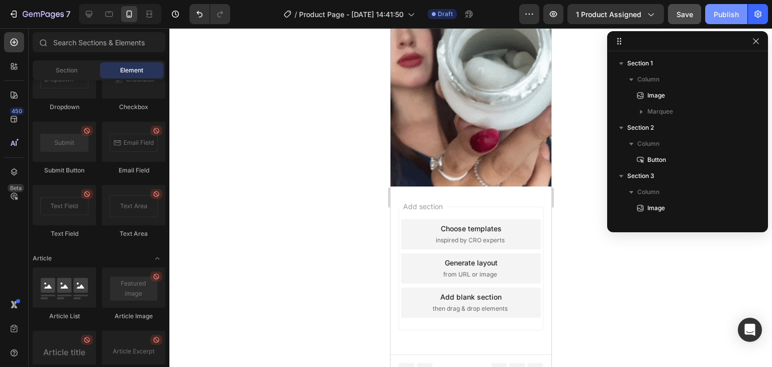
click at [718, 12] on div "Publish" at bounding box center [726, 14] width 25 height 11
